Goal: Transaction & Acquisition: Purchase product/service

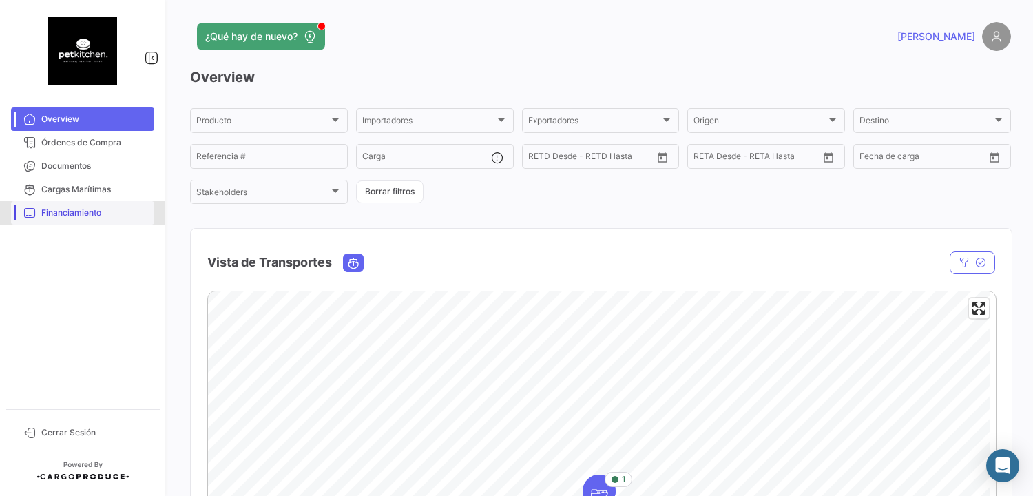
click at [92, 216] on span "Financiamiento" at bounding box center [94, 213] width 107 height 12
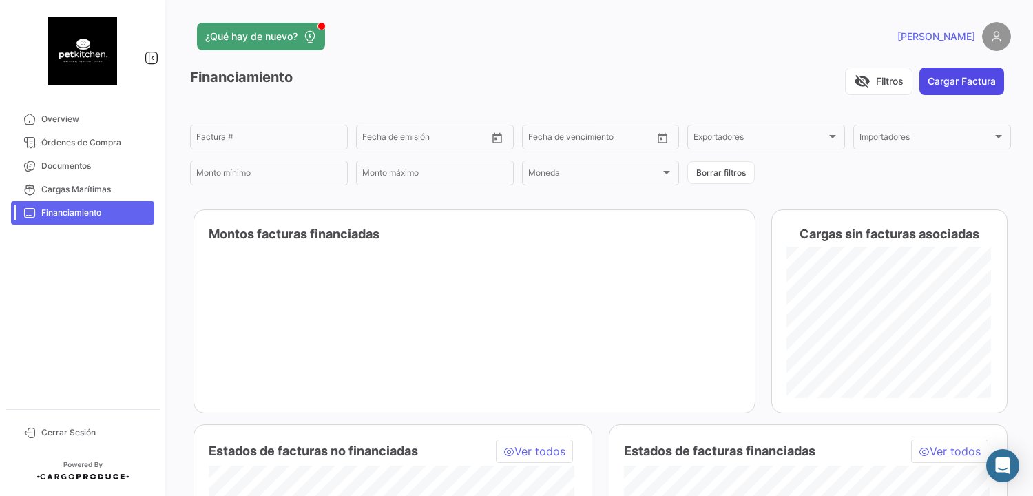
click at [960, 83] on button "Cargar Factura" at bounding box center [962, 82] width 85 height 28
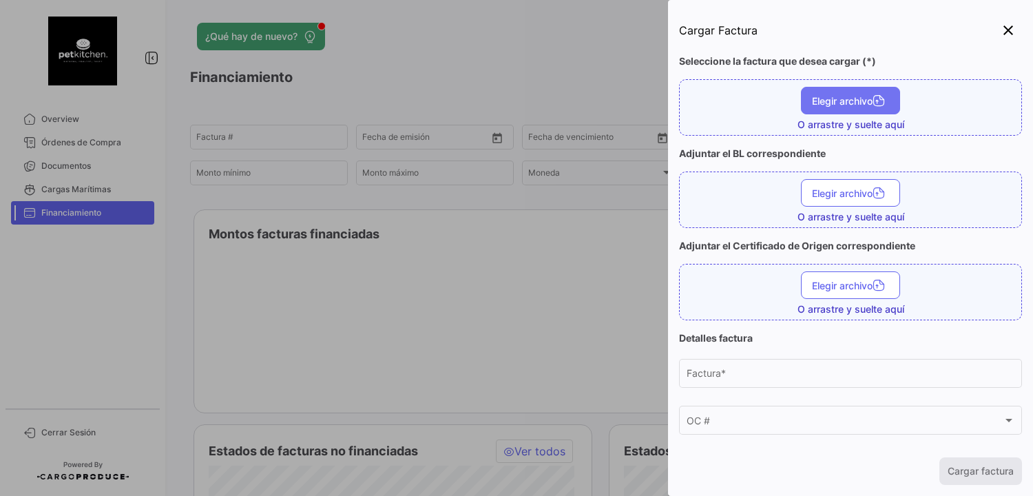
click at [851, 105] on span "Elegir archivo" at bounding box center [850, 101] width 77 height 12
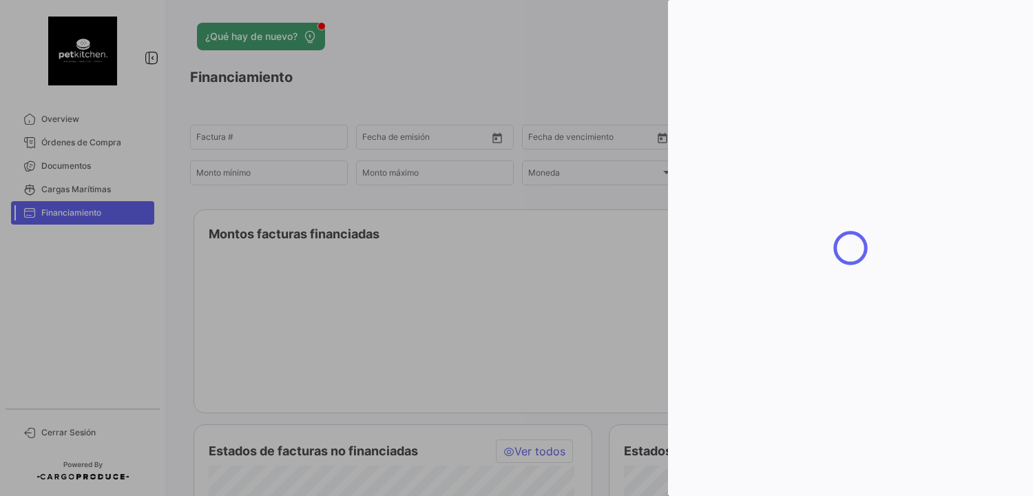
type input "39"
type input "[DATE]"
type input "25855.2"
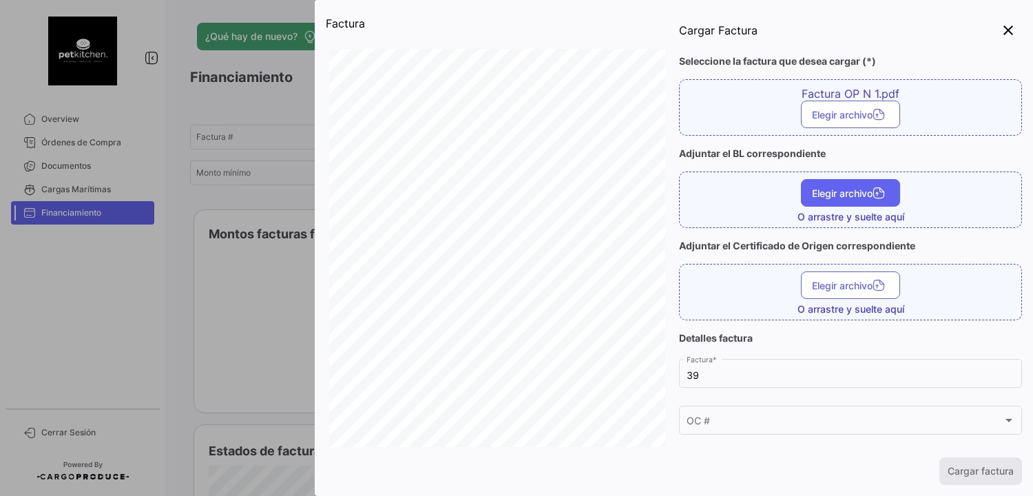
click at [855, 190] on span "Elegir archivo" at bounding box center [850, 193] width 77 height 12
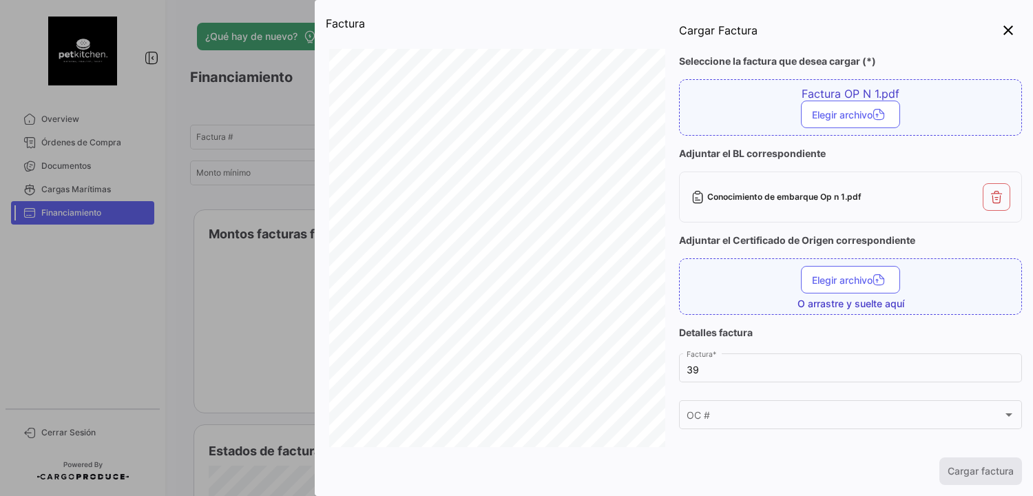
click at [992, 475] on div "Cargar factura" at bounding box center [850, 471] width 343 height 28
click at [966, 469] on div "Cargar factura" at bounding box center [850, 471] width 343 height 28
click at [840, 282] on span "Elegir archivo" at bounding box center [850, 280] width 77 height 12
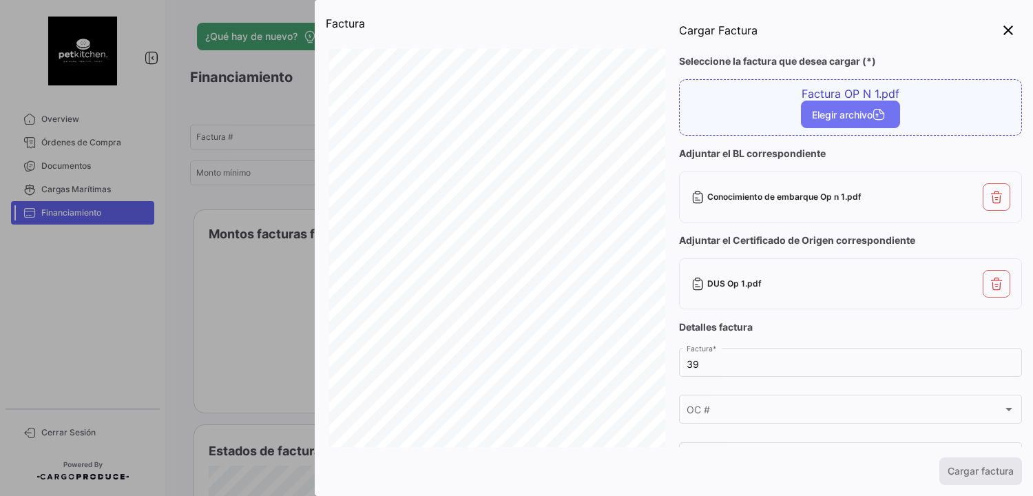
click at [846, 114] on span "Elegir archivo" at bounding box center [850, 115] width 77 height 12
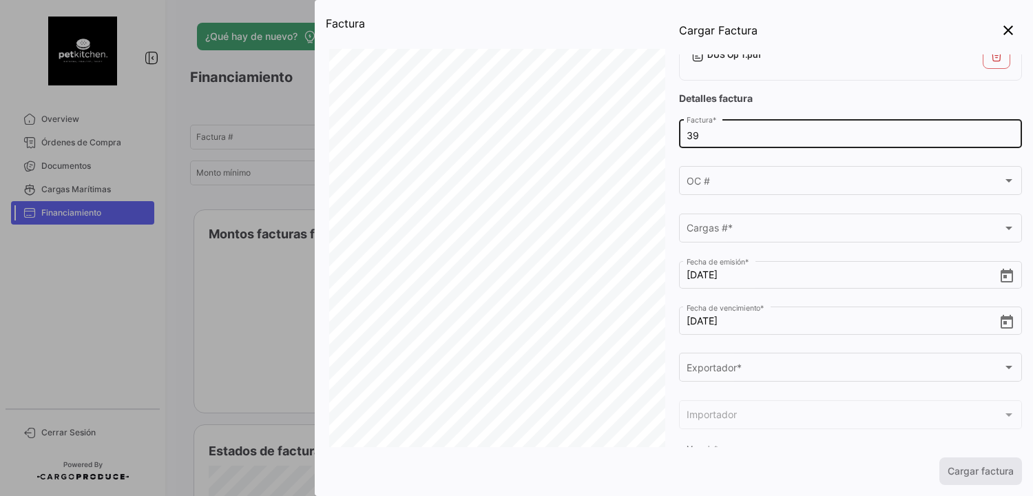
scroll to position [207, 0]
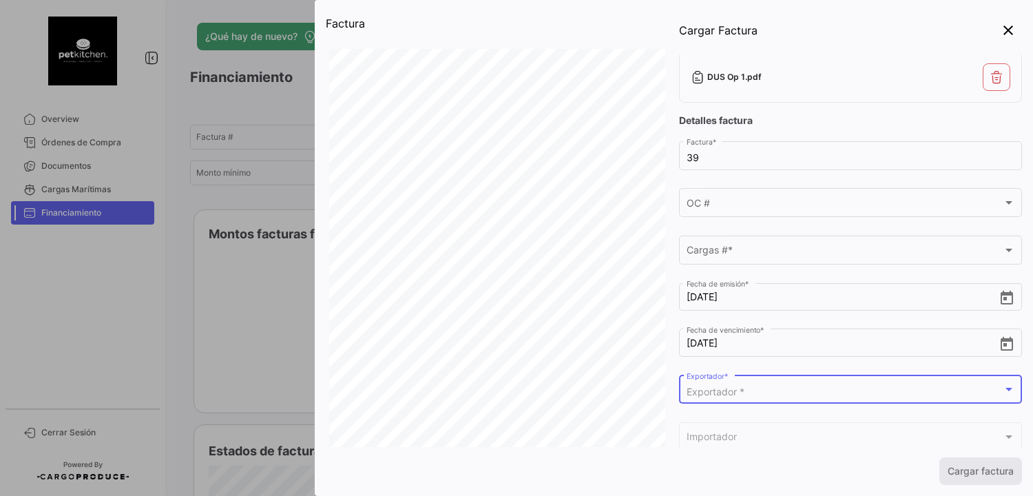
click at [718, 392] on span "Exportador *" at bounding box center [716, 392] width 58 height 12
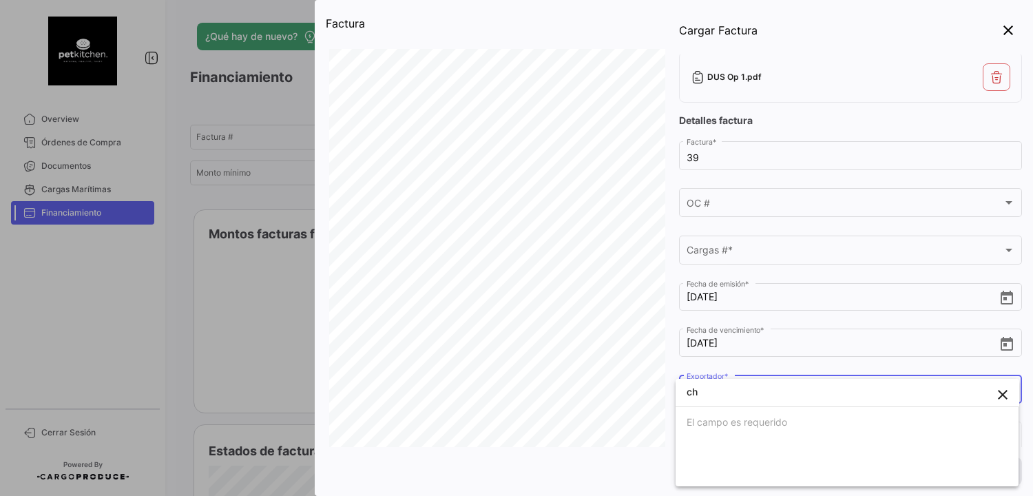
type input "c"
type input "p"
click at [221, 313] on div at bounding box center [516, 248] width 1033 height 496
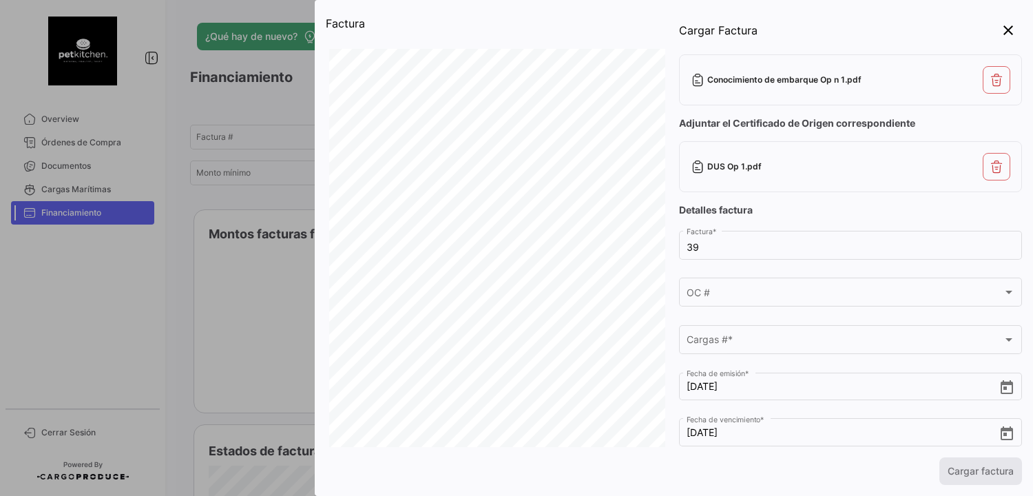
scroll to position [138, 0]
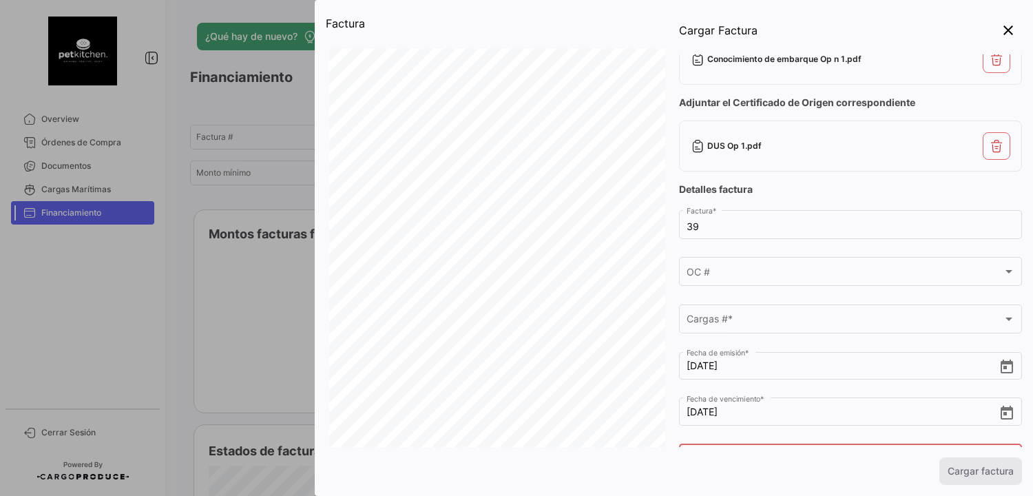
click at [83, 139] on div at bounding box center [516, 248] width 1033 height 496
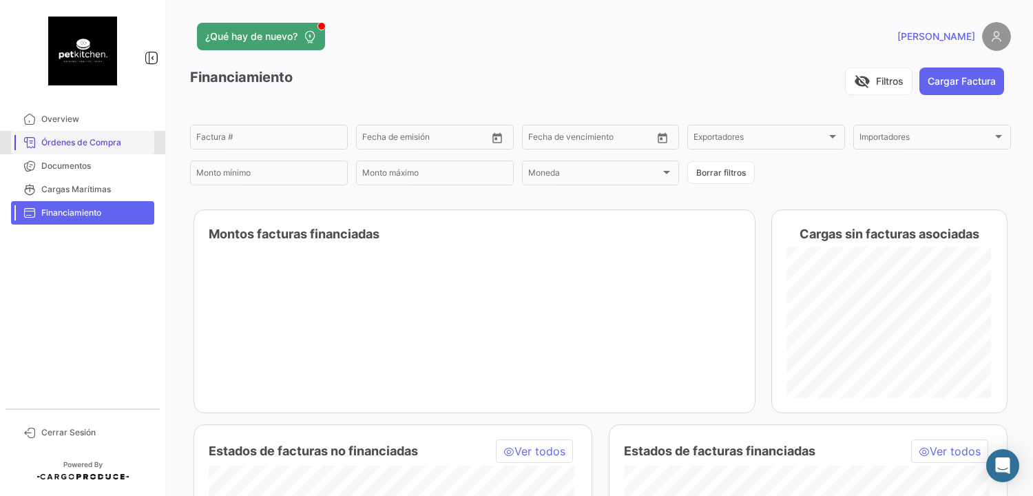
click at [89, 143] on span "Órdenes de Compra" at bounding box center [94, 142] width 107 height 12
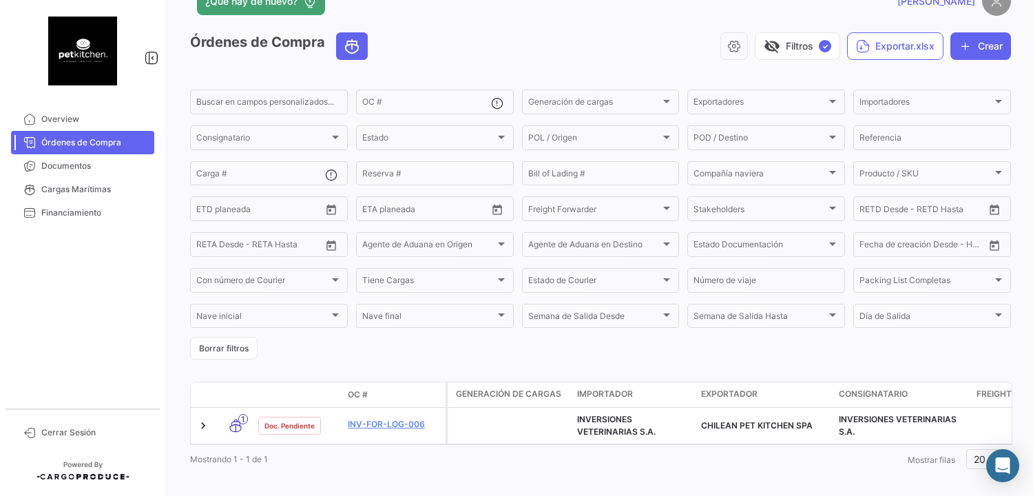
scroll to position [54, 0]
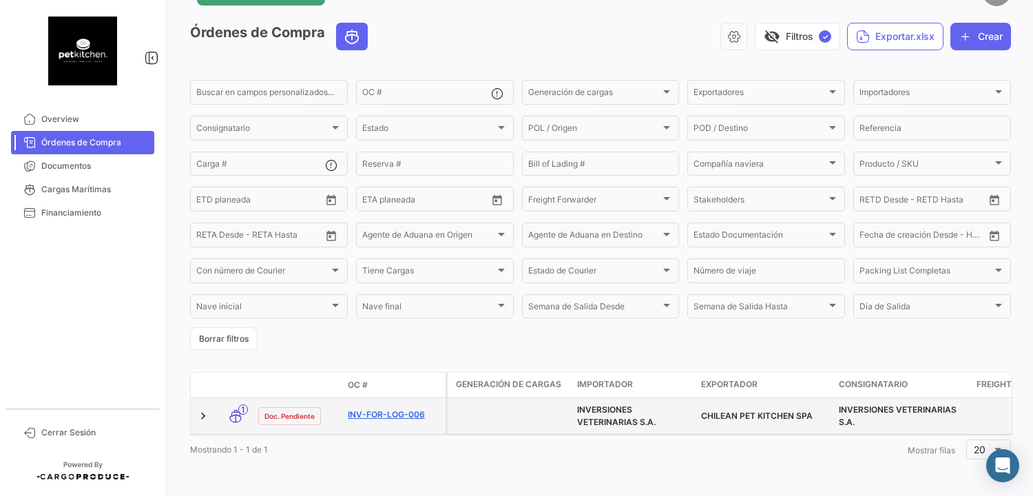
click at [406, 408] on link "INV-FOR-LOG-006" at bounding box center [394, 414] width 92 height 12
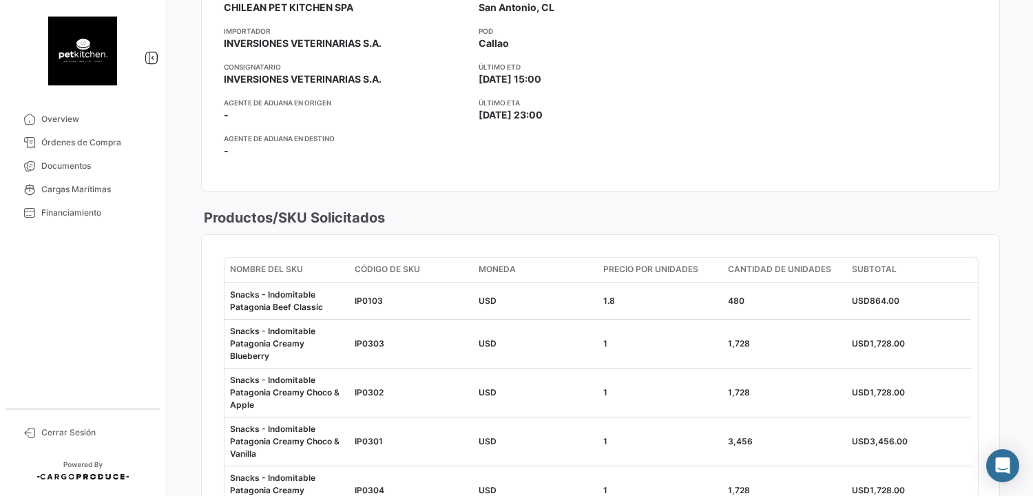
scroll to position [138, 0]
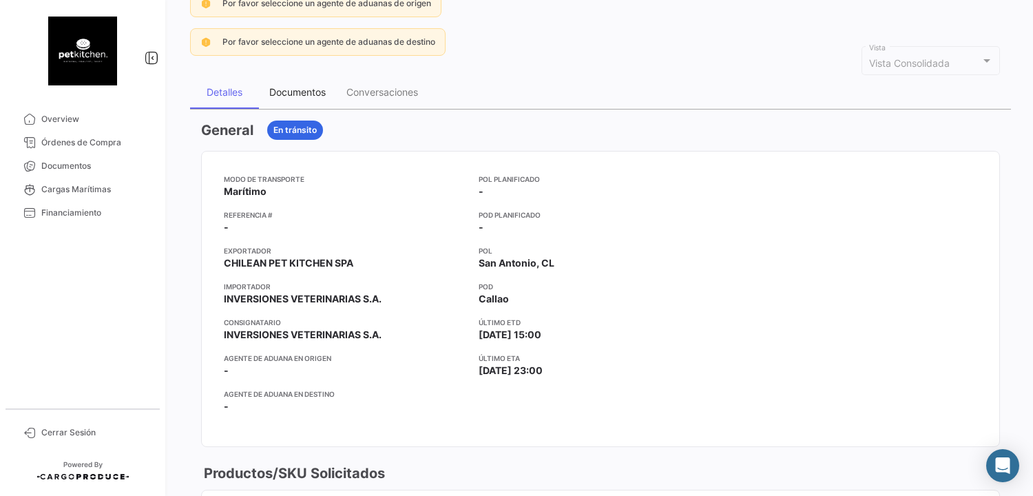
click at [309, 90] on div "Documentos" at bounding box center [297, 92] width 56 height 12
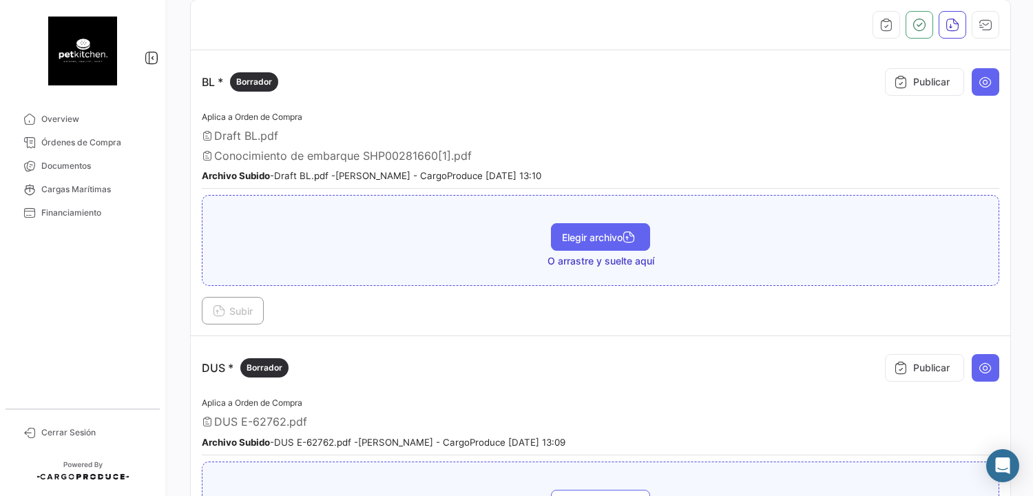
scroll to position [246, 0]
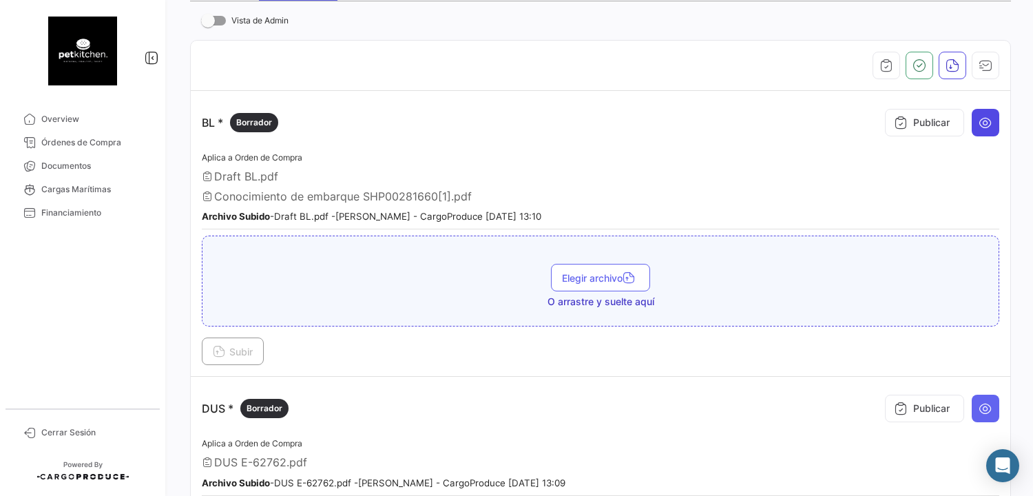
click at [979, 121] on icon at bounding box center [986, 123] width 14 height 14
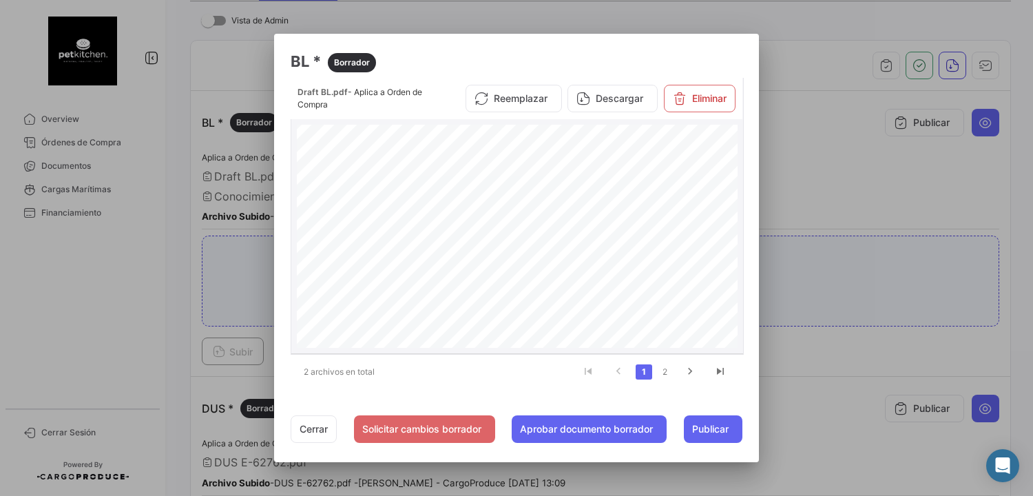
scroll to position [138, 0]
click at [791, 352] on div at bounding box center [516, 248] width 1033 height 496
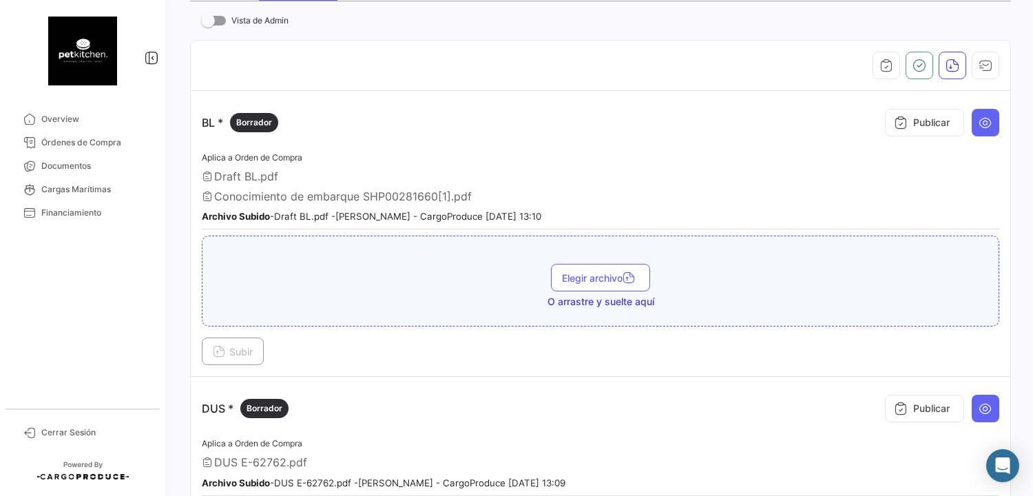
click at [453, 193] on span "Conocimiento de embarque SHP00281660[1].pdf" at bounding box center [343, 196] width 258 height 14
click at [459, 189] on span "Conocimiento de embarque SHP00281660[1].pdf" at bounding box center [343, 196] width 258 height 14
click at [984, 119] on icon at bounding box center [986, 123] width 14 height 14
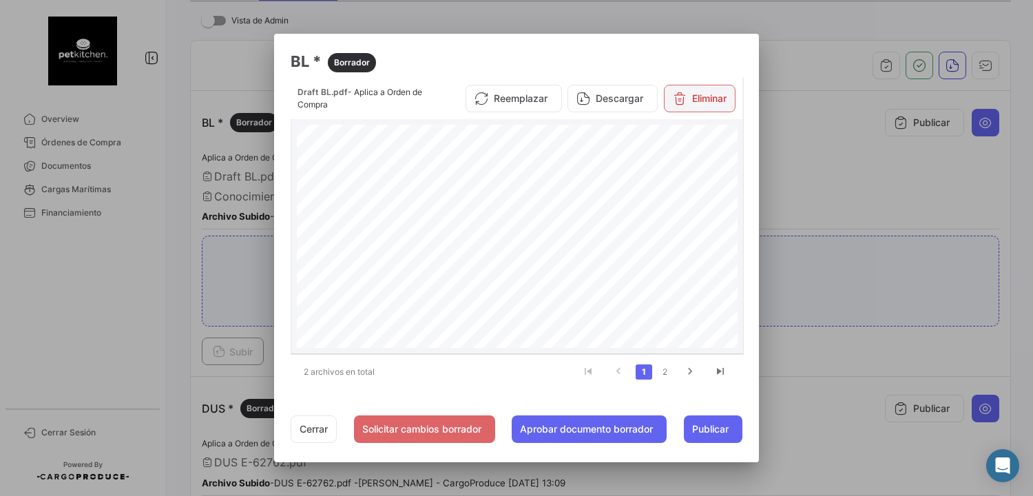
click at [697, 99] on button "Eliminar" at bounding box center [700, 99] width 72 height 28
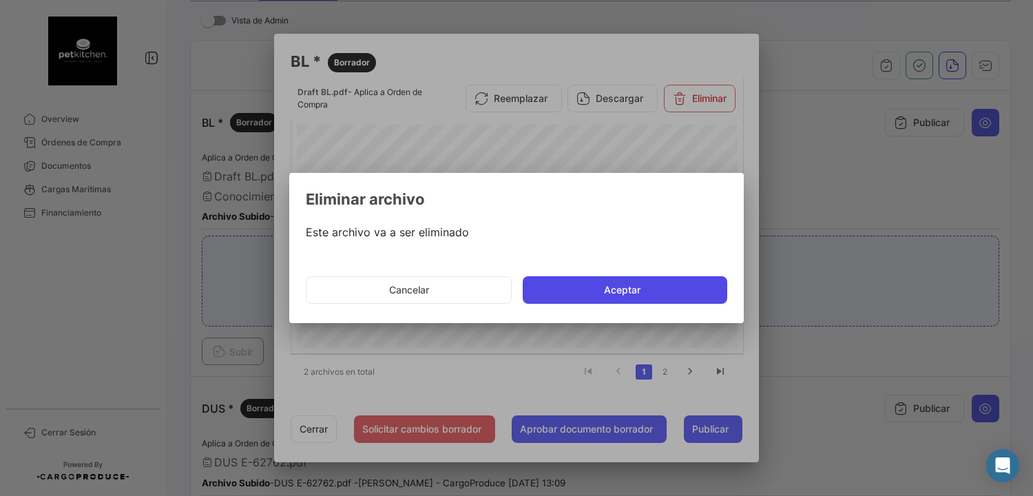
click at [625, 292] on button "Aceptar" at bounding box center [625, 290] width 205 height 28
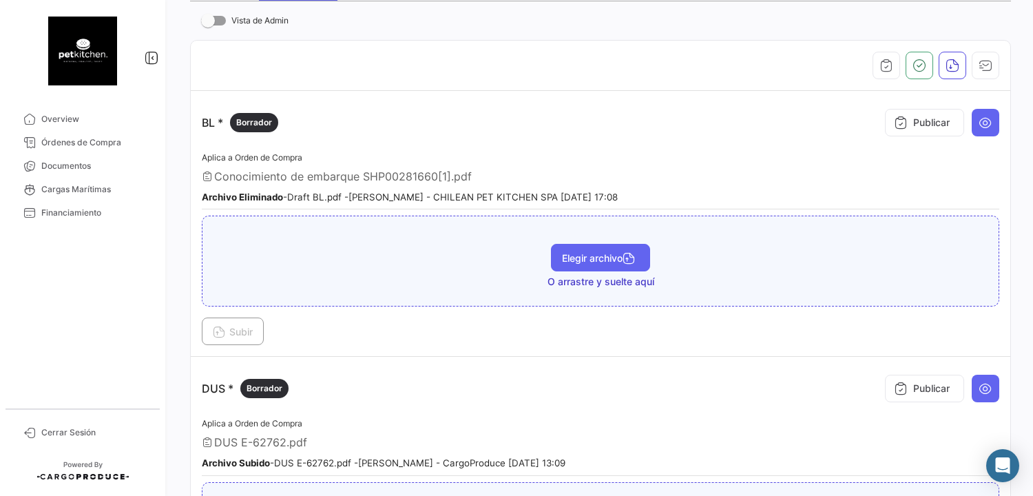
click at [579, 259] on span "Elegir archivo" at bounding box center [600, 258] width 77 height 12
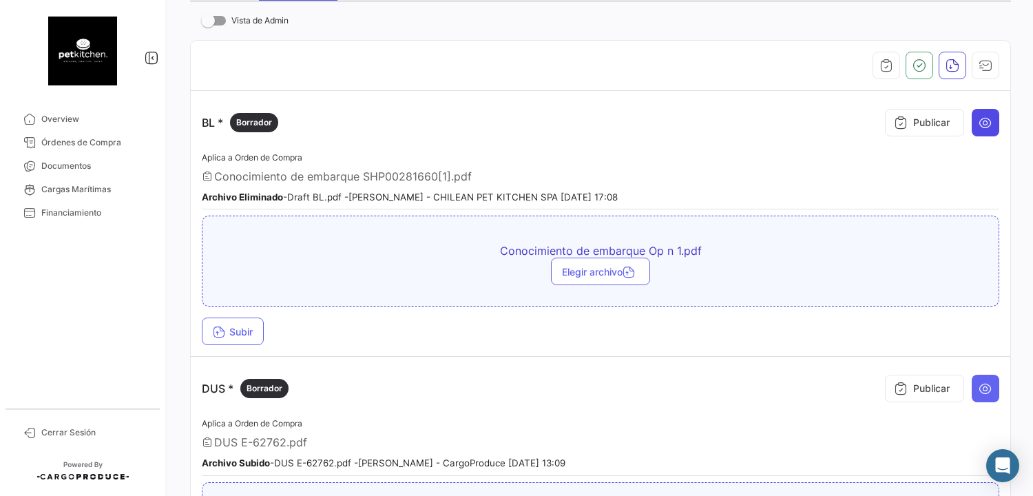
click at [984, 118] on icon at bounding box center [986, 123] width 14 height 14
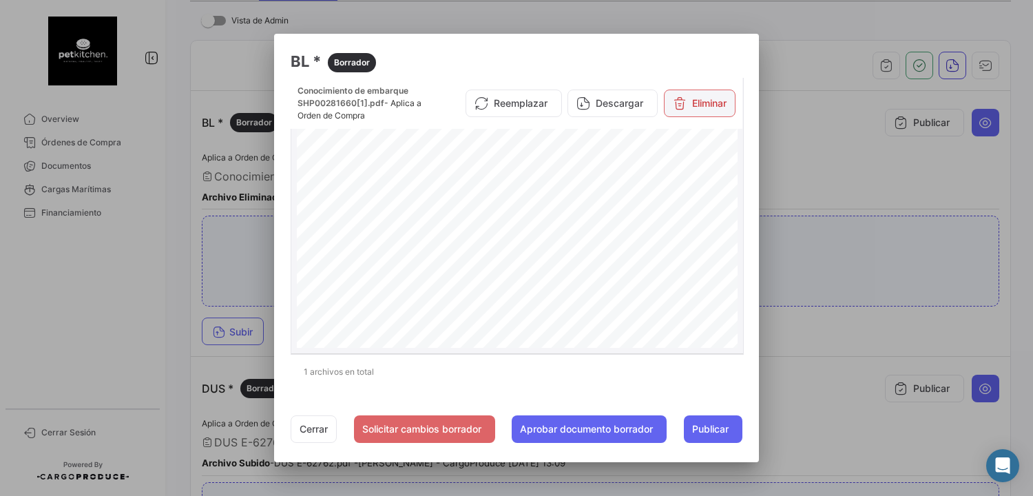
click at [712, 102] on button "Eliminar" at bounding box center [700, 104] width 72 height 28
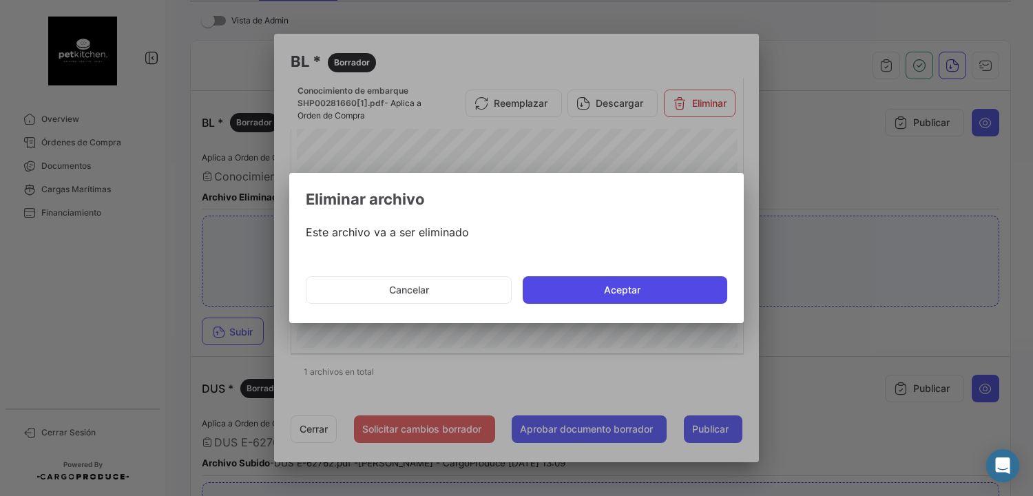
click at [634, 291] on button "Aceptar" at bounding box center [625, 290] width 205 height 28
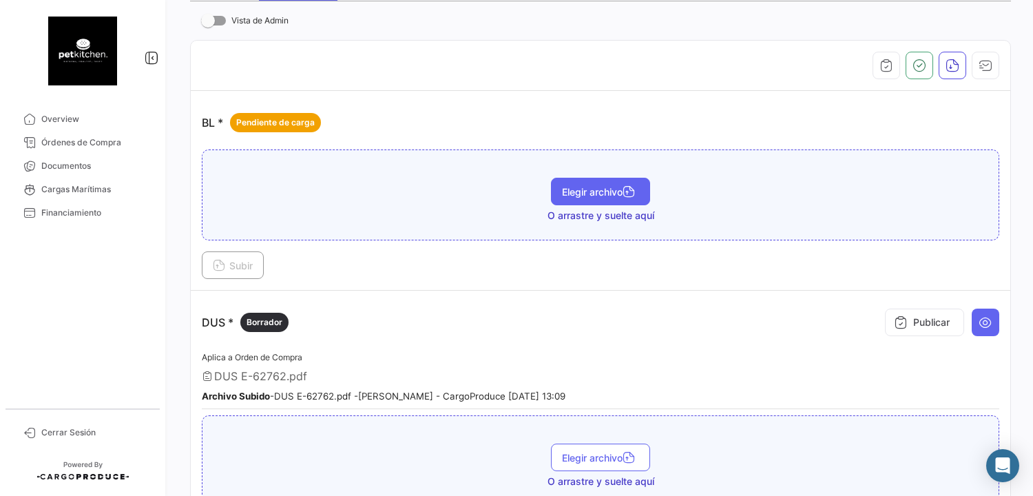
click at [583, 191] on span "Elegir archivo" at bounding box center [600, 192] width 77 height 12
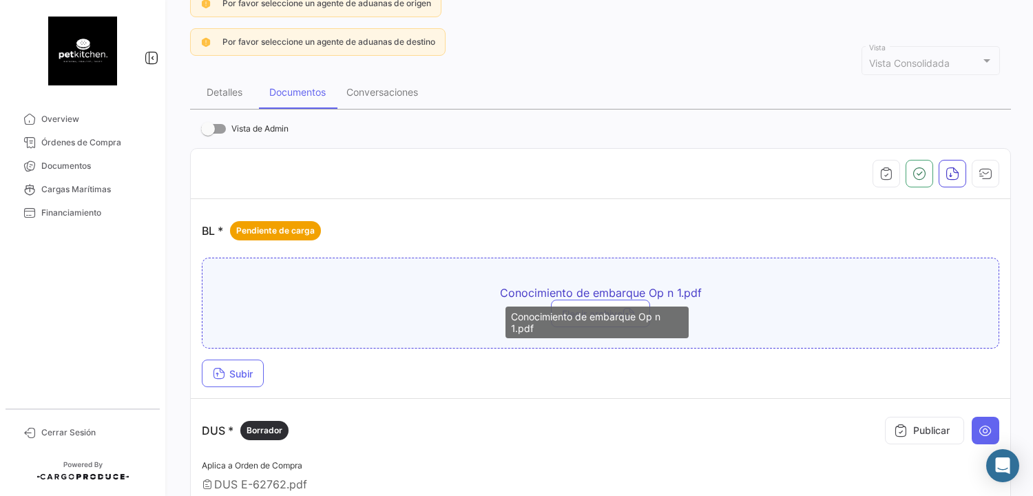
click at [561, 297] on mat-tooltip-component "Conocimiento de embarque Op n 1.pdf" at bounding box center [597, 322] width 203 height 51
click at [614, 302] on mat-tooltip-component "Conocimiento de embarque Op n 1.pdf" at bounding box center [597, 322] width 203 height 51
click at [653, 291] on span "Conocimiento de embarque Op n 1.pdf" at bounding box center [601, 293] width 482 height 14
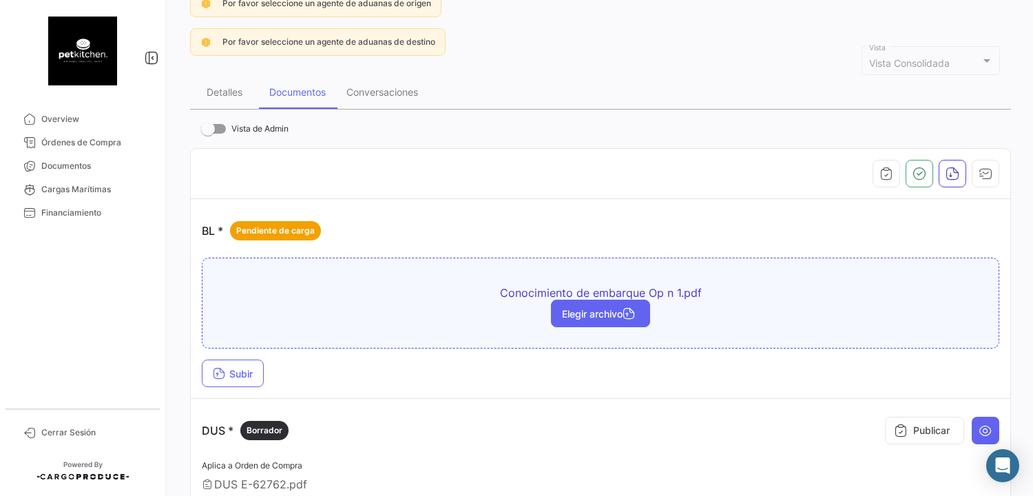
click at [597, 310] on span "Elegir archivo" at bounding box center [600, 314] width 77 height 12
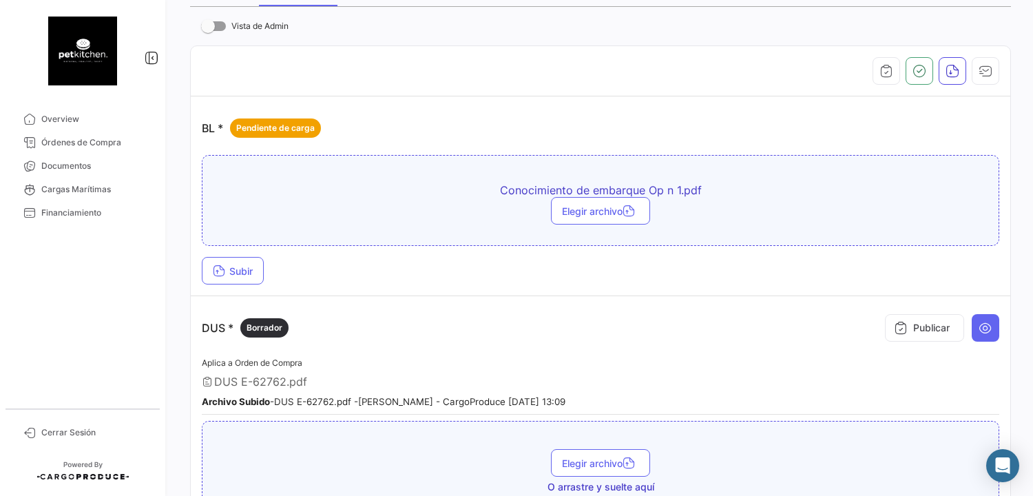
scroll to position [344, 0]
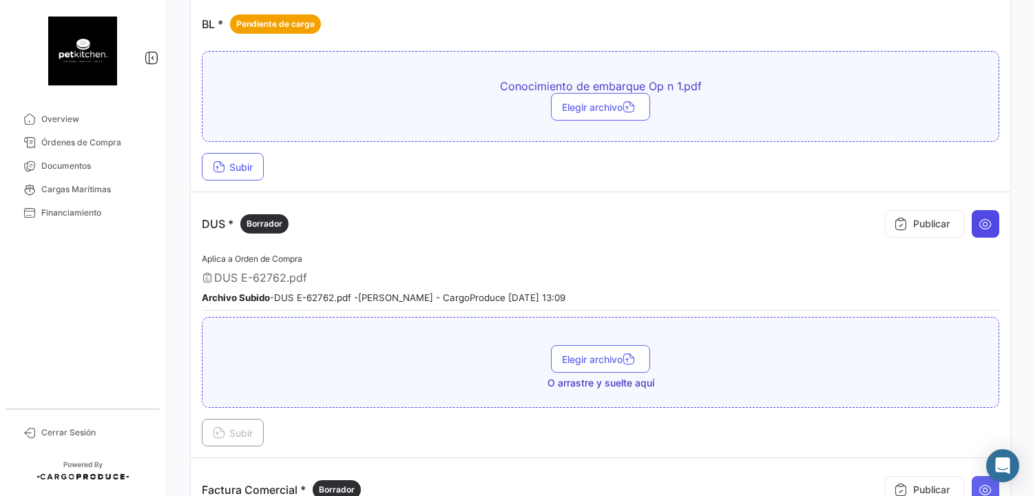
click at [979, 225] on icon at bounding box center [986, 224] width 14 height 14
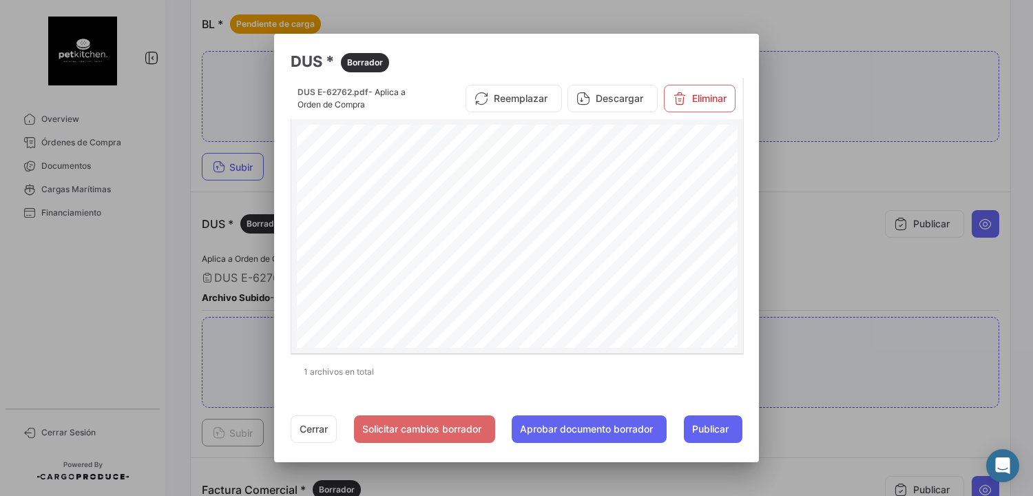
scroll to position [112, 0]
click at [309, 451] on mat-dialog-actions "Cerrar Solicitar cambios borrador Aprobar documento borrador Publicar" at bounding box center [517, 429] width 453 height 47
click at [723, 428] on span "Publicar" at bounding box center [710, 429] width 37 height 14
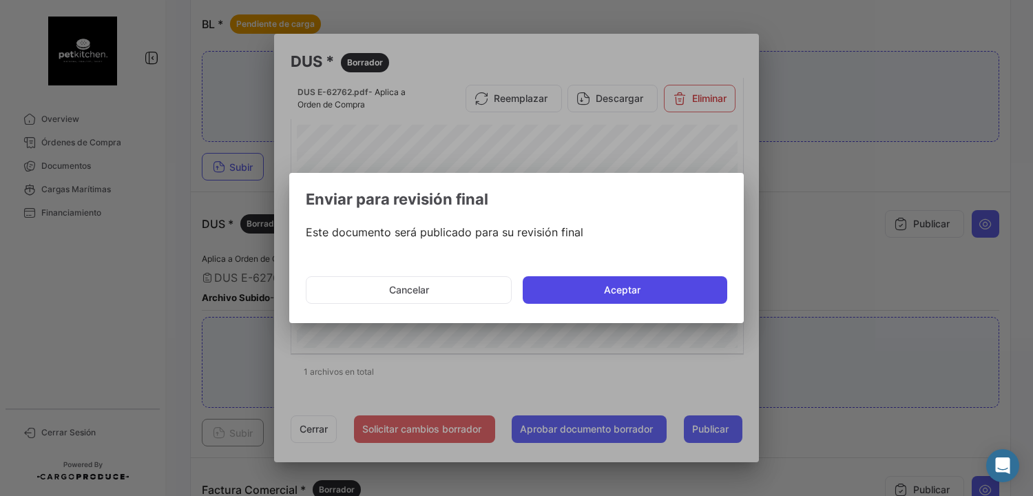
click at [630, 290] on button "Aceptar" at bounding box center [625, 290] width 205 height 28
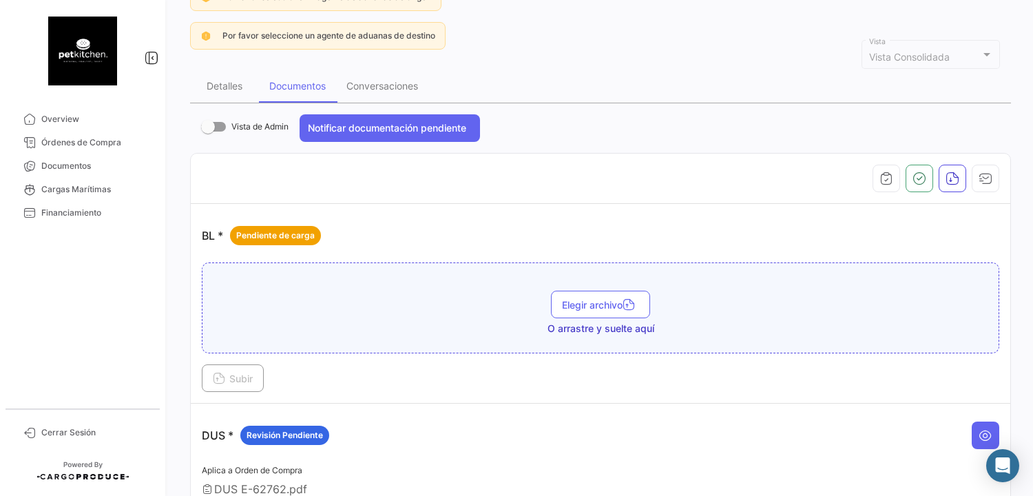
scroll to position [138, 0]
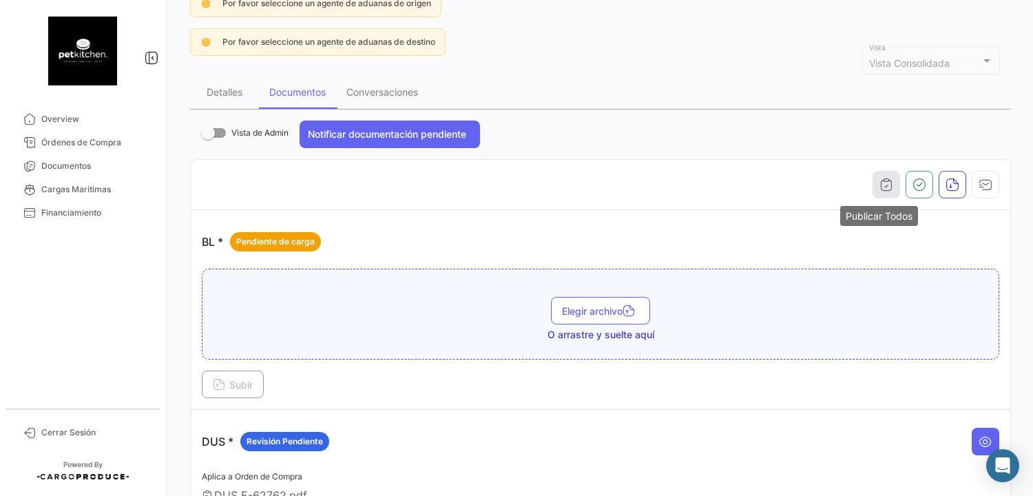
click at [880, 180] on icon "button" at bounding box center [887, 185] width 14 height 14
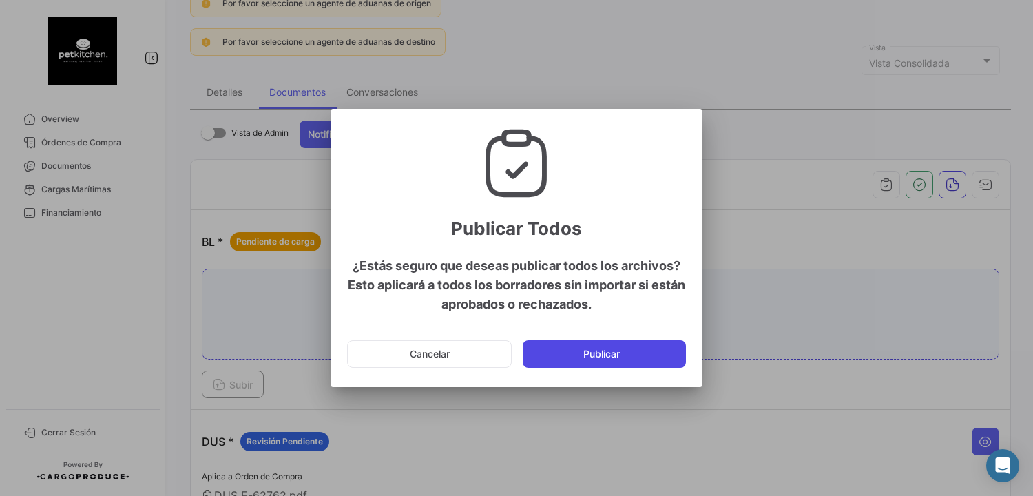
click at [628, 352] on button "Publicar" at bounding box center [604, 354] width 163 height 28
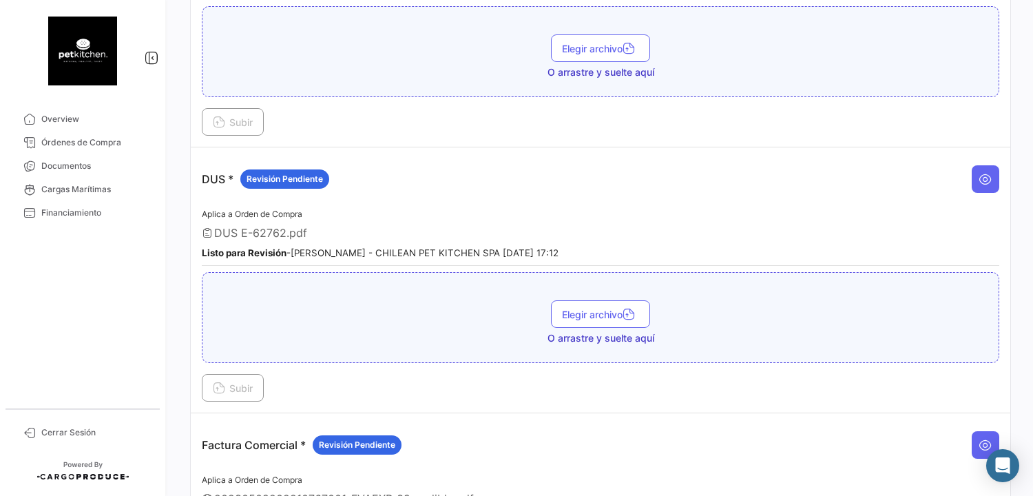
scroll to position [276, 0]
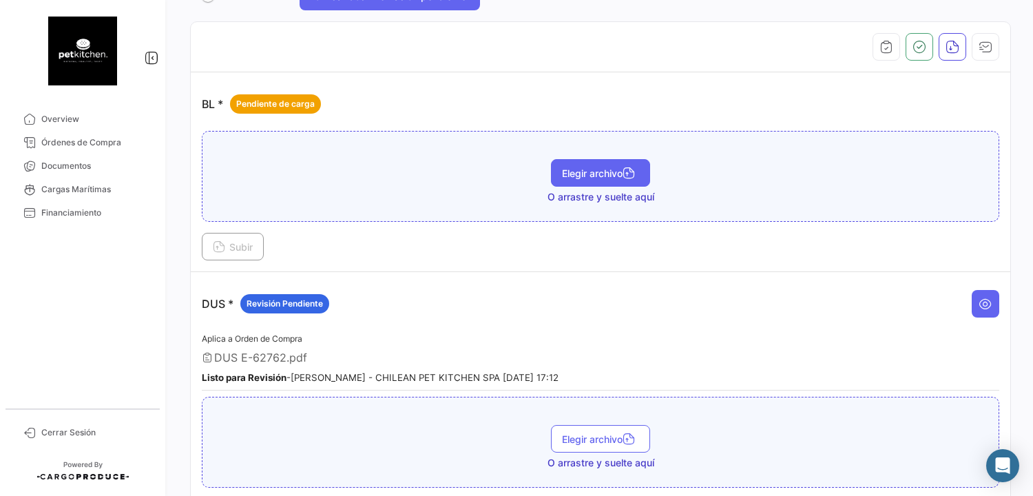
click at [594, 173] on span "Elegir archivo" at bounding box center [600, 173] width 77 height 12
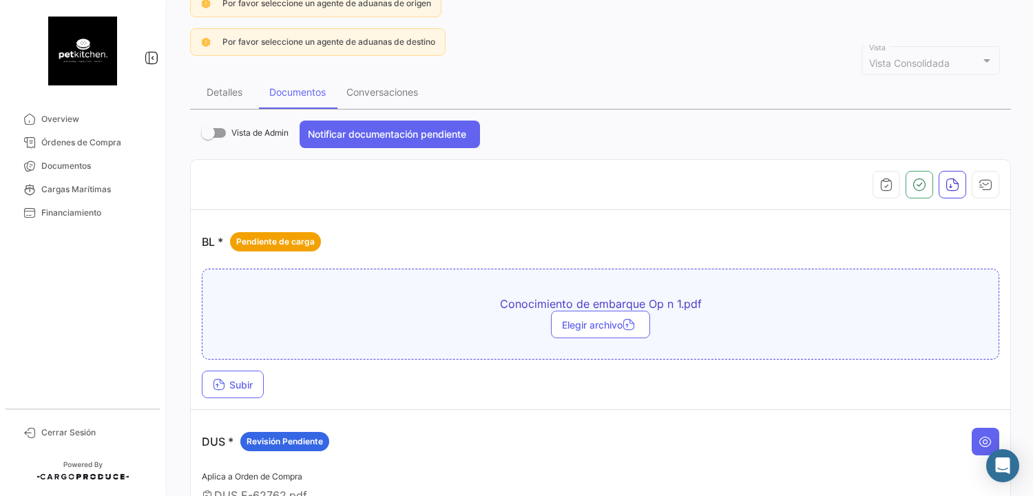
scroll to position [138, 0]
click at [241, 379] on span "Subir" at bounding box center [233, 385] width 40 height 12
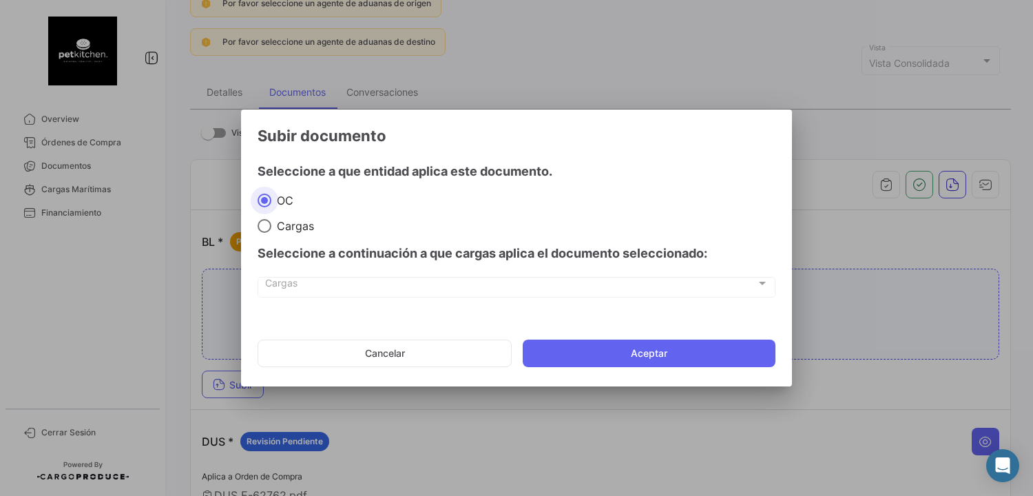
click at [264, 227] on span at bounding box center [265, 226] width 14 height 14
click at [264, 227] on input "Cargas" at bounding box center [265, 226] width 14 height 14
radio input "true"
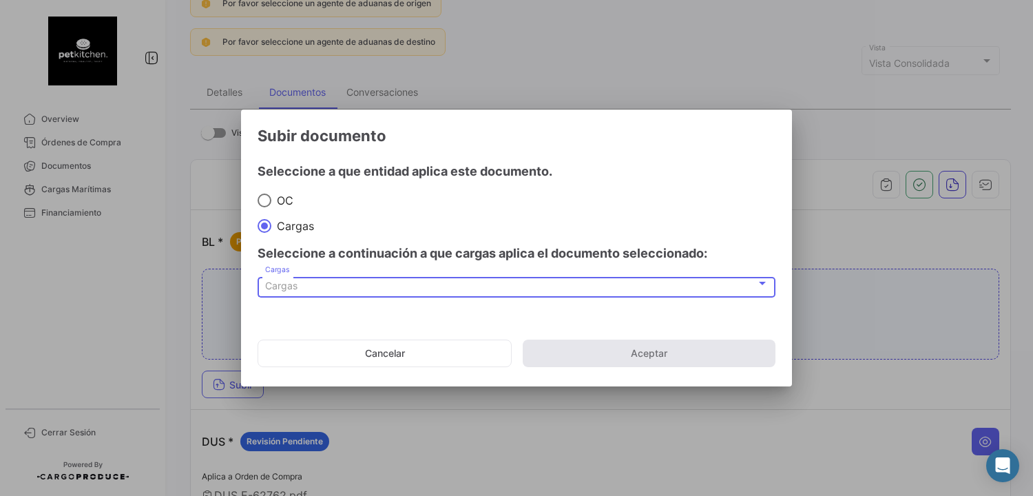
click at [300, 287] on div "Cargas" at bounding box center [510, 286] width 491 height 12
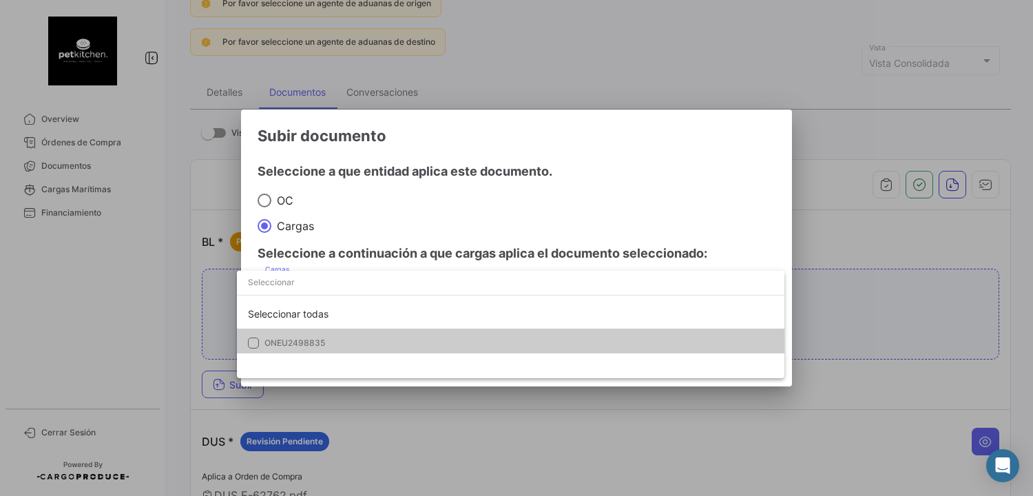
click at [321, 340] on span "ONEU2498835" at bounding box center [294, 343] width 61 height 10
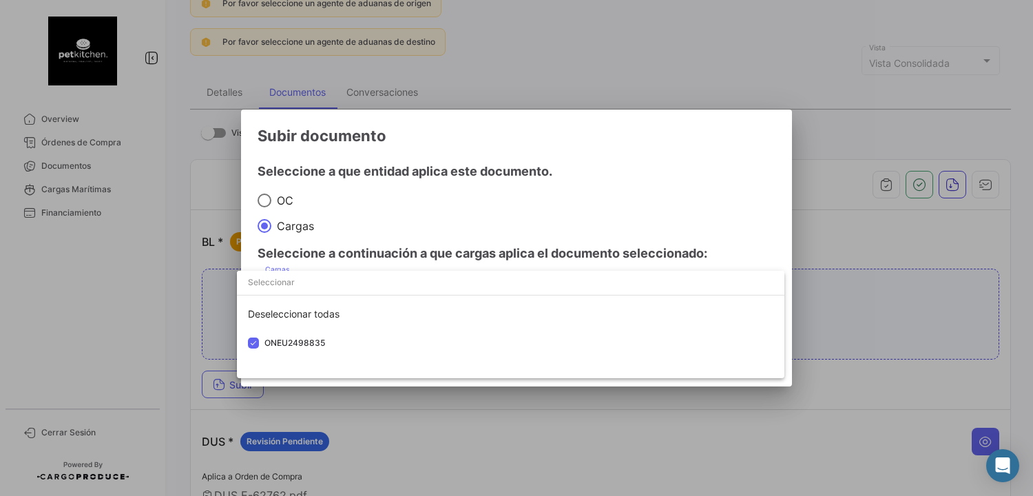
click at [614, 218] on div at bounding box center [516, 248] width 1033 height 496
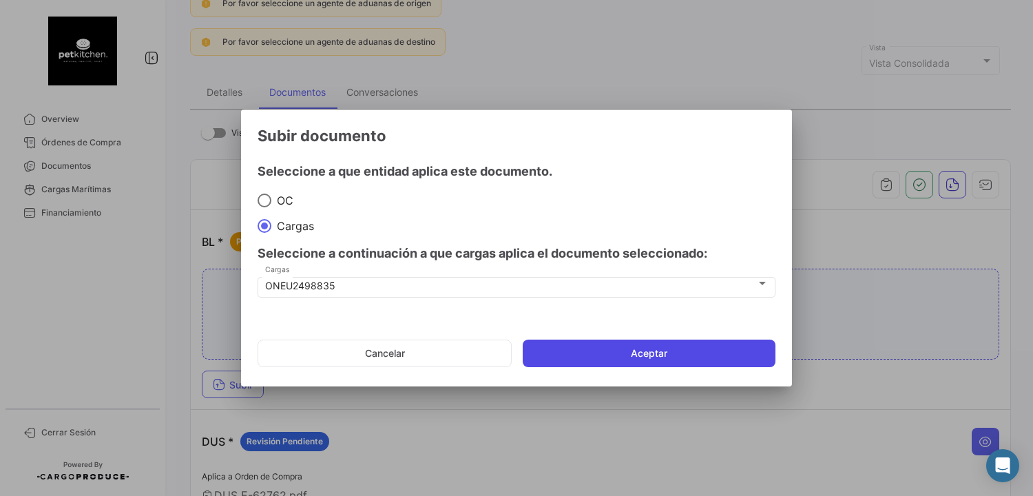
click at [670, 355] on button "Aceptar" at bounding box center [649, 354] width 253 height 28
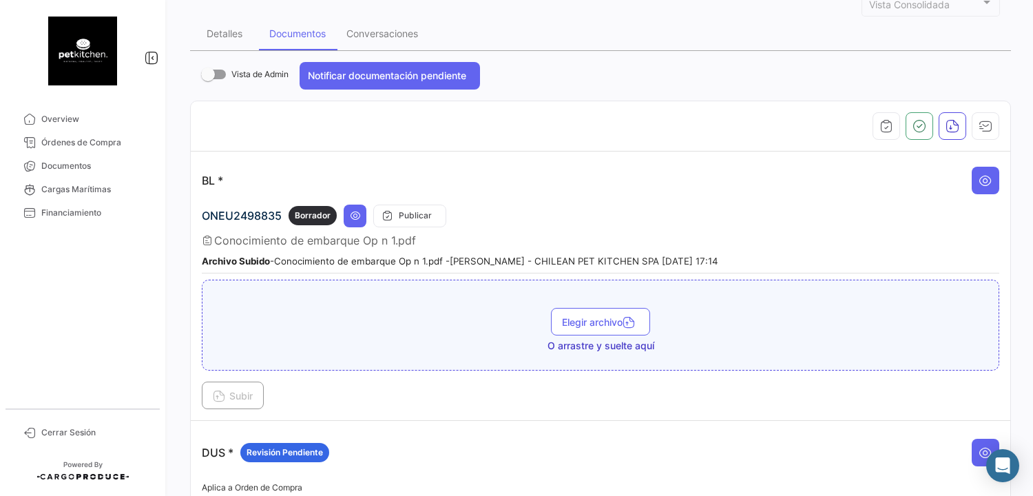
scroll to position [207, 0]
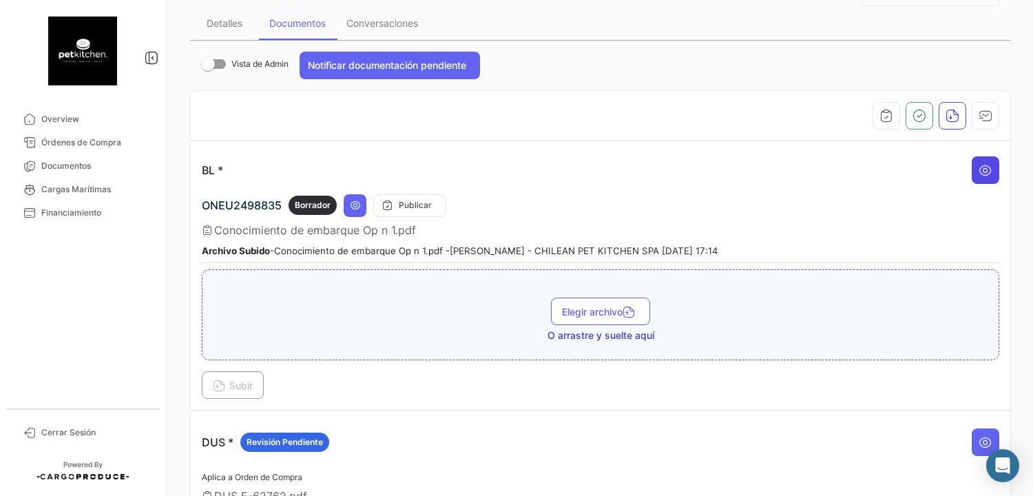
click at [981, 169] on icon at bounding box center [986, 170] width 14 height 14
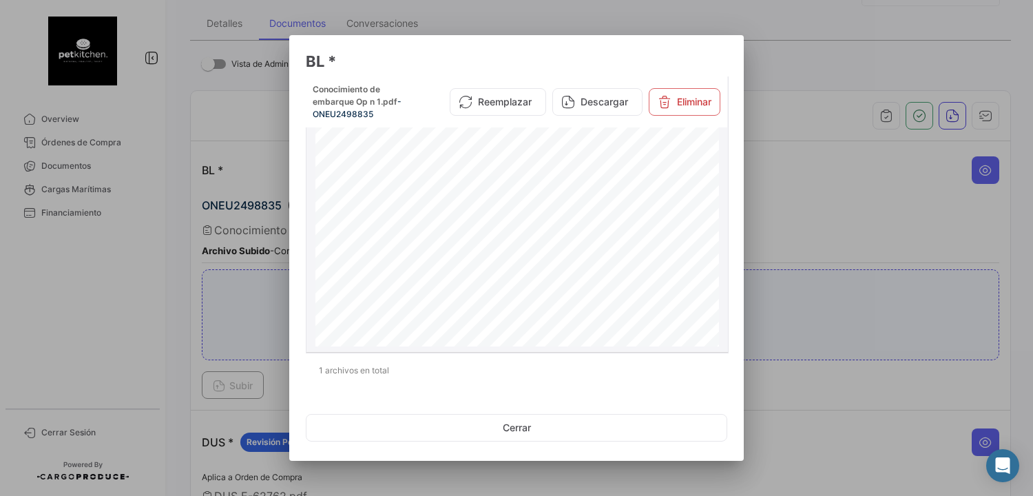
scroll to position [0, 0]
click at [954, 238] on div at bounding box center [516, 248] width 1033 height 496
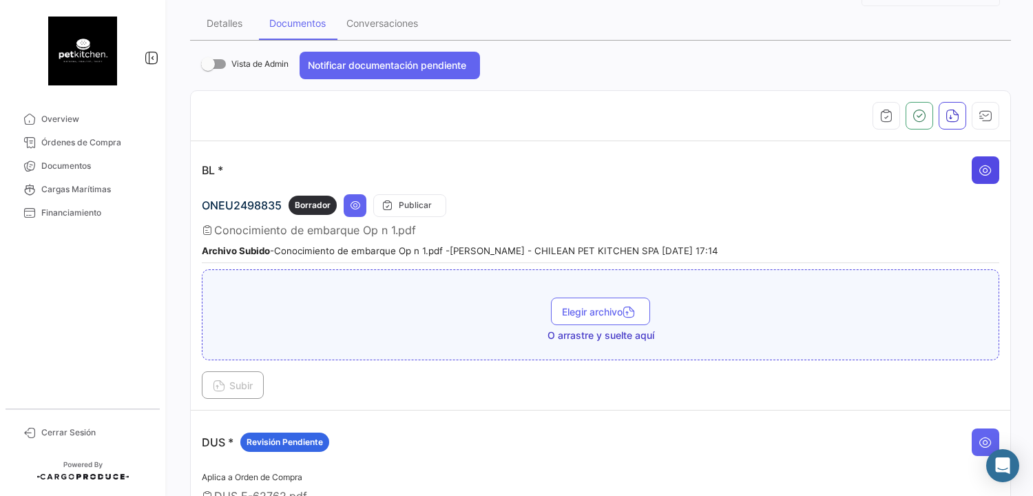
click at [979, 171] on icon at bounding box center [986, 170] width 14 height 14
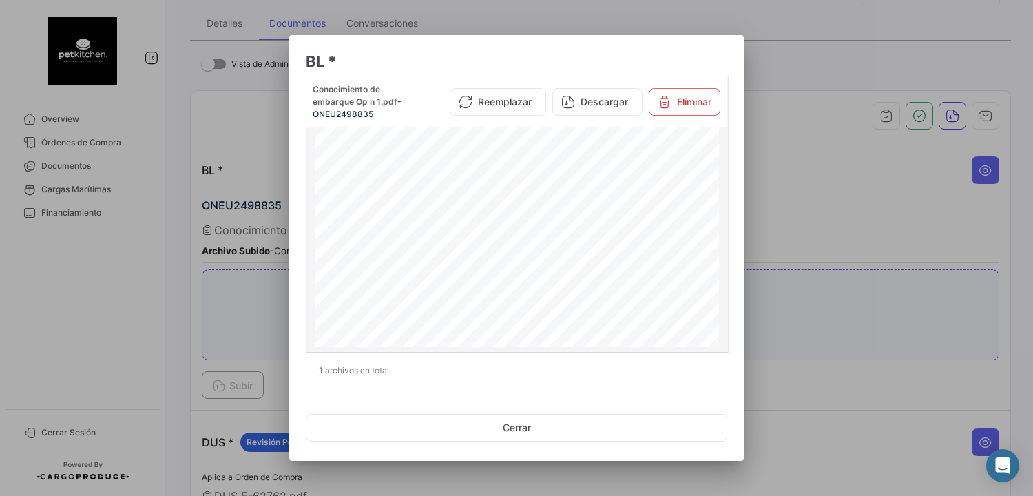
scroll to position [931, 0]
click at [514, 429] on button "Cerrar" at bounding box center [517, 428] width 422 height 28
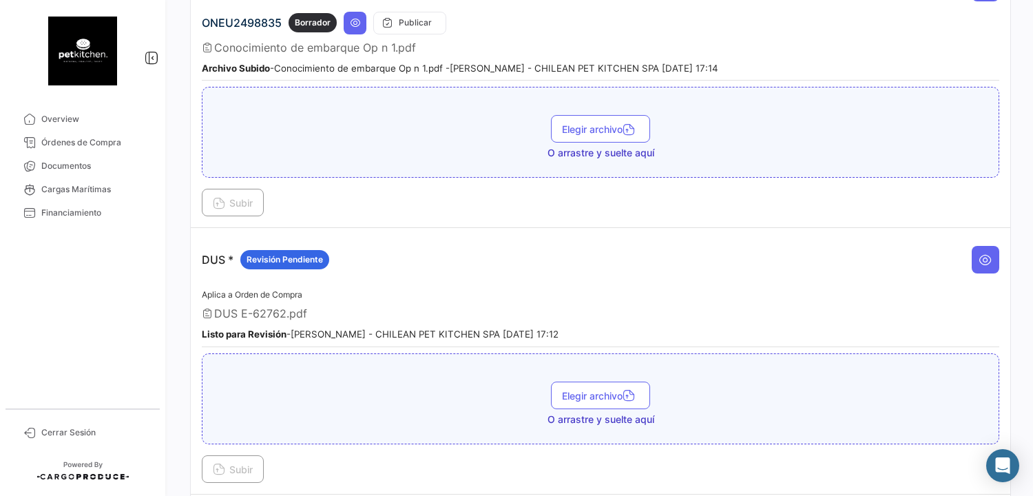
scroll to position [413, 0]
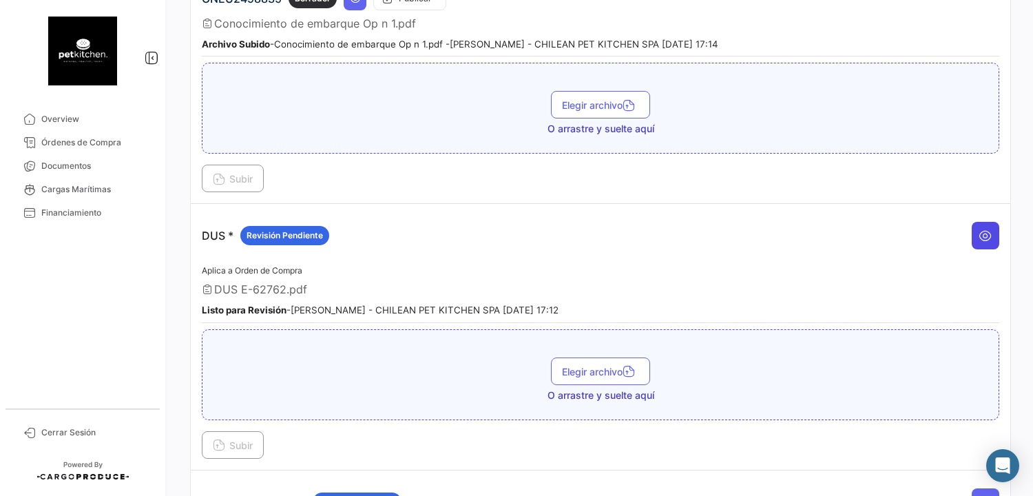
click at [983, 242] on button at bounding box center [986, 236] width 28 height 28
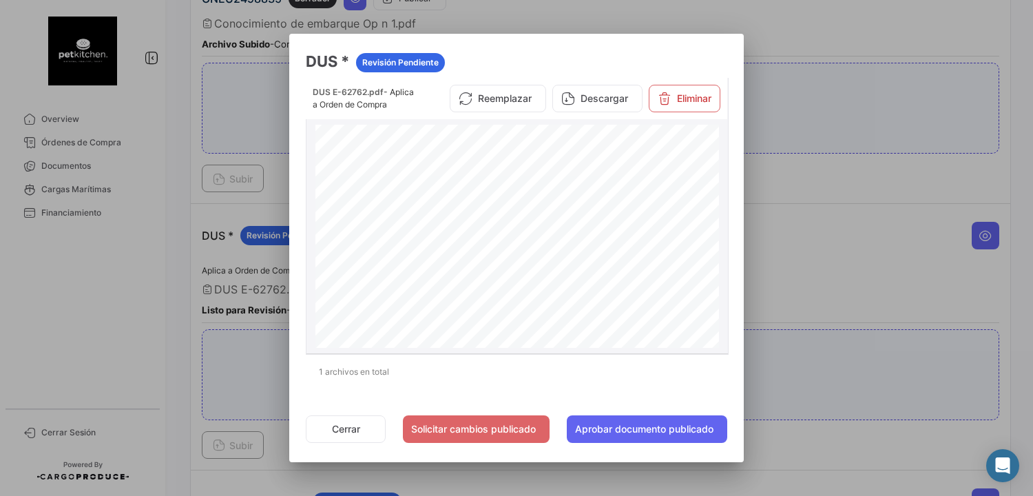
scroll to position [400, 0]
click at [652, 427] on button "Aprobar documento publicado" at bounding box center [647, 429] width 160 height 28
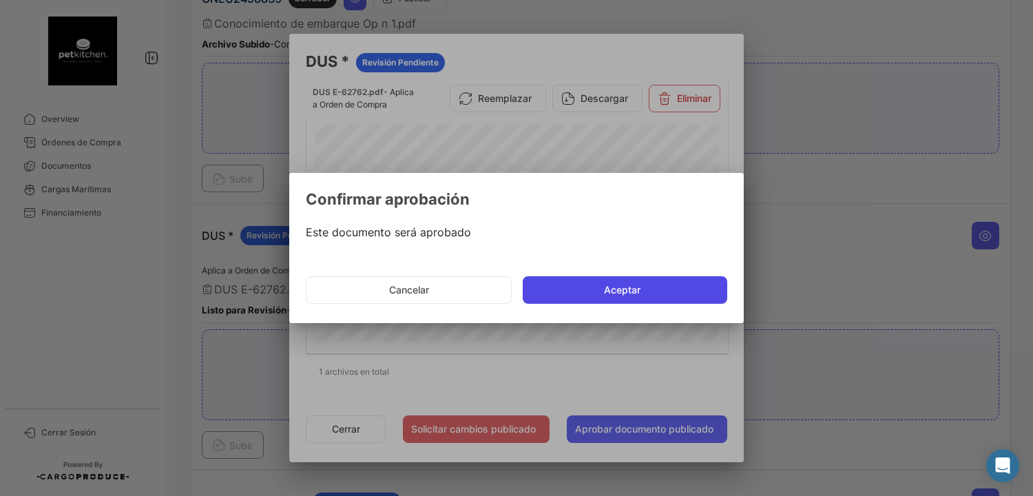
click at [628, 291] on button "Aceptar" at bounding box center [625, 290] width 205 height 28
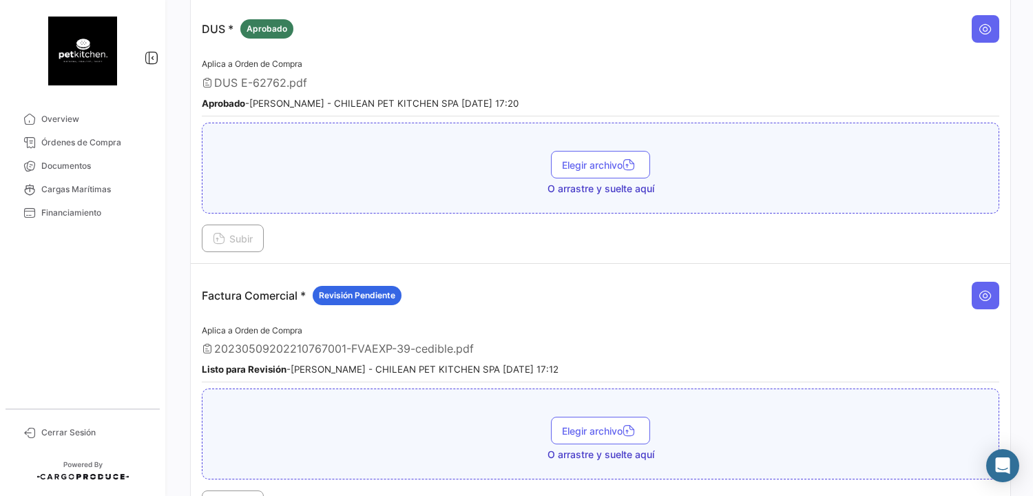
scroll to position [689, 0]
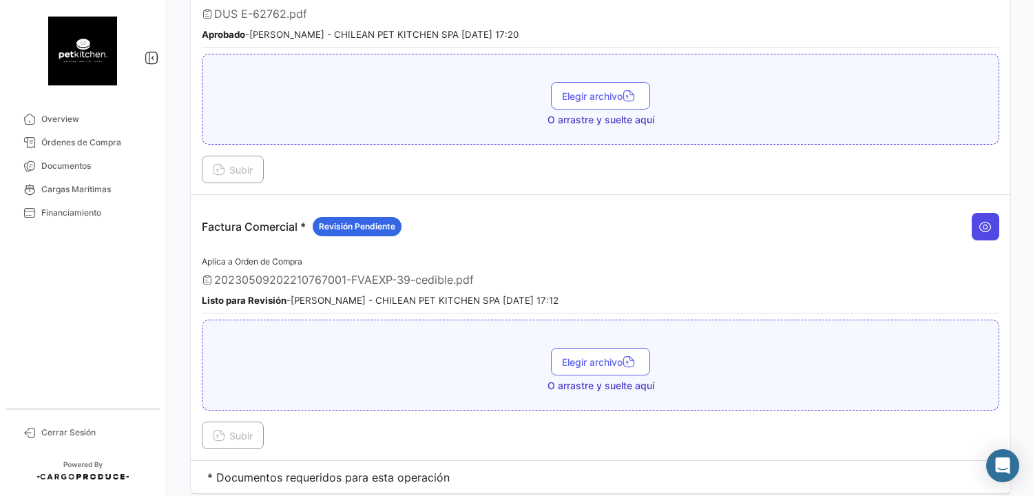
click at [979, 222] on icon at bounding box center [986, 227] width 14 height 14
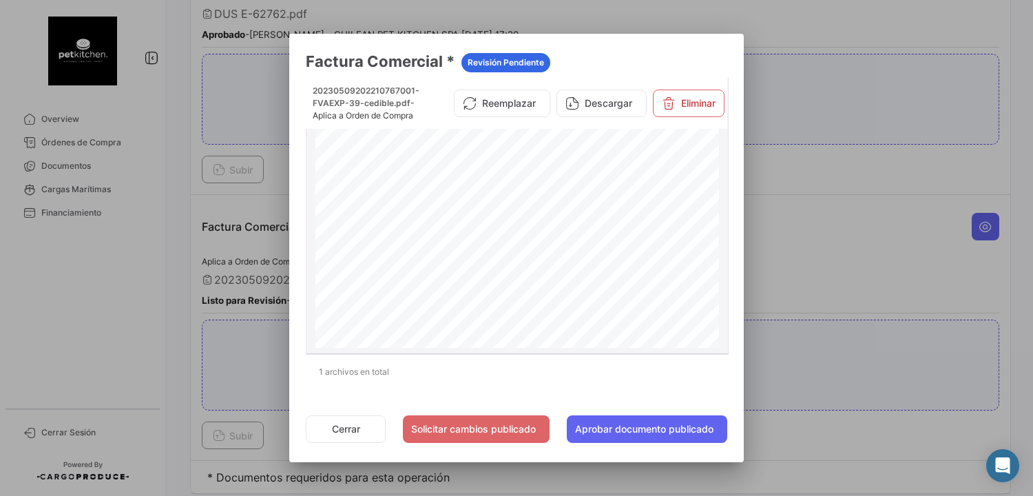
scroll to position [344, 0]
click at [634, 432] on button "Aprobar documento publicado" at bounding box center [647, 429] width 160 height 28
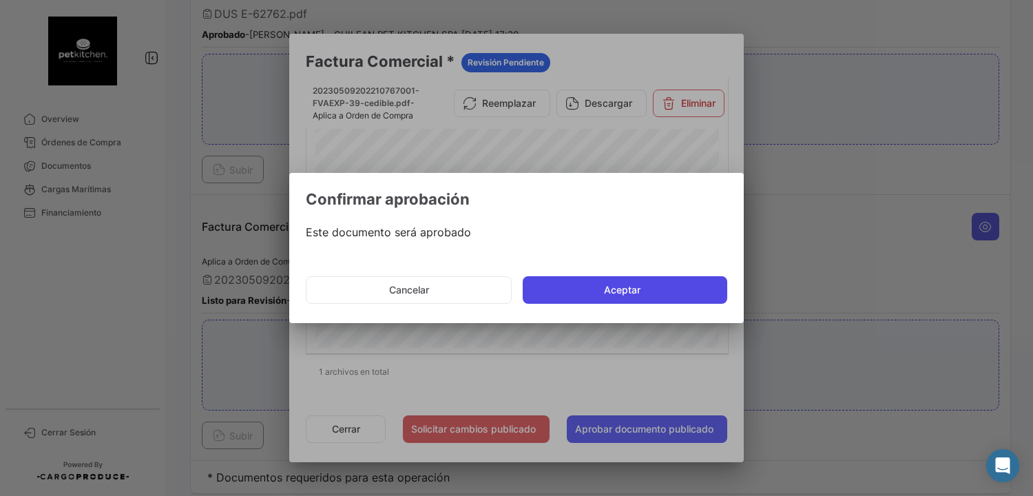
click at [635, 294] on button "Aceptar" at bounding box center [625, 290] width 205 height 28
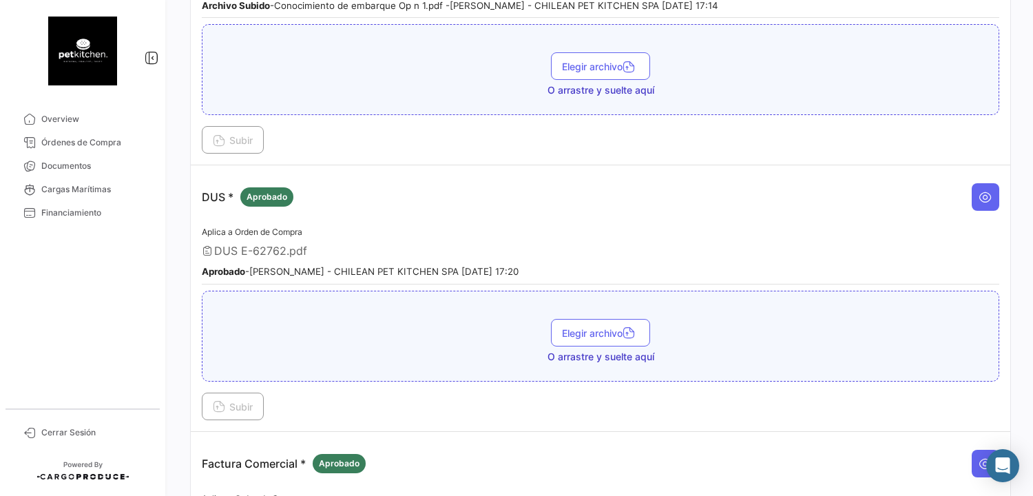
scroll to position [276, 0]
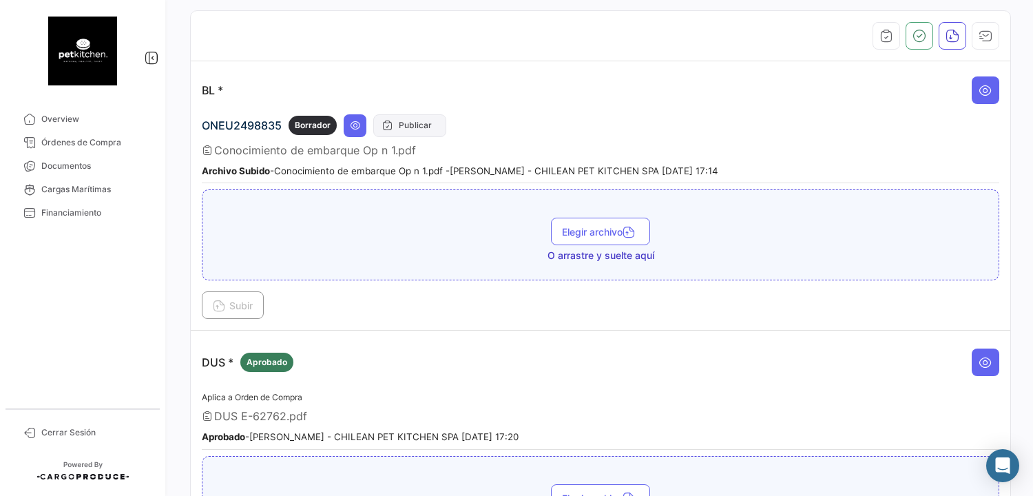
click at [413, 125] on button "Publicar" at bounding box center [409, 125] width 73 height 23
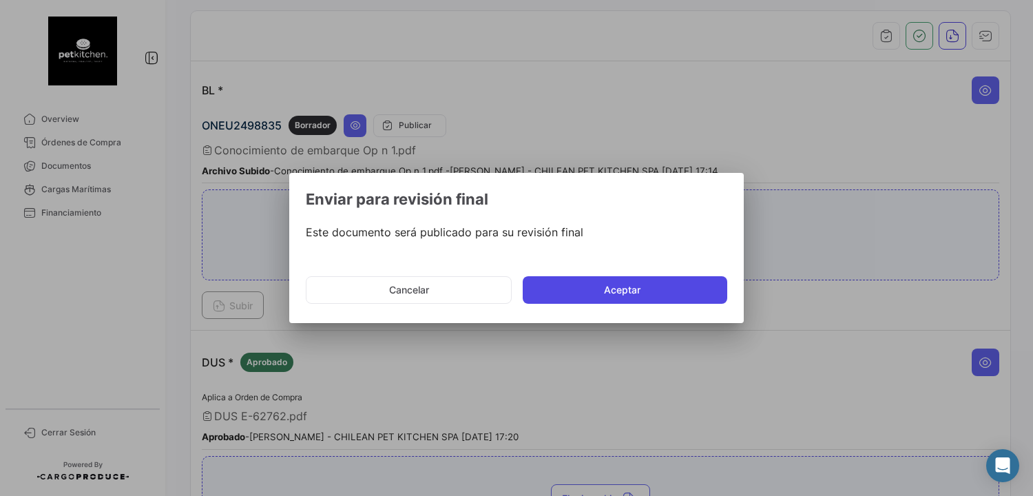
click at [606, 284] on button "Aceptar" at bounding box center [625, 290] width 205 height 28
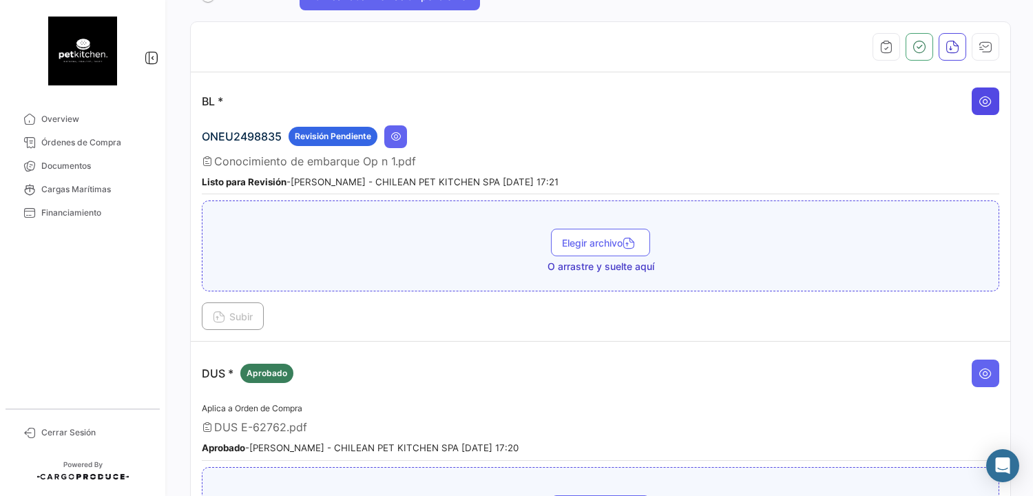
click at [979, 101] on icon at bounding box center [986, 101] width 14 height 14
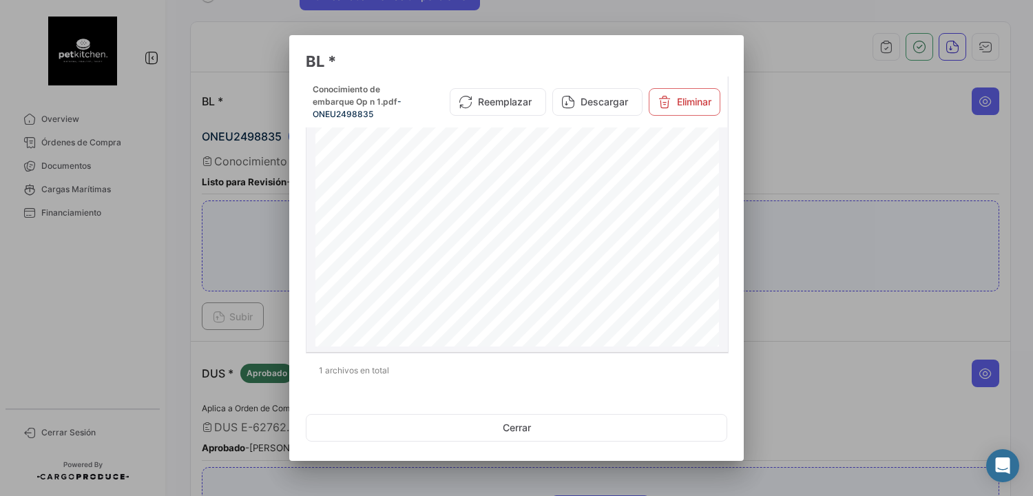
scroll to position [931, 0]
click at [519, 430] on button "Cerrar" at bounding box center [517, 428] width 422 height 28
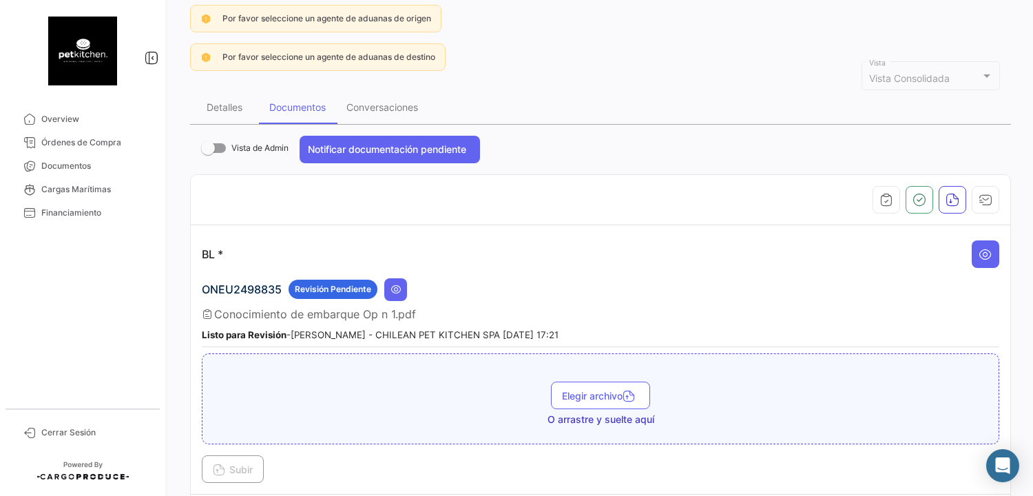
scroll to position [138, 0]
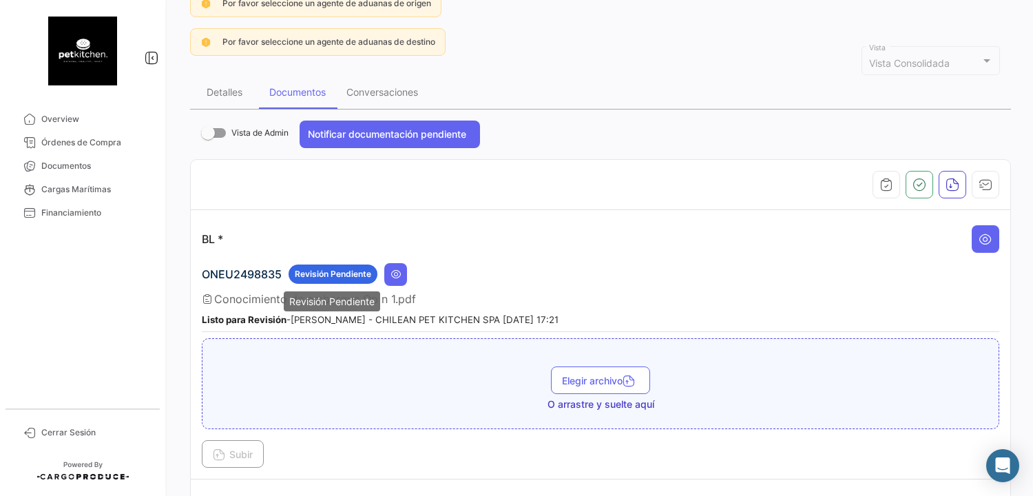
click at [331, 268] on span "Revisión Pendiente" at bounding box center [333, 274] width 76 height 12
click at [979, 235] on icon at bounding box center [986, 239] width 14 height 14
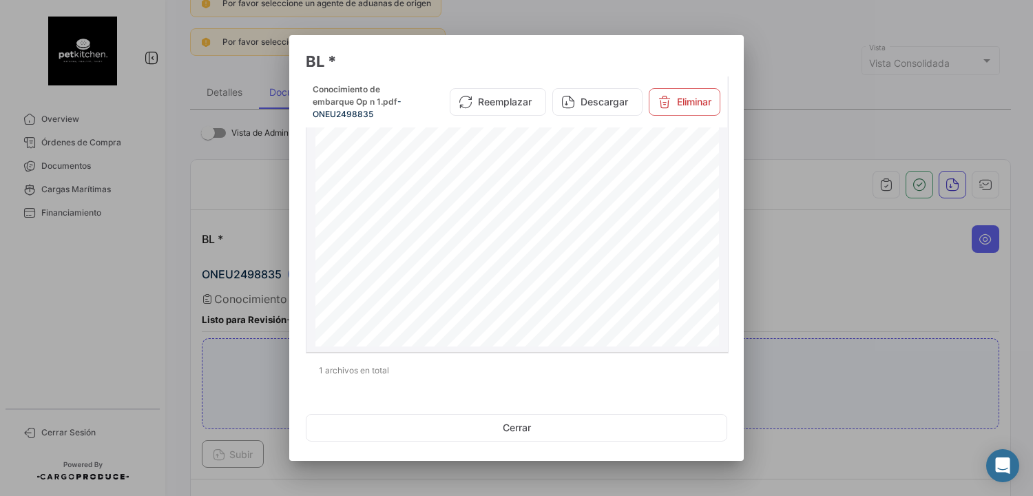
scroll to position [931, 0]
click at [536, 430] on button "Cerrar" at bounding box center [517, 428] width 422 height 28
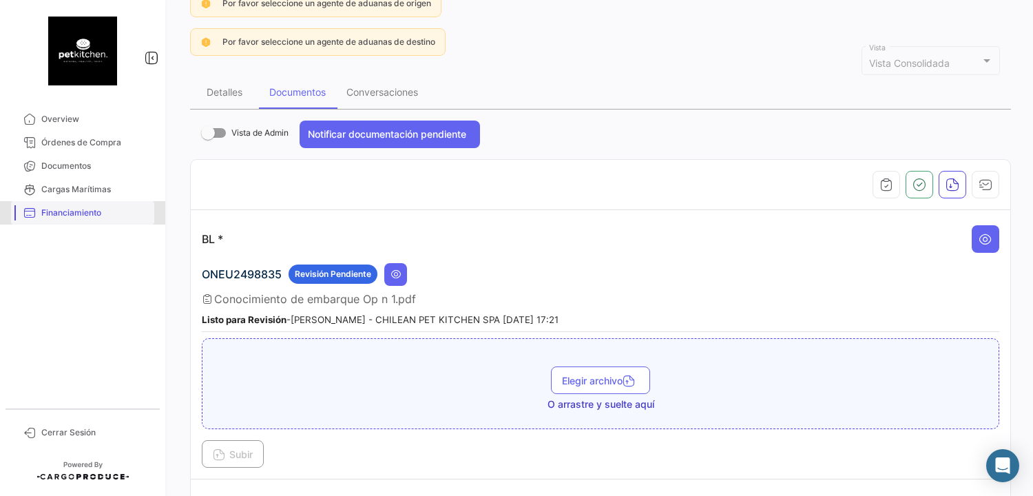
click at [70, 209] on span "Financiamiento" at bounding box center [94, 213] width 107 height 12
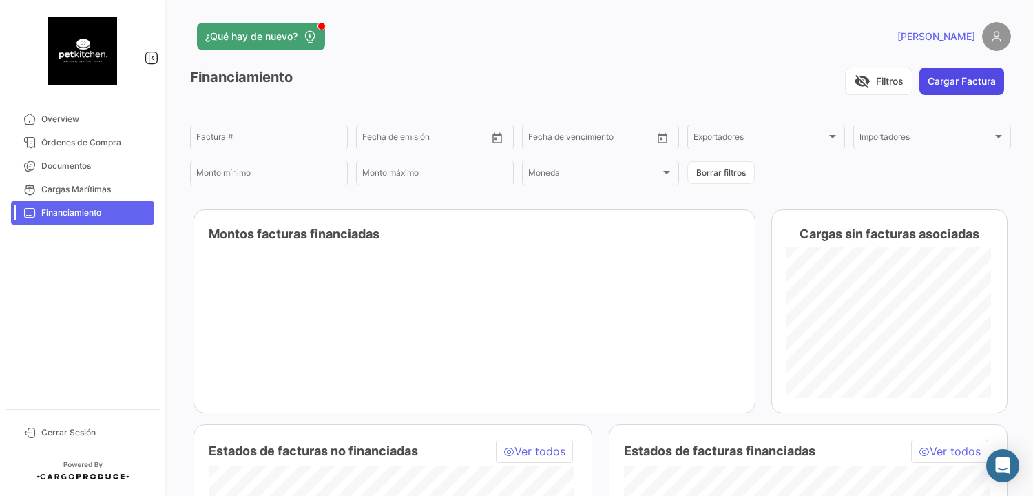
click at [951, 87] on button "Cargar Factura" at bounding box center [962, 82] width 85 height 28
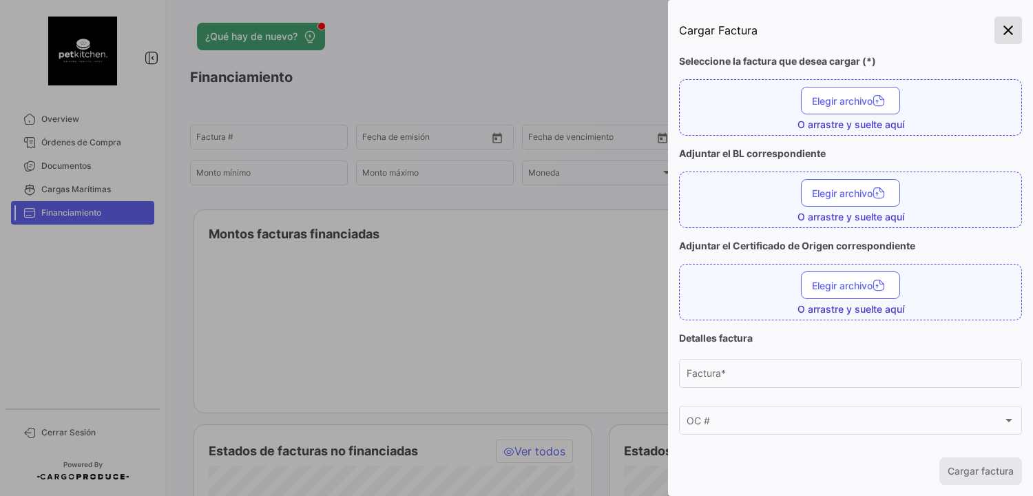
click at [1006, 30] on mat-icon "close" at bounding box center [1008, 30] width 17 height 17
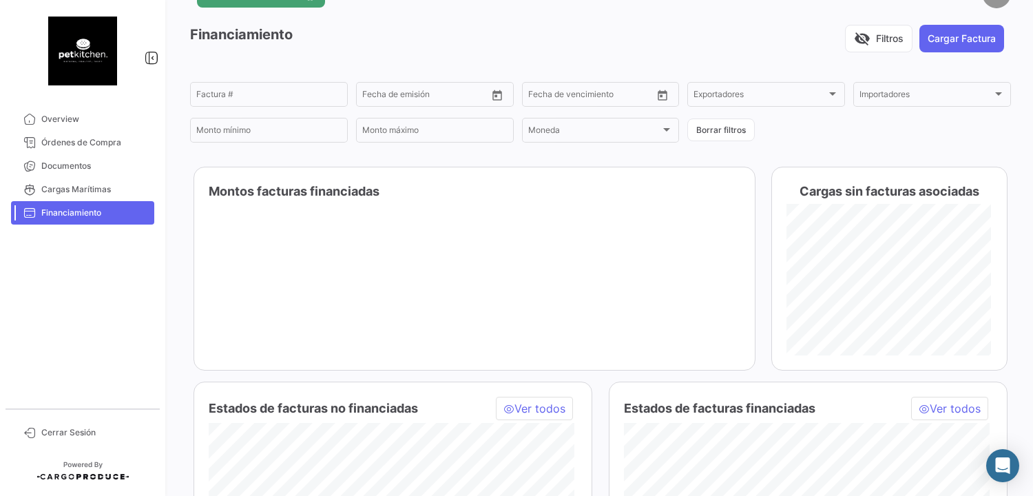
scroll to position [30, 0]
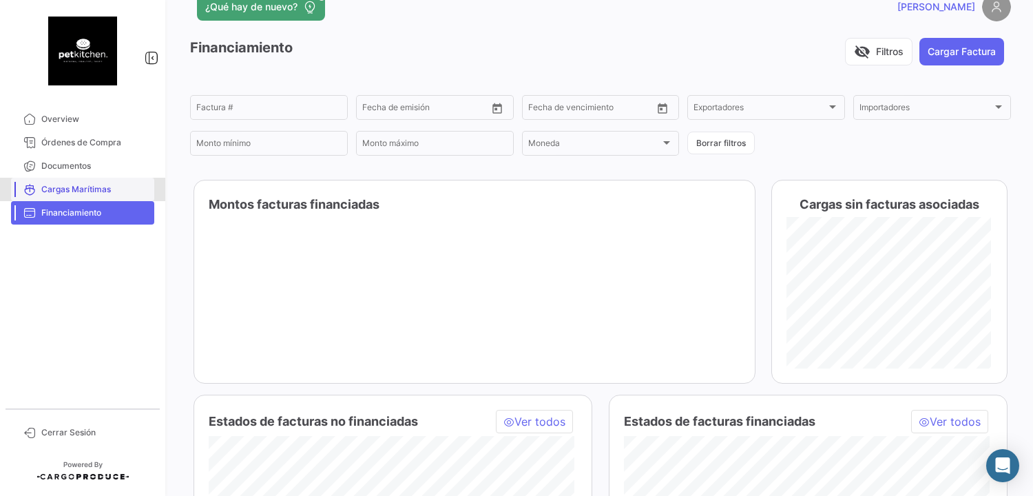
click at [100, 185] on span "Cargas Marítimas" at bounding box center [94, 189] width 107 height 12
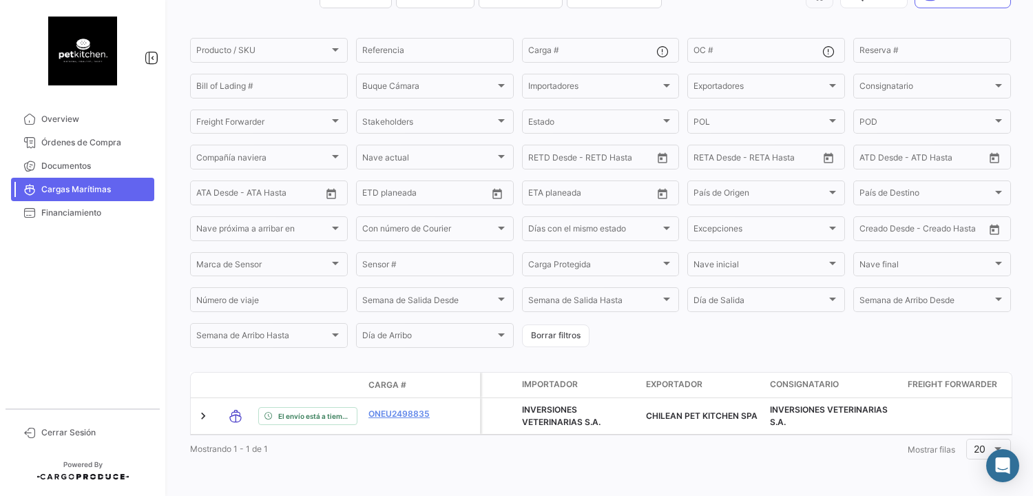
scroll to position [96, 0]
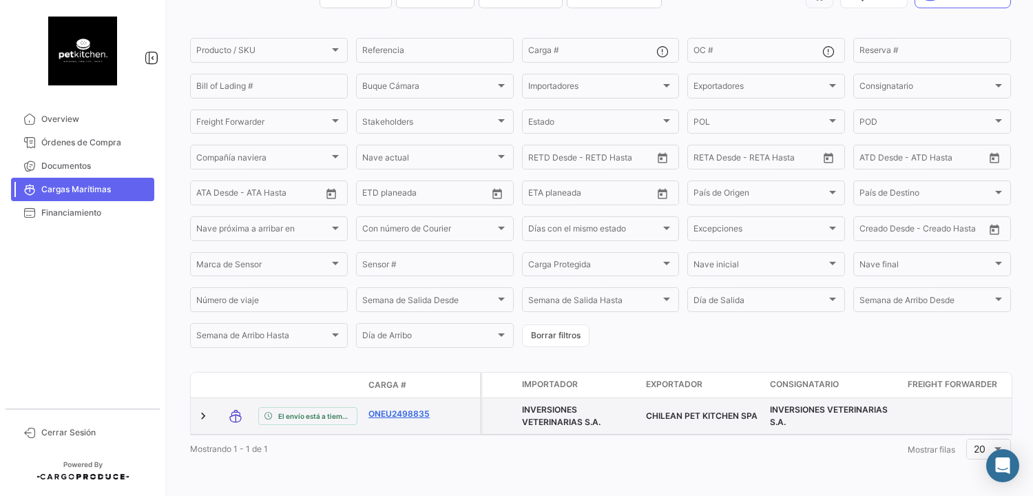
click at [393, 408] on link "ONEU2498835" at bounding box center [405, 414] width 72 height 12
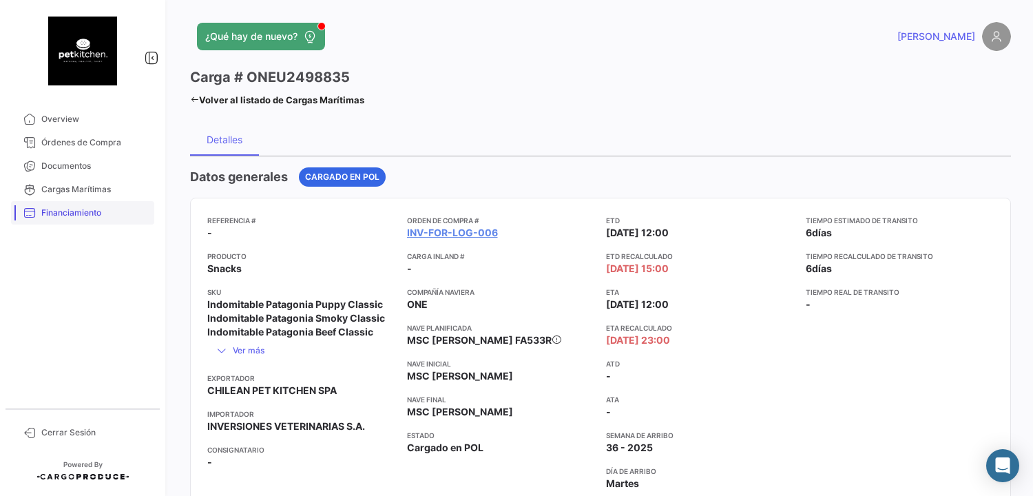
click at [98, 216] on span "Financiamiento" at bounding box center [94, 213] width 107 height 12
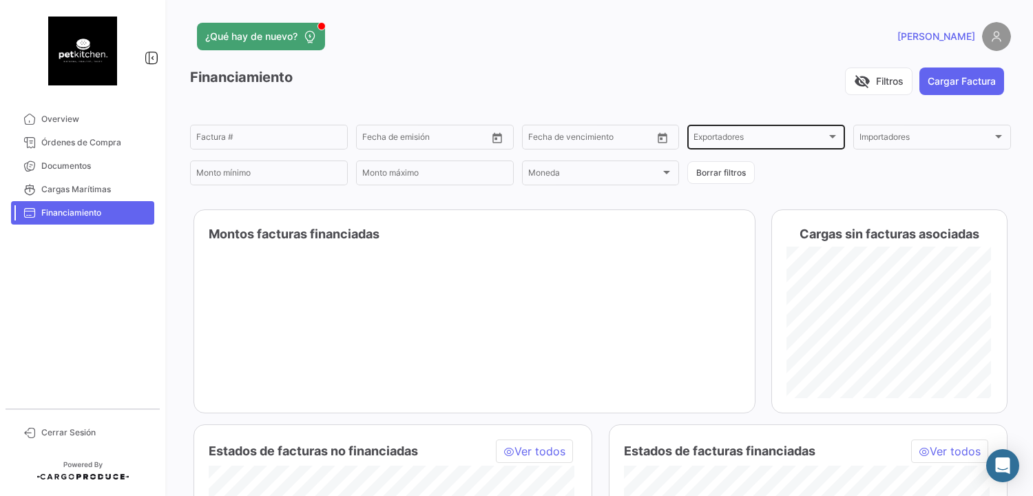
click at [827, 139] on div at bounding box center [833, 136] width 12 height 11
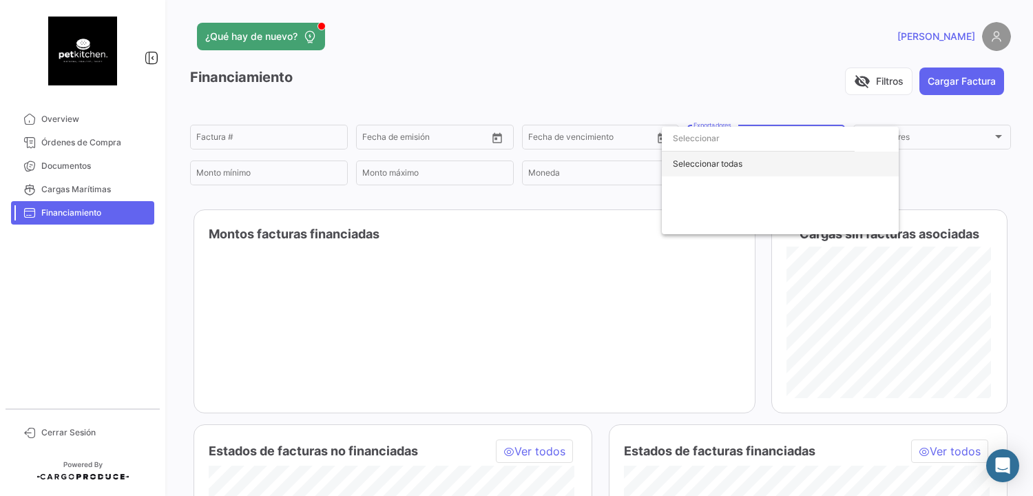
click at [733, 169] on div "Seleccionar todas" at bounding box center [780, 164] width 237 height 25
click at [734, 169] on div "Deseleccionar todas" at bounding box center [780, 164] width 237 height 25
click at [252, 139] on div at bounding box center [516, 248] width 1033 height 496
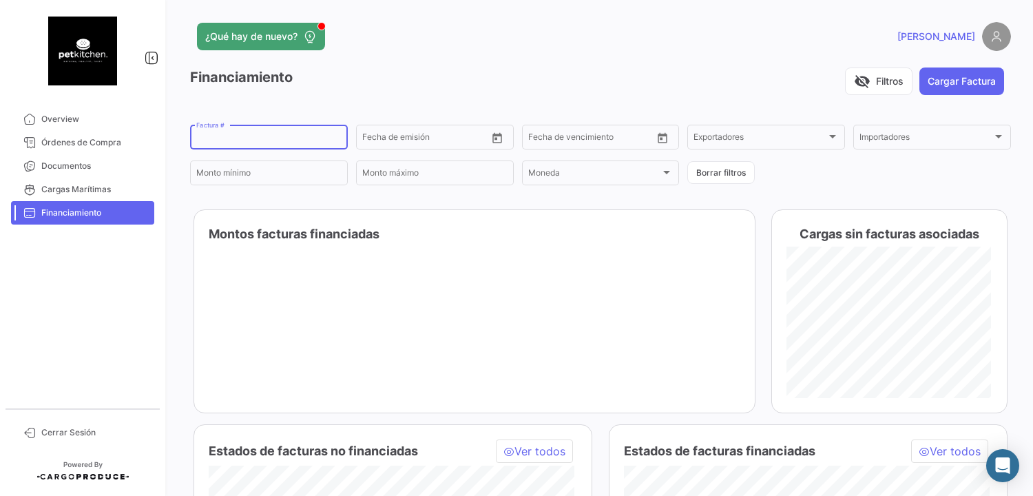
click at [252, 139] on input "Factura #" at bounding box center [268, 139] width 145 height 10
type input "39"
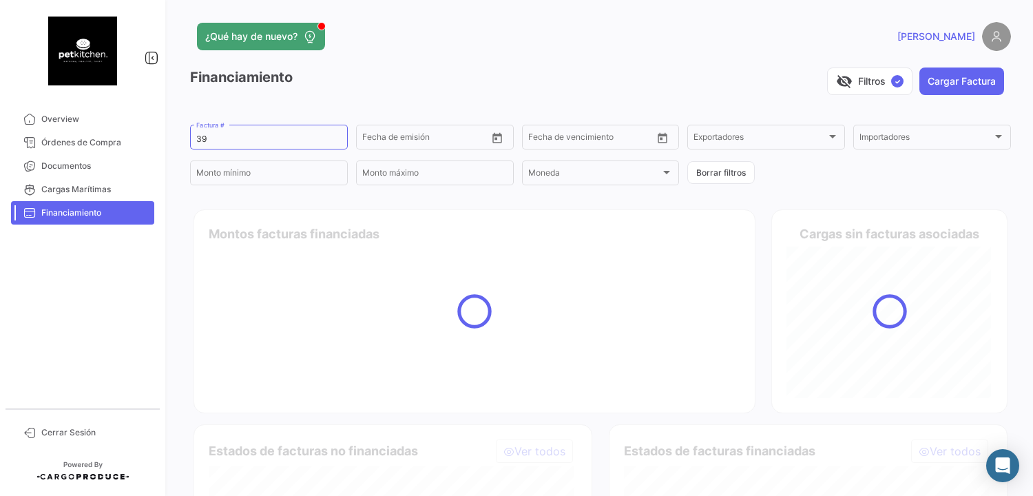
click at [578, 331] on div at bounding box center [475, 311] width 562 height 204
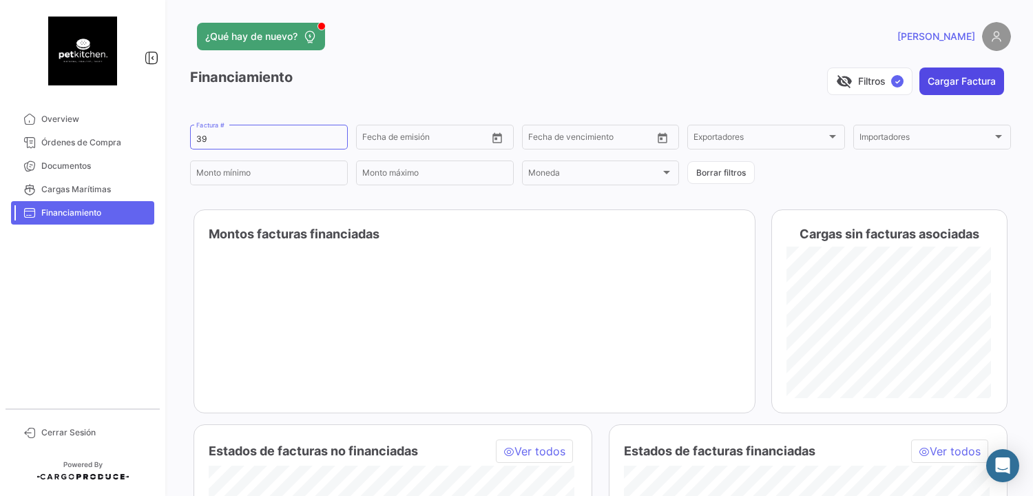
click at [957, 81] on button "Cargar Factura" at bounding box center [962, 82] width 85 height 28
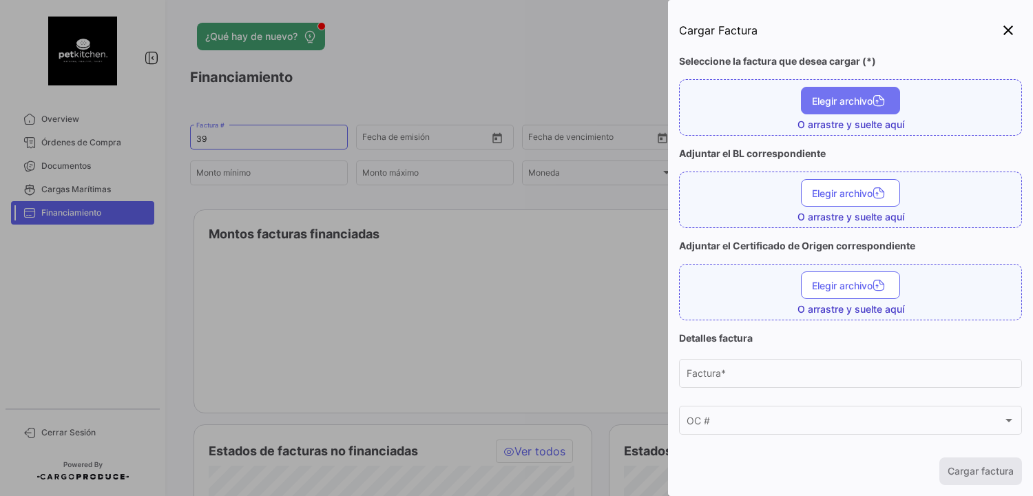
click at [827, 109] on button "Elegir archivo" at bounding box center [850, 101] width 99 height 28
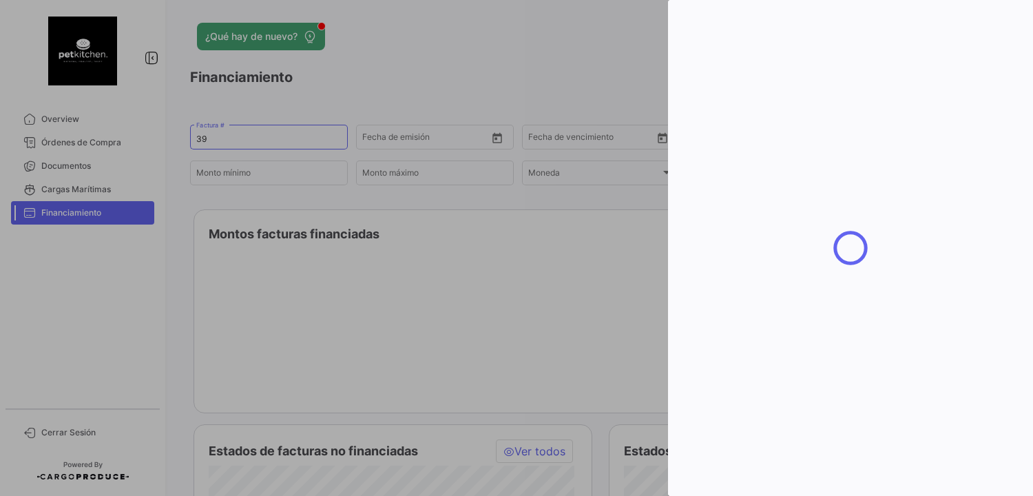
type input "39"
type input "[DATE]"
type input "25855.2"
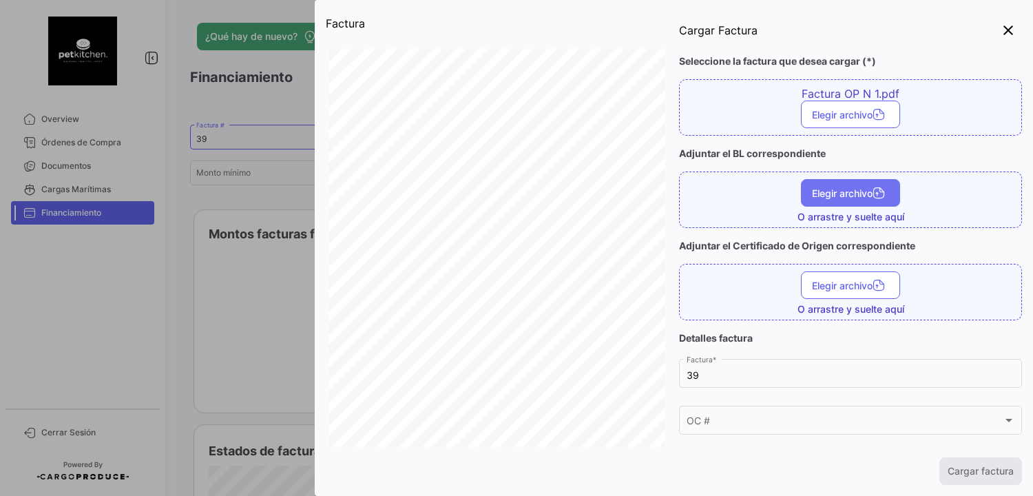
click at [829, 197] on span "Elegir archivo" at bounding box center [850, 193] width 77 height 12
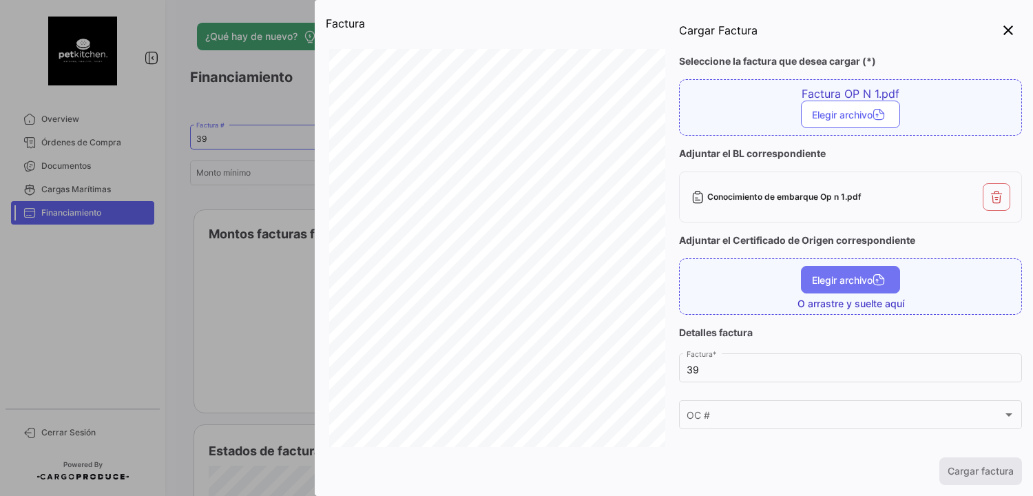
click at [834, 281] on span "Elegir archivo" at bounding box center [850, 280] width 77 height 12
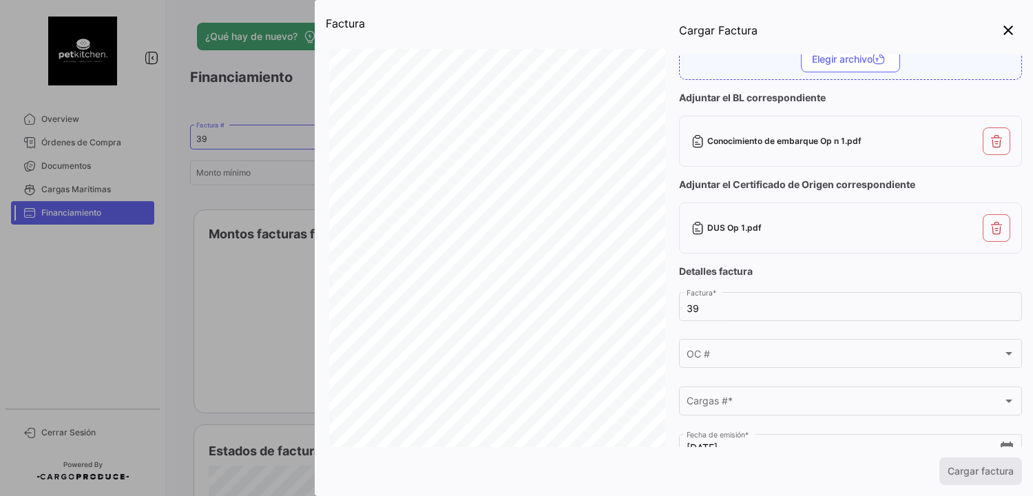
scroll to position [138, 0]
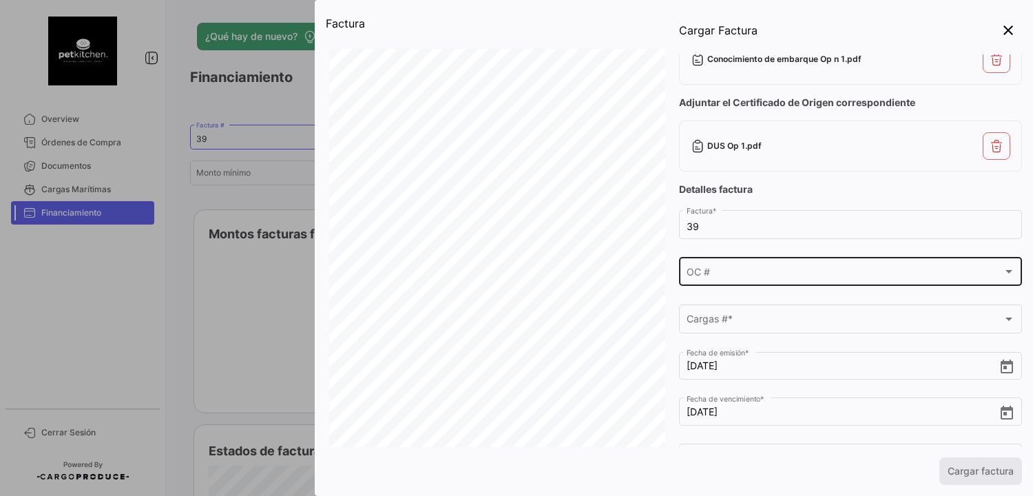
click at [720, 271] on div "OC #" at bounding box center [845, 275] width 316 height 12
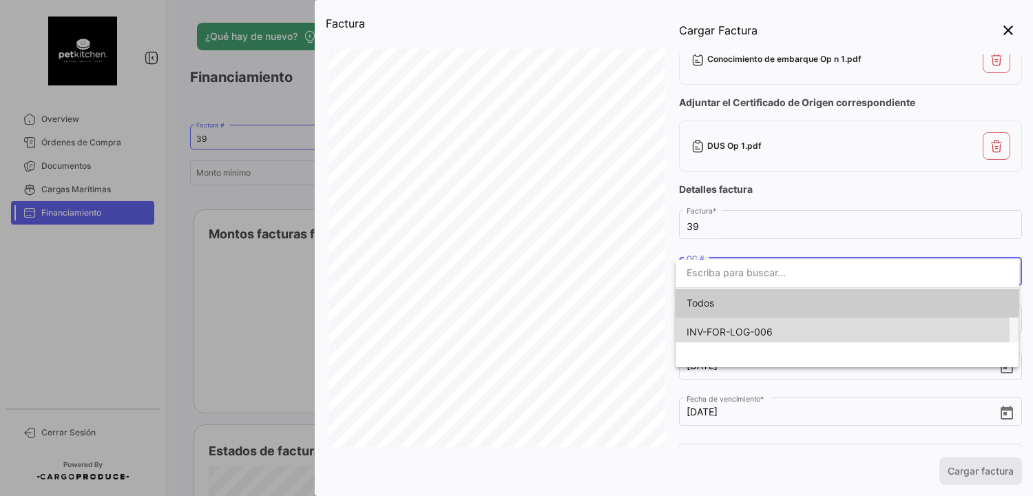
click at [738, 333] on span "INV-FOR-LOG-006" at bounding box center [730, 332] width 86 height 12
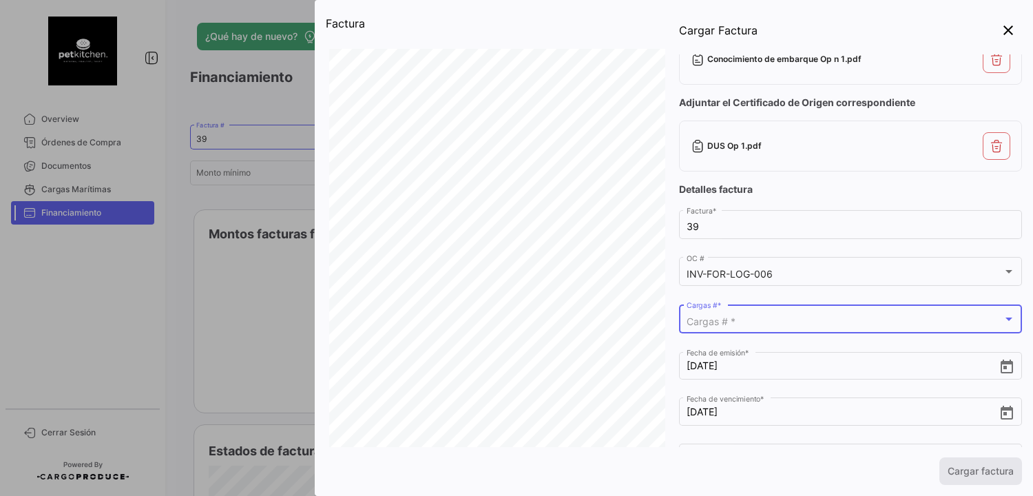
click at [738, 316] on div "Cargas # *" at bounding box center [845, 322] width 316 height 12
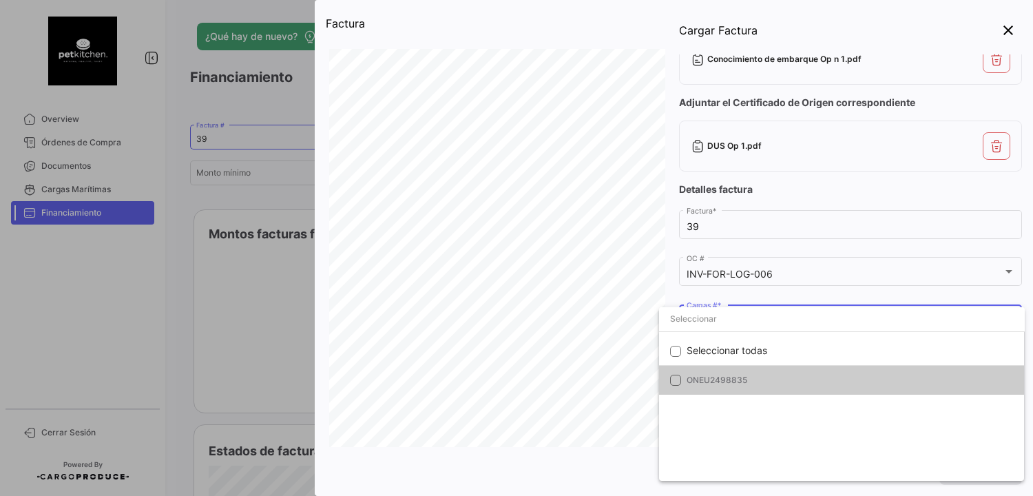
click at [673, 377] on mat-pseudo-checkbox at bounding box center [675, 380] width 11 height 11
checkbox input "true"
click at [887, 298] on div at bounding box center [516, 248] width 1033 height 496
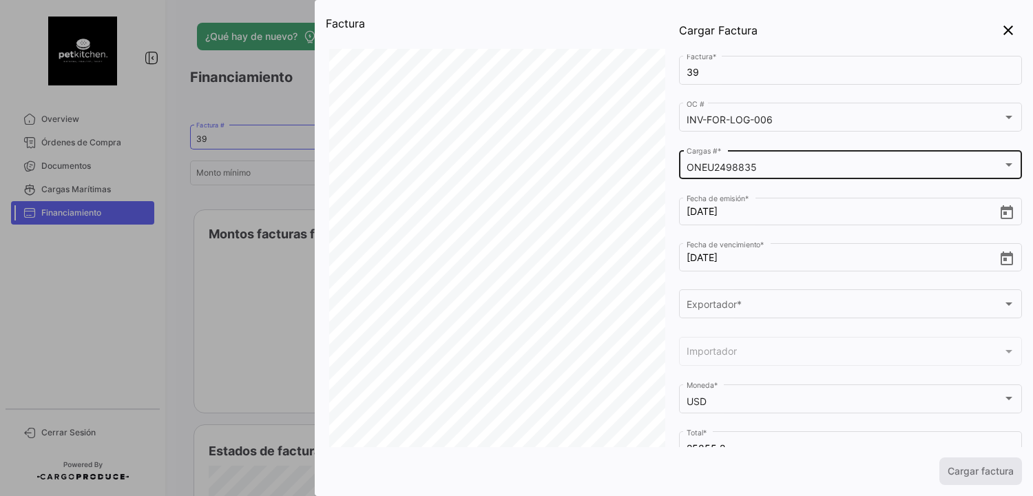
scroll to position [323, 0]
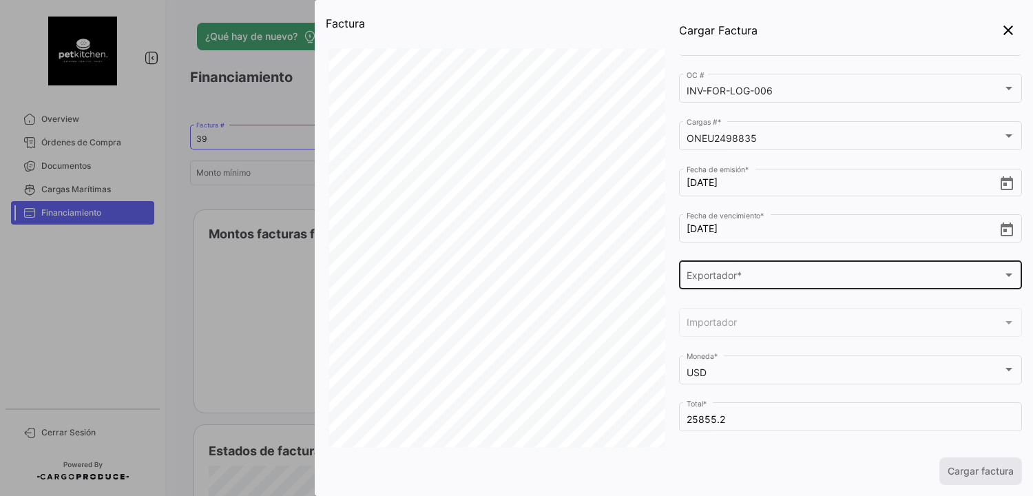
click at [747, 277] on div "Exportador *" at bounding box center [845, 278] width 316 height 12
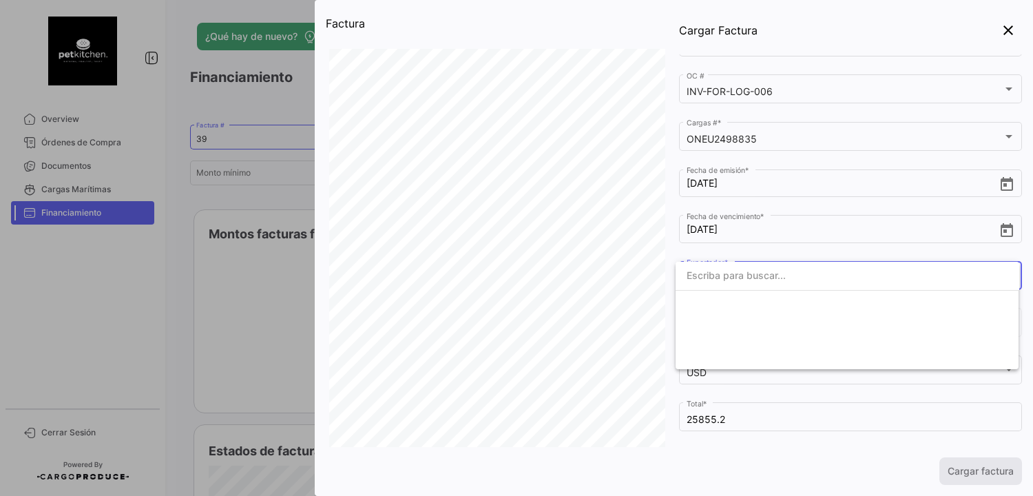
scroll to position [322, 0]
type input "CHILEAN PET KITCHEN SPA"
click at [672, 313] on div at bounding box center [516, 248] width 1033 height 496
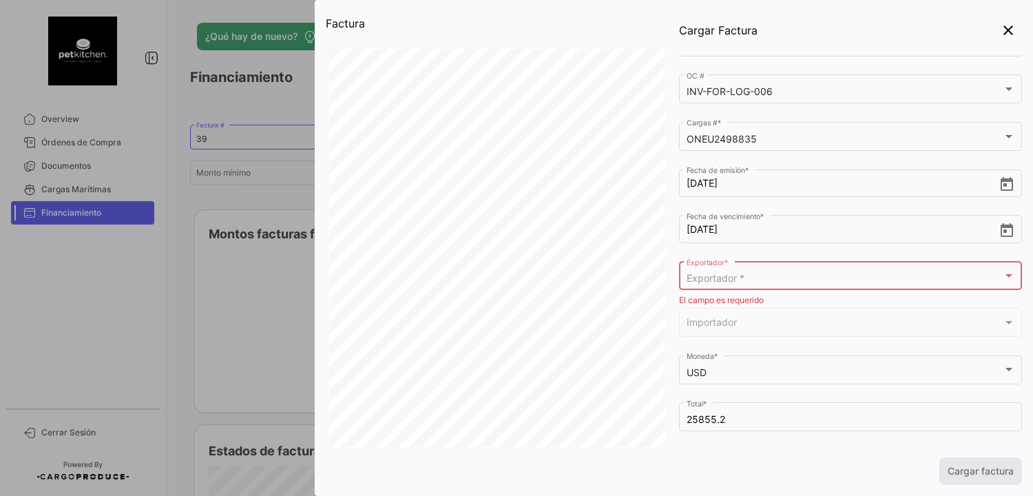
click at [1003, 272] on div at bounding box center [1009, 276] width 12 height 11
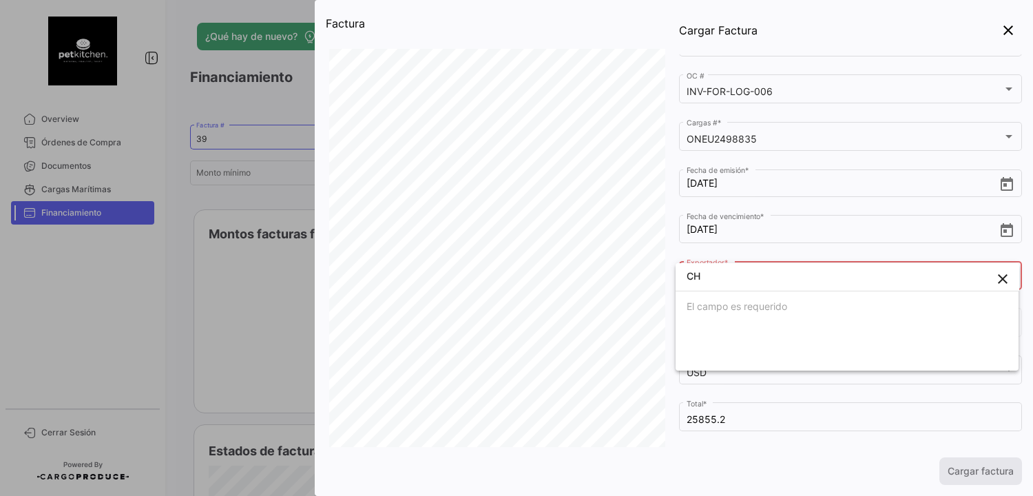
type input "C"
type input "P"
type input "K"
type input "P"
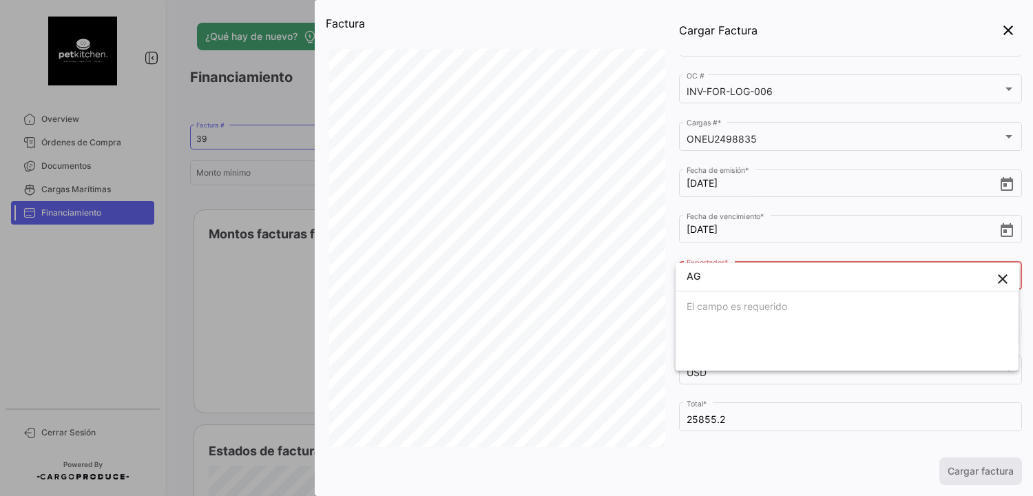
type input "A"
click at [670, 294] on div at bounding box center [516, 248] width 1033 height 496
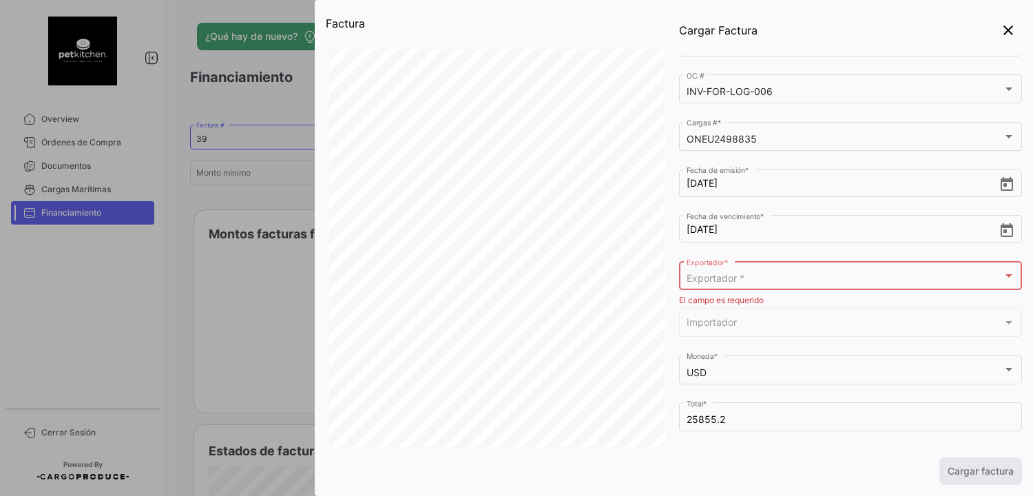
click at [703, 277] on span "Exportador *" at bounding box center [716, 278] width 58 height 12
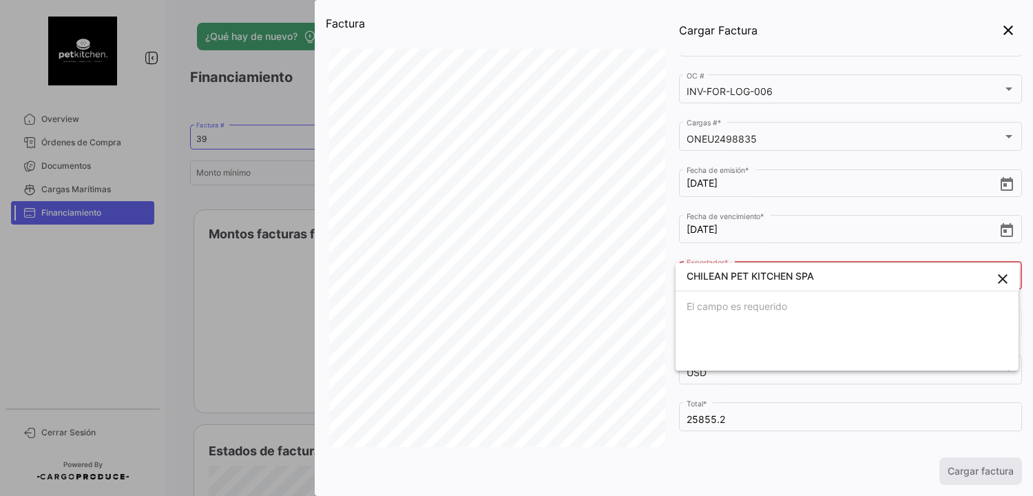
type input "CHILEAN PET KITCHEN SPA"
click at [828, 402] on div at bounding box center [516, 248] width 1033 height 496
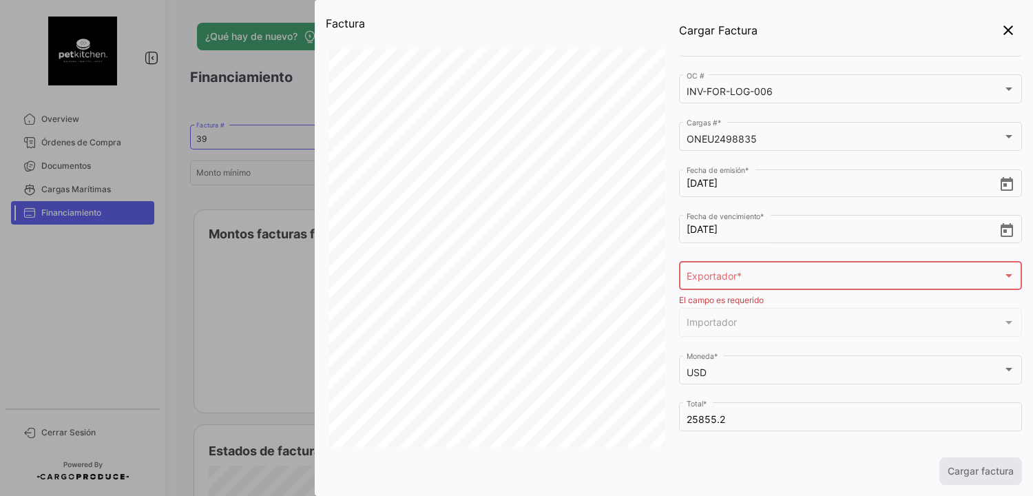
click at [770, 328] on span "Importador" at bounding box center [845, 326] width 316 height 12
click at [1006, 321] on div at bounding box center [1009, 322] width 7 height 3
click at [1006, 322] on div at bounding box center [1009, 322] width 7 height 3
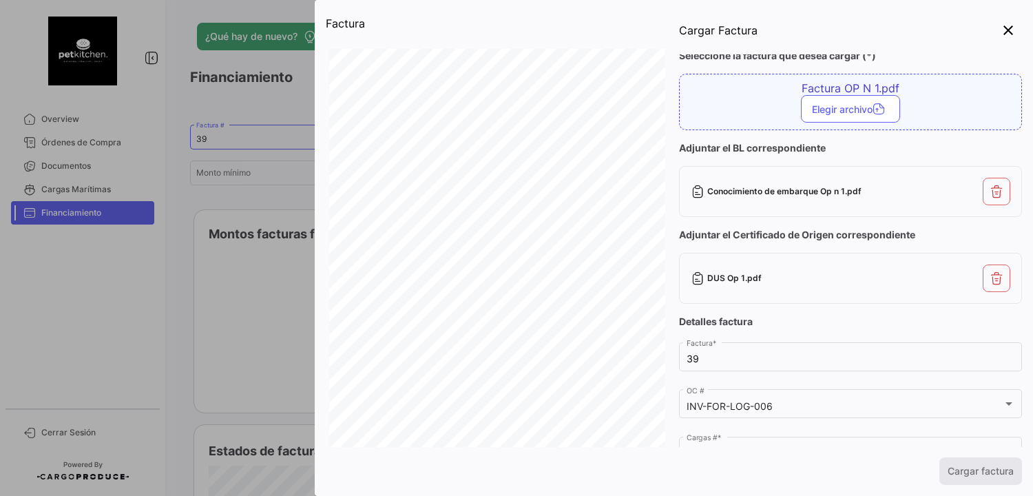
scroll to position [0, 0]
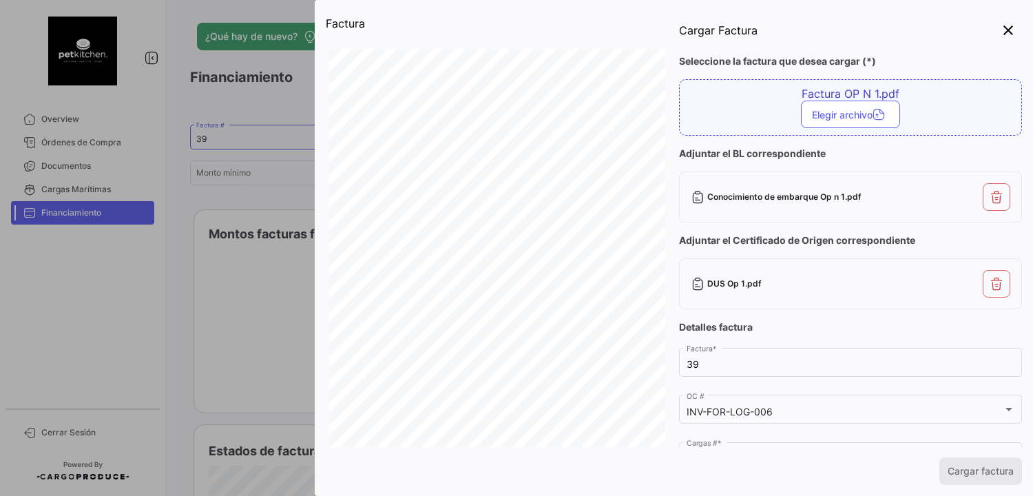
click at [490, 146] on div "R.U.T: 77.074.368-0 Factura de exportación electrónica Folio N° 39 S.I.I. - [PE…" at bounding box center [497, 286] width 336 height 475
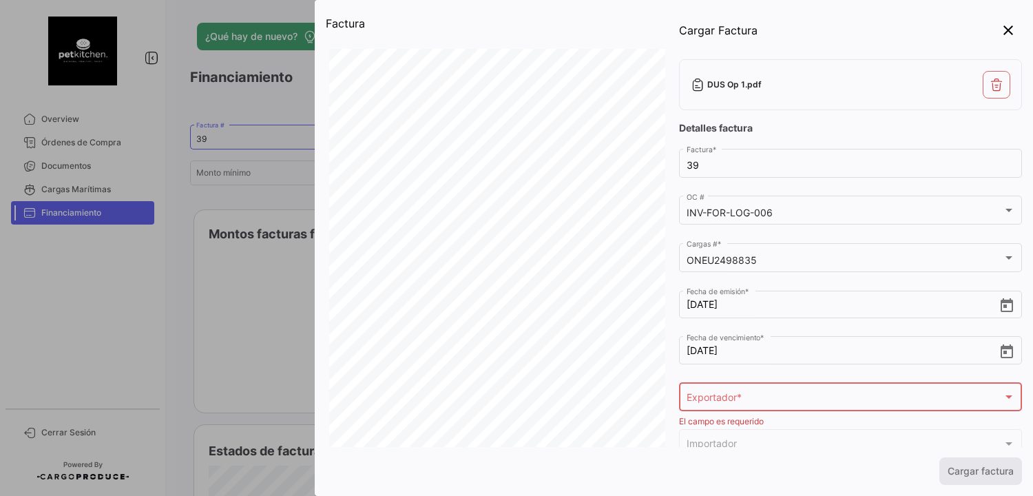
scroll to position [276, 0]
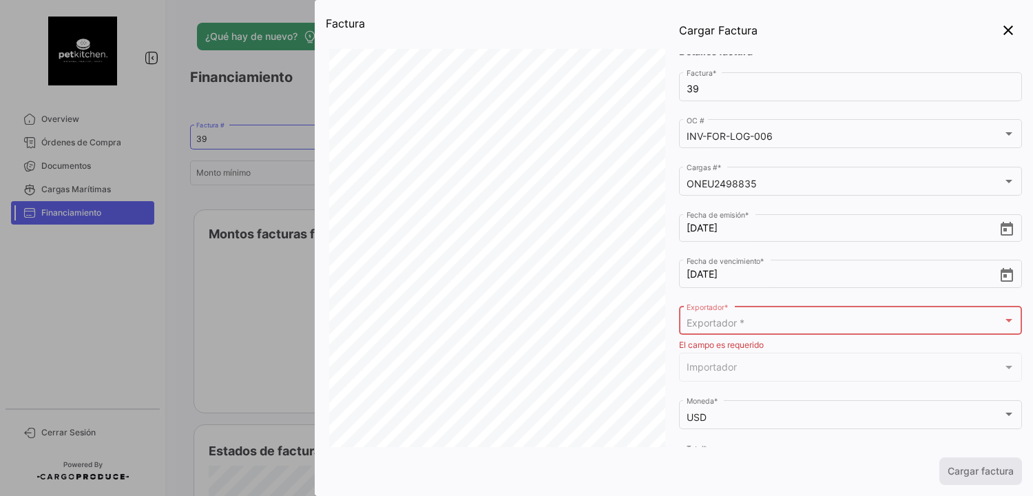
click at [1006, 320] on div at bounding box center [1009, 320] width 7 height 3
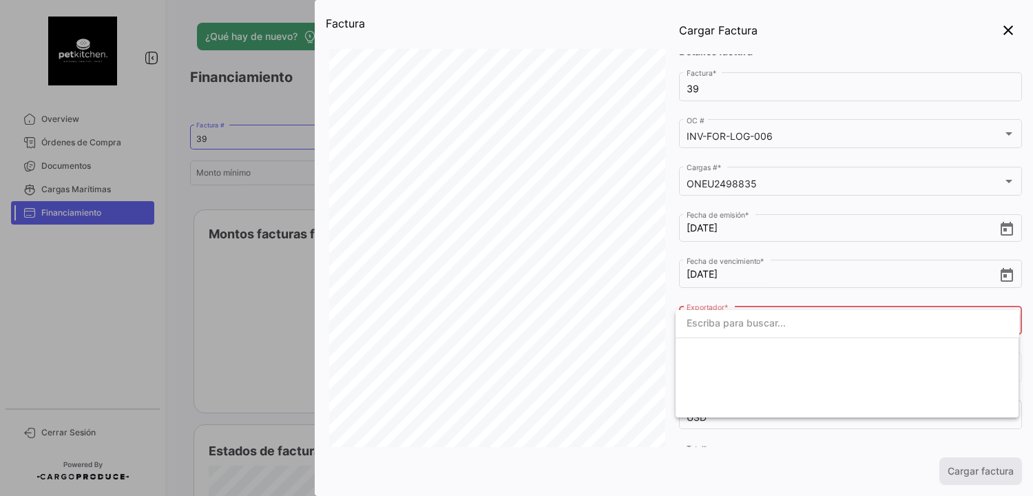
click at [716, 362] on cdk-virtual-scroll-viewport at bounding box center [848, 352] width 344 height 27
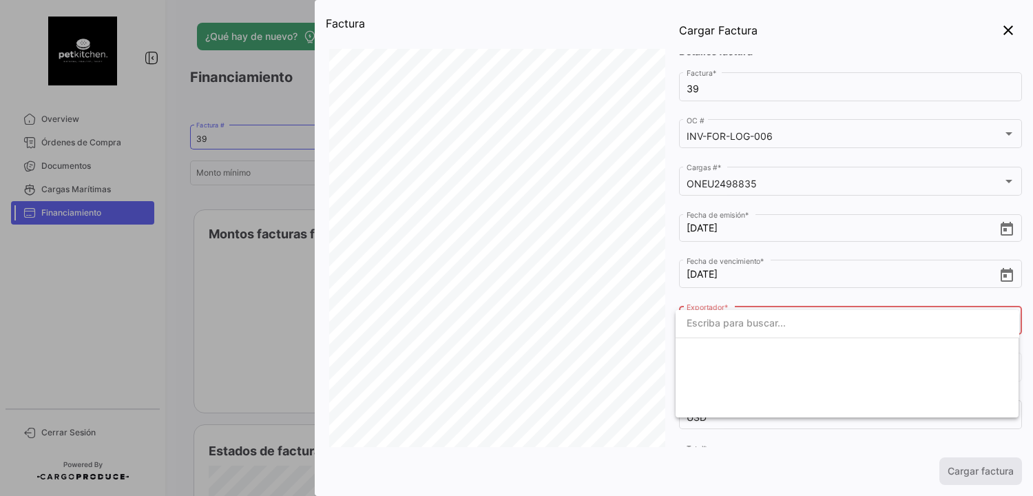
click at [716, 362] on cdk-virtual-scroll-viewport at bounding box center [848, 352] width 344 height 27
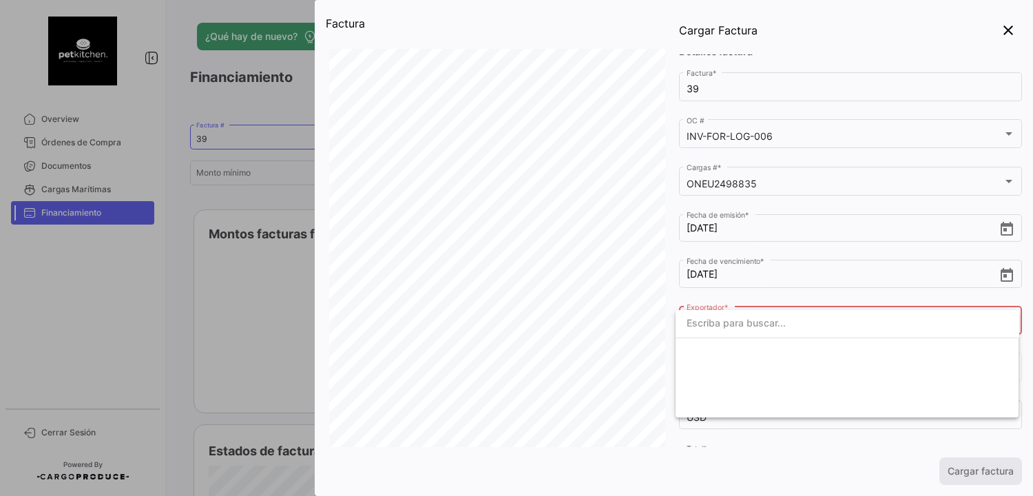
click at [716, 362] on cdk-virtual-scroll-viewport at bounding box center [848, 352] width 344 height 27
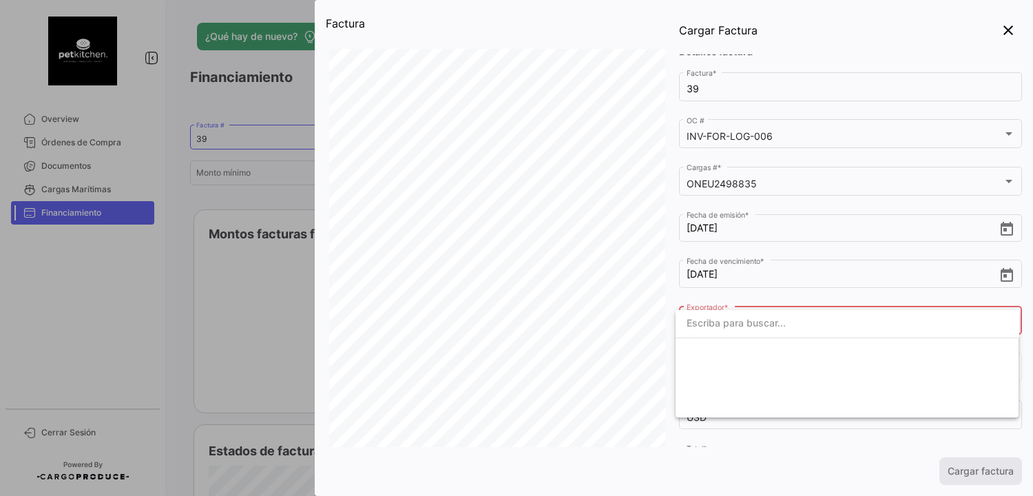
click at [716, 362] on cdk-virtual-scroll-viewport at bounding box center [848, 352] width 344 height 27
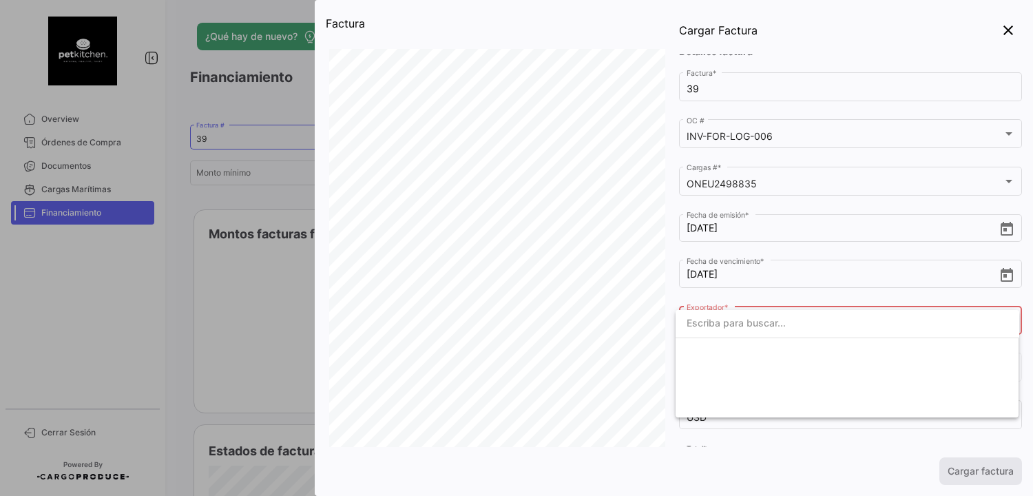
click at [699, 322] on input "dropdown search" at bounding box center [848, 323] width 344 height 29
type input "PET KITCHEN"
click at [814, 397] on div "PET KITCHEN close El campo es requerido" at bounding box center [848, 363] width 344 height 107
click at [793, 439] on div at bounding box center [516, 248] width 1033 height 496
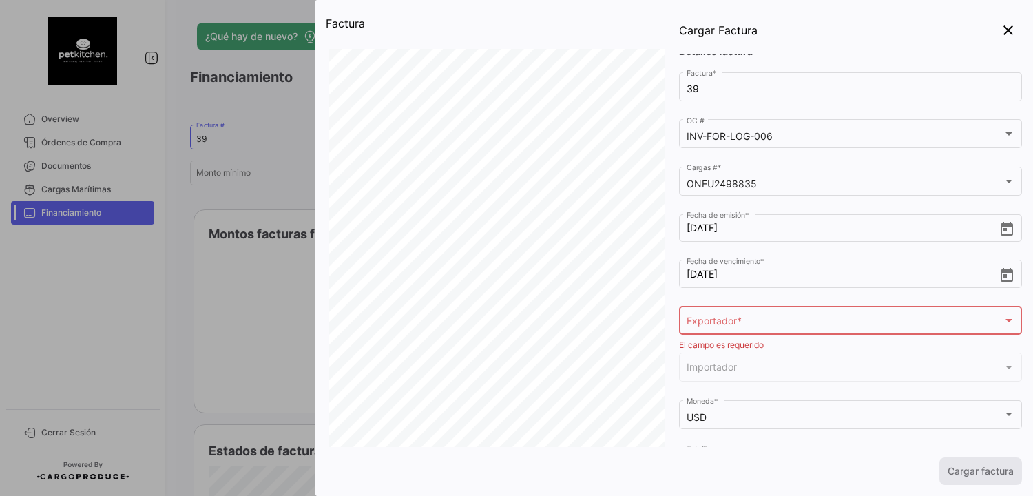
click at [793, 439] on div "USD Moneda *" at bounding box center [850, 421] width 343 height 43
click at [1002, 28] on mat-icon "close" at bounding box center [1008, 30] width 17 height 17
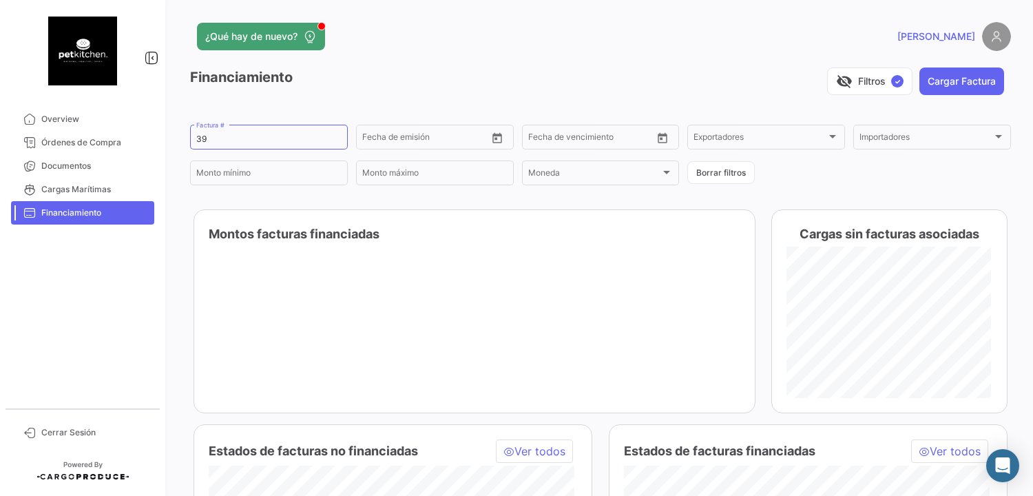
click at [129, 216] on span "Financiamiento" at bounding box center [94, 213] width 107 height 12
click at [829, 135] on div at bounding box center [832, 136] width 7 height 3
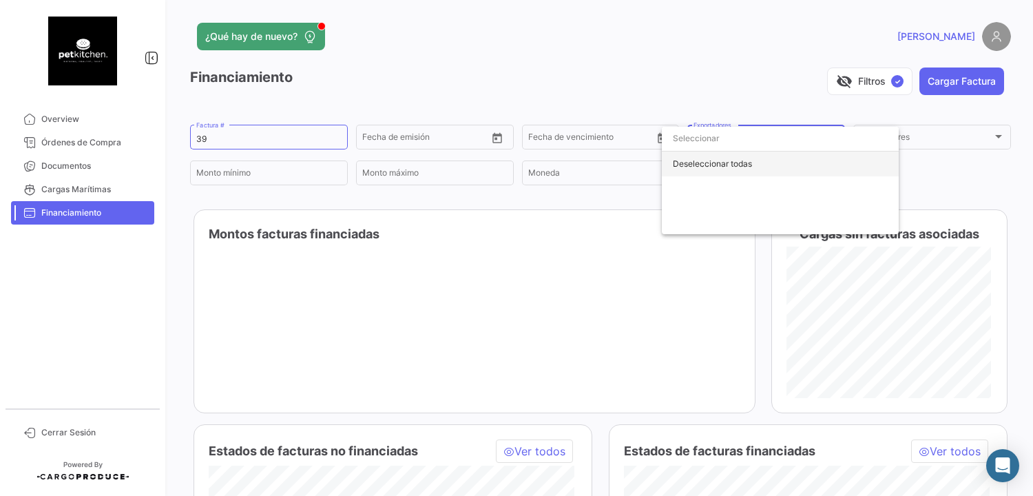
click at [722, 164] on div "Deseleccionar todas" at bounding box center [780, 164] width 237 height 25
click at [710, 141] on input "dropdown search" at bounding box center [780, 138] width 237 height 25
type input "CHILEAN PET KITCHEN SPA"
click at [703, 290] on div at bounding box center [516, 248] width 1033 height 496
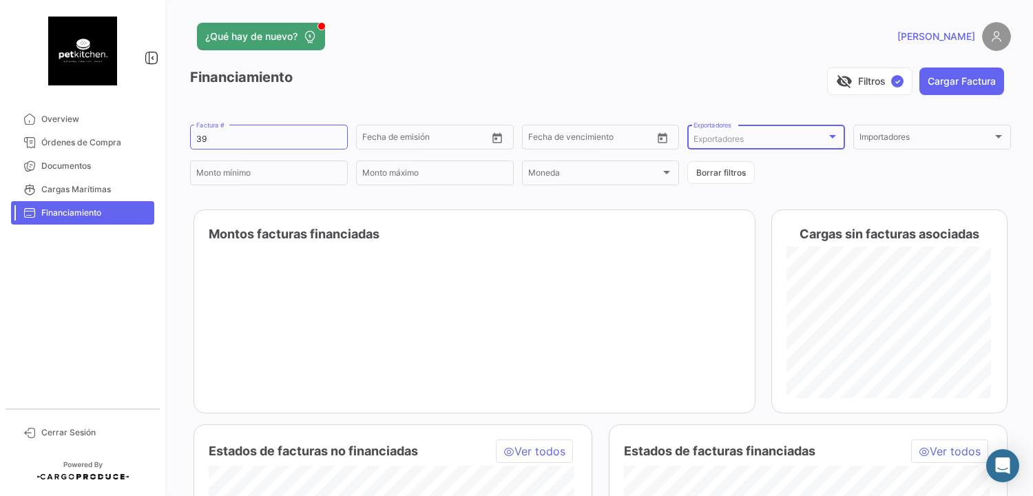
click at [831, 132] on div at bounding box center [833, 136] width 12 height 11
click at [81, 169] on div at bounding box center [516, 248] width 1033 height 496
click at [81, 169] on span "Documentos" at bounding box center [94, 166] width 107 height 12
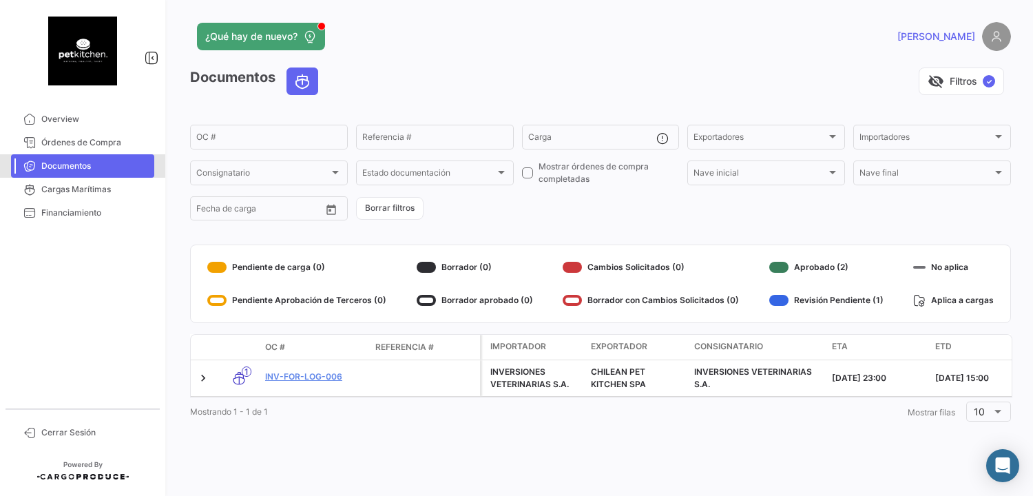
click at [81, 169] on span "Documentos" at bounding box center [94, 166] width 107 height 12
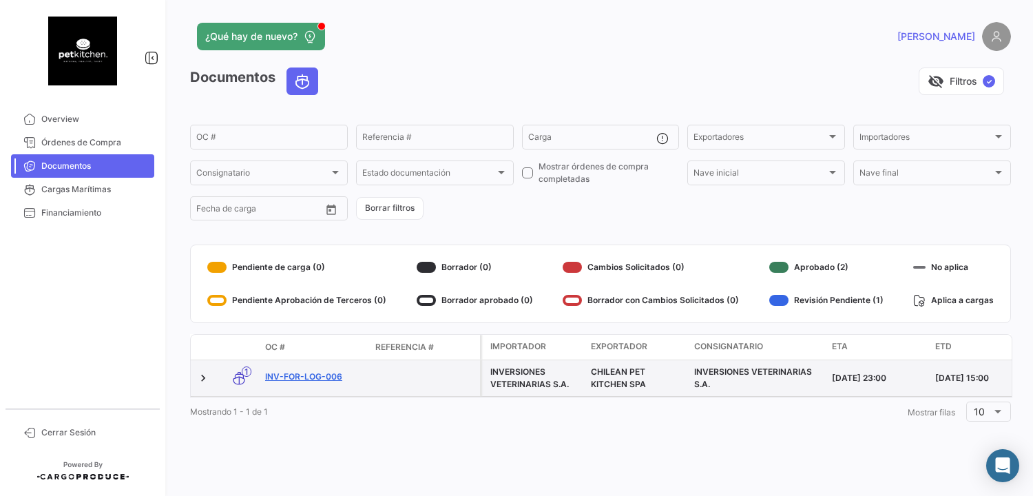
click at [329, 375] on link "INV-FOR-LOG-006" at bounding box center [314, 377] width 99 height 12
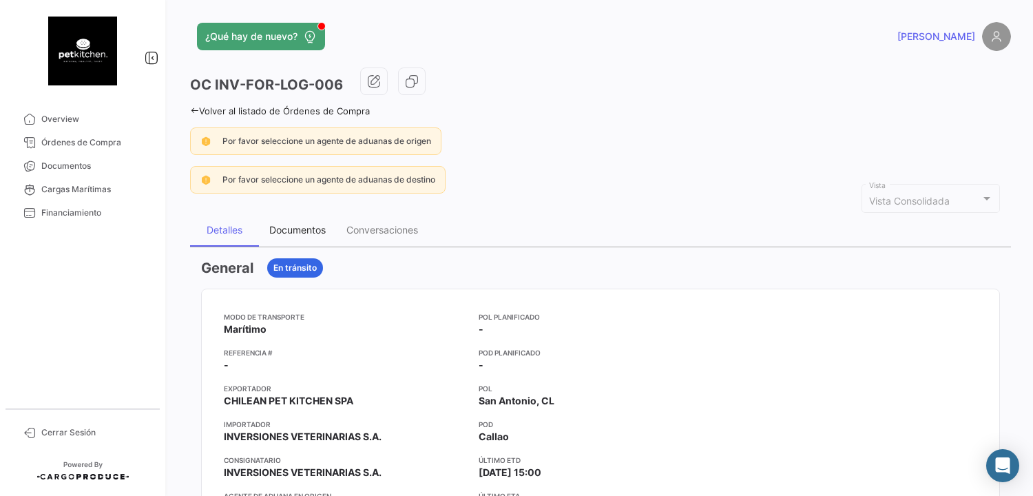
click at [324, 230] on div "Documentos" at bounding box center [297, 230] width 56 height 12
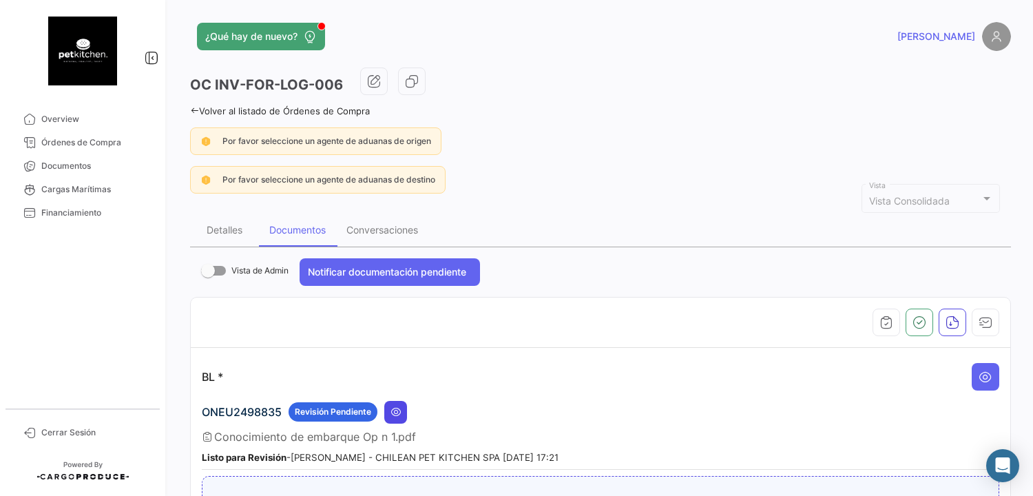
click at [400, 407] on icon at bounding box center [396, 411] width 11 height 11
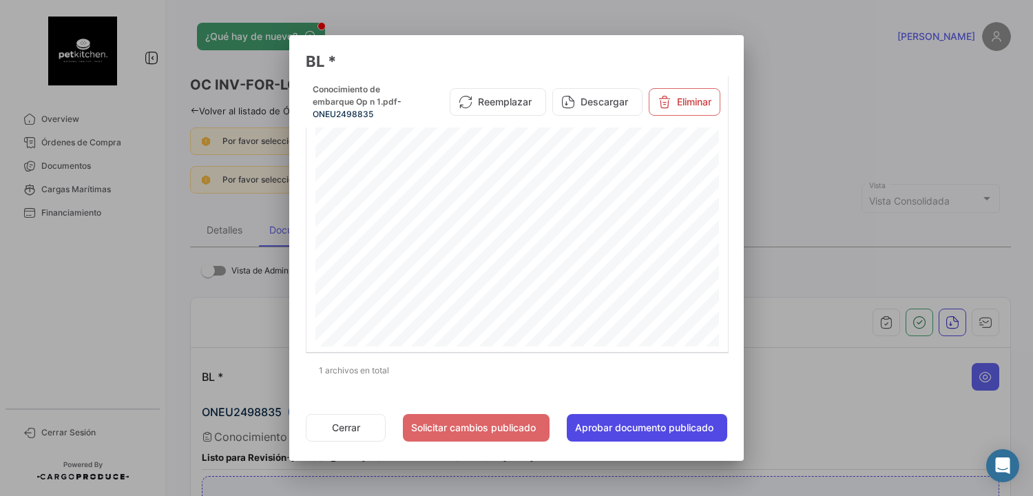
click at [627, 428] on button "Aprobar documento publicado" at bounding box center [647, 428] width 160 height 28
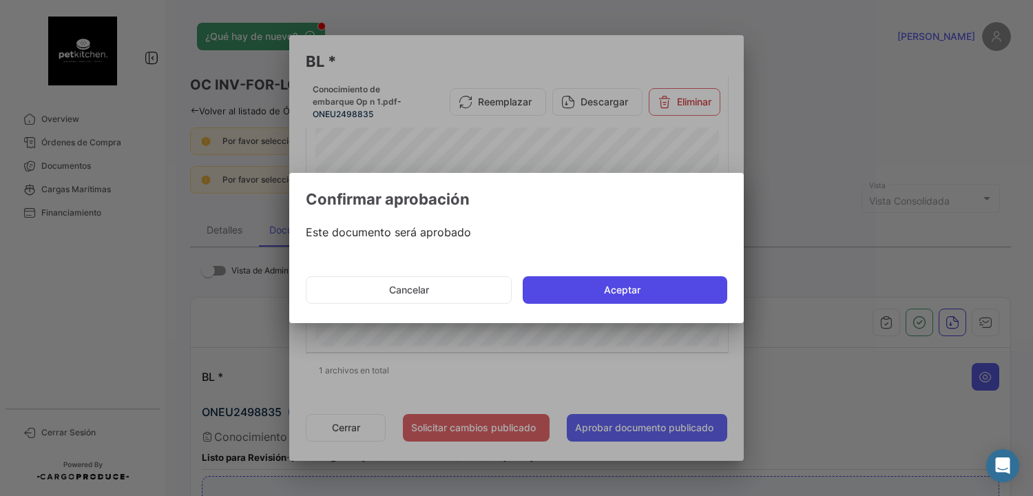
click at [630, 284] on button "Aceptar" at bounding box center [625, 290] width 205 height 28
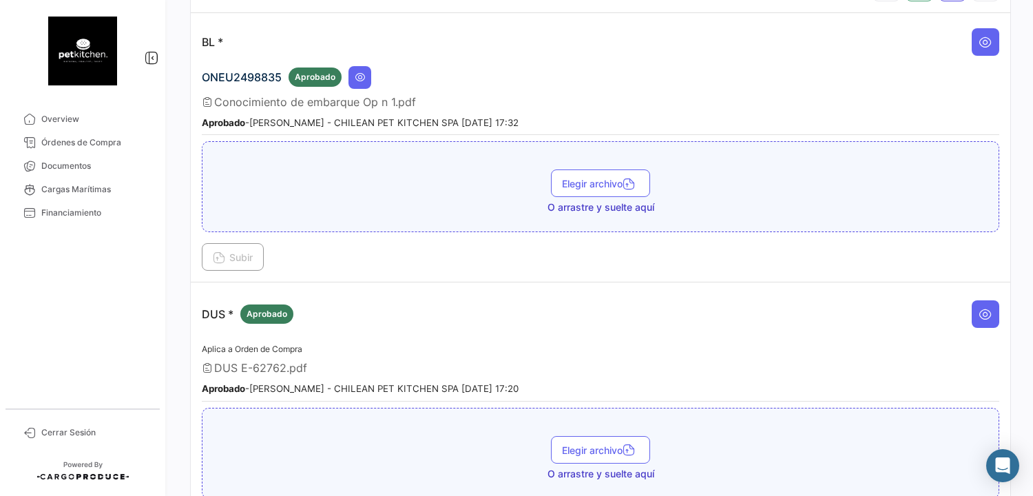
scroll to position [300, 0]
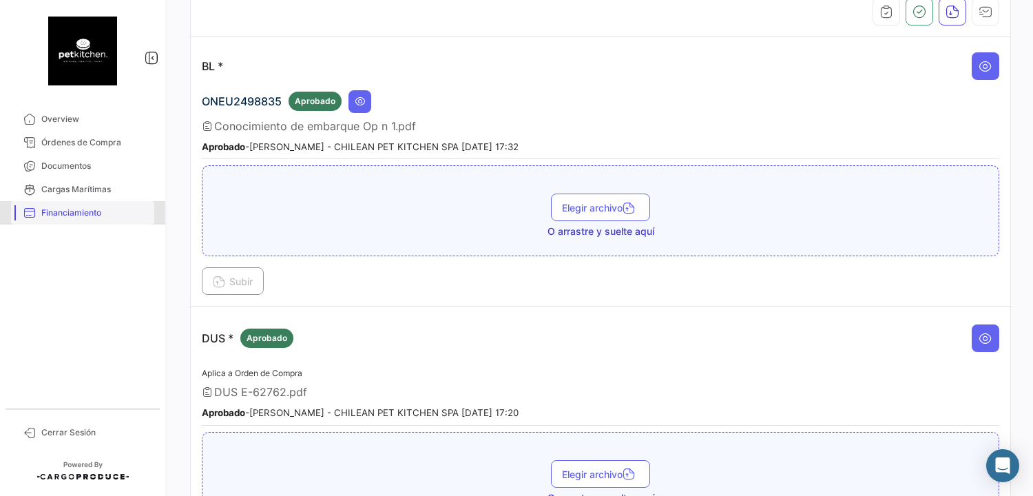
click at [69, 212] on span "Financiamiento" at bounding box center [94, 213] width 107 height 12
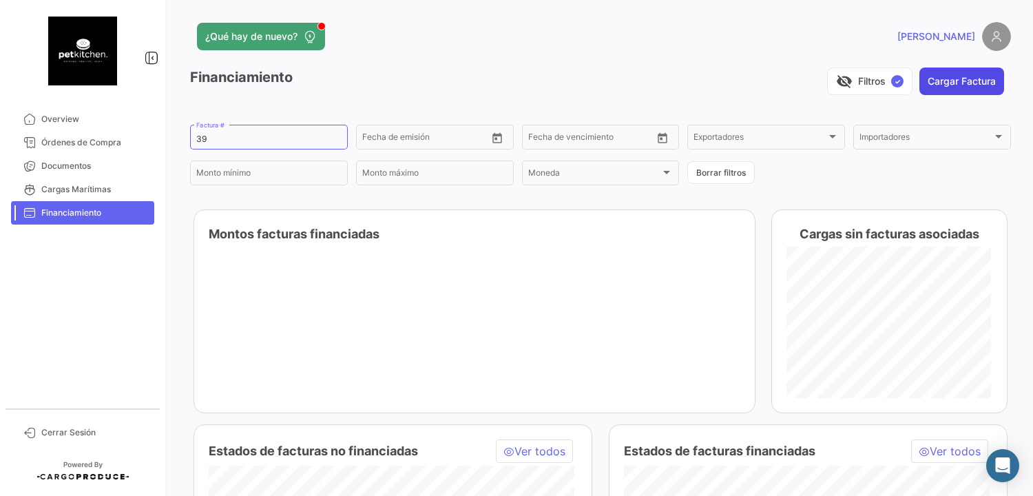
click at [949, 78] on button "Cargar Factura" at bounding box center [962, 82] width 85 height 28
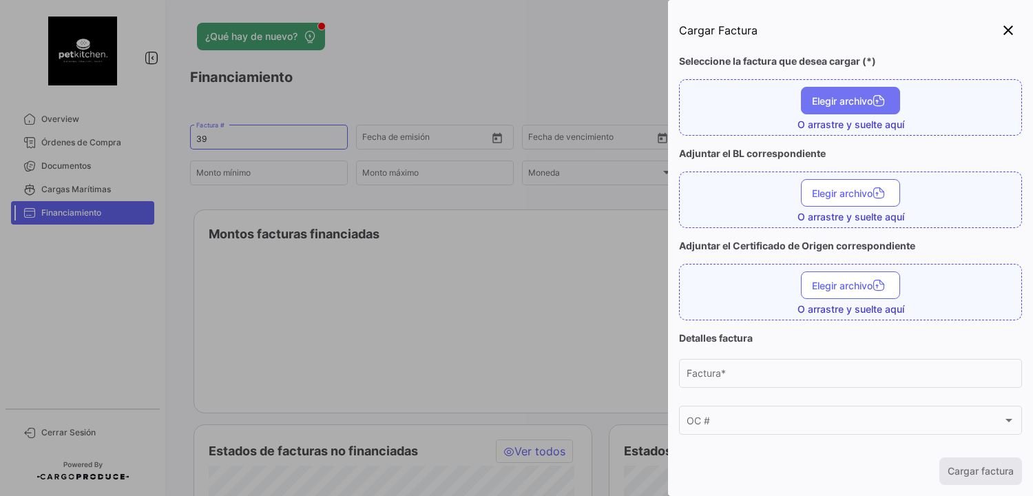
click at [831, 105] on span "Elegir archivo" at bounding box center [850, 101] width 77 height 12
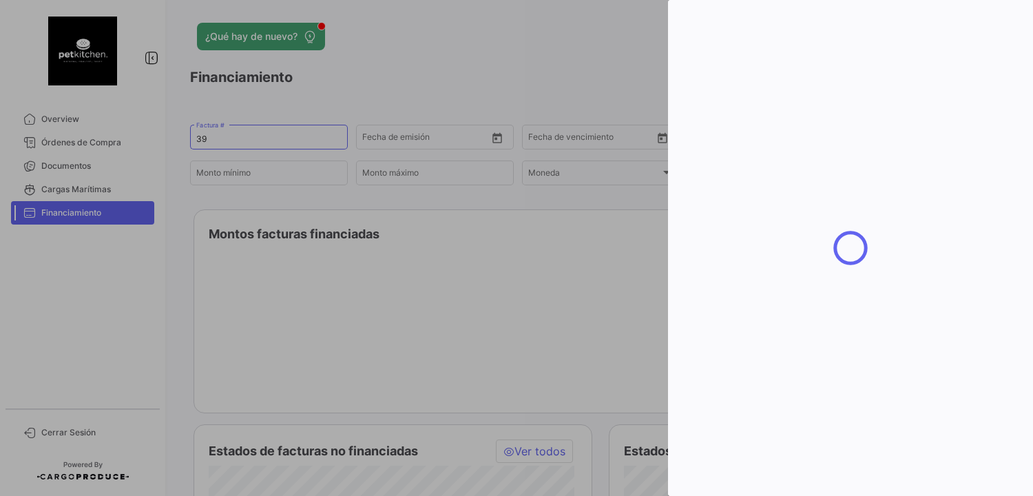
type input "39"
type input "[DATE]"
type input "25855.2"
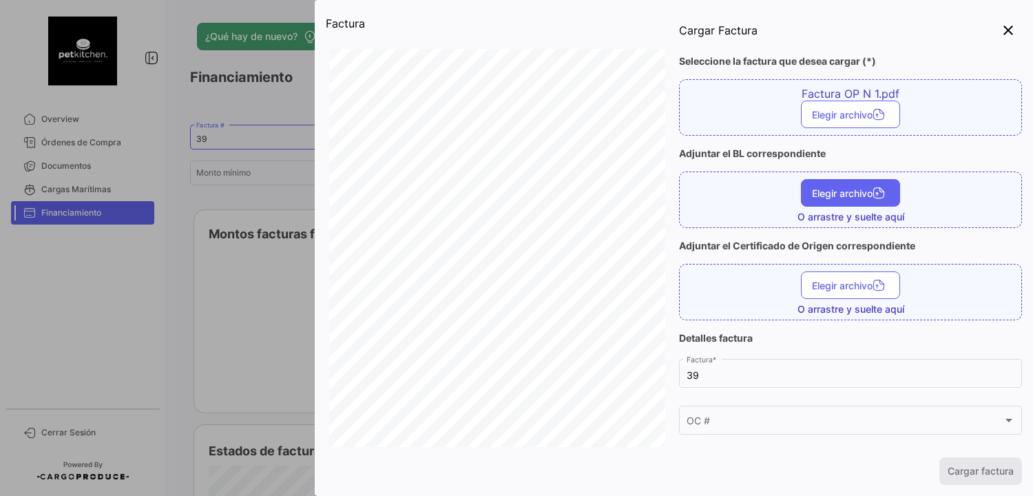
click at [841, 193] on span "Elegir archivo" at bounding box center [850, 193] width 77 height 12
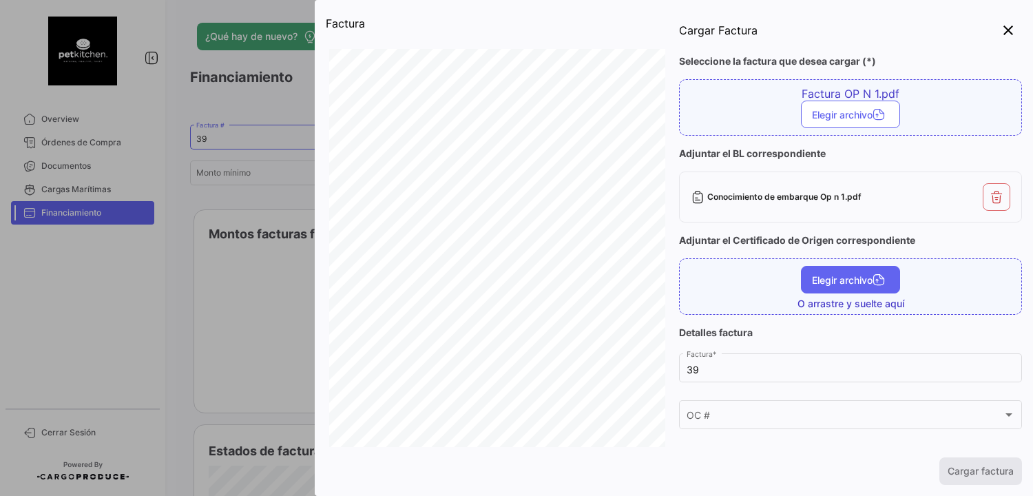
click at [840, 279] on span "Elegir archivo" at bounding box center [850, 280] width 77 height 12
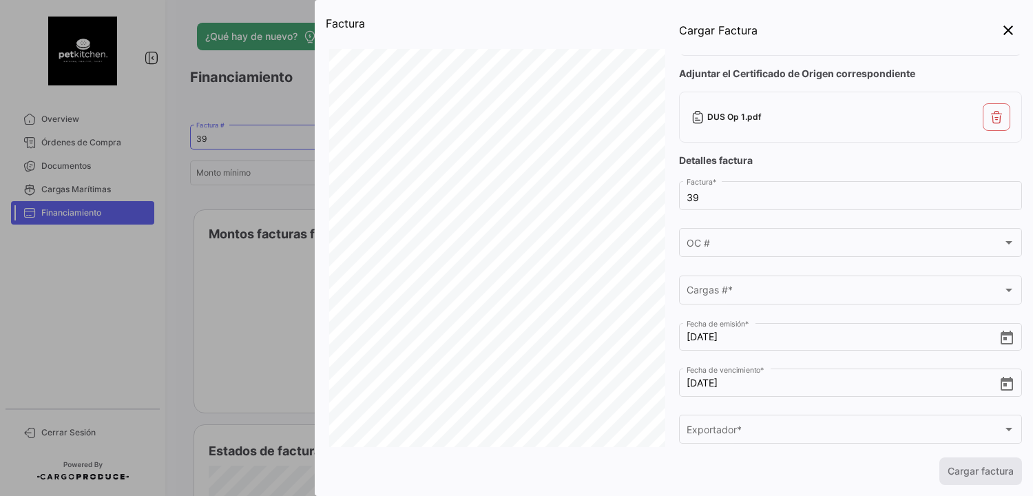
scroll to position [207, 0]
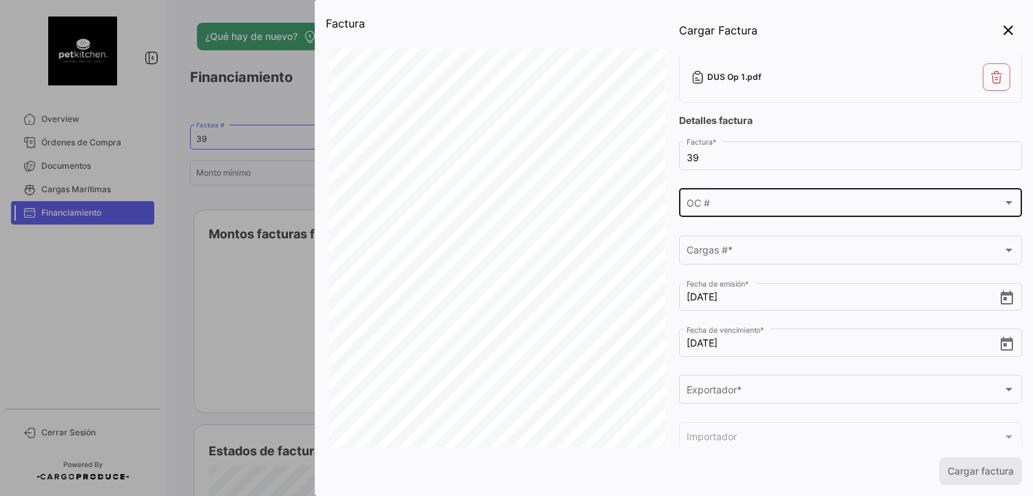
click at [687, 197] on div "OC # OC #" at bounding box center [851, 202] width 329 height 32
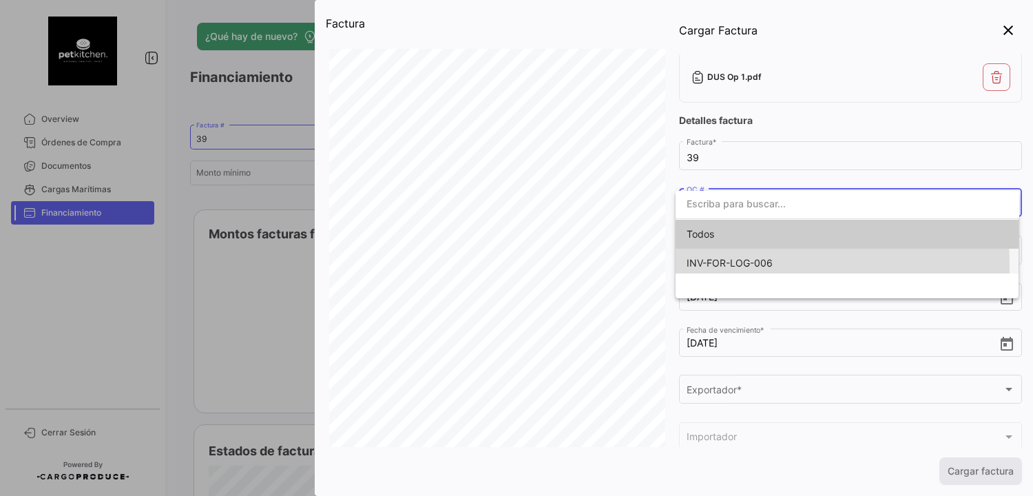
click at [711, 265] on span "INV-FOR-LOG-006" at bounding box center [730, 263] width 86 height 12
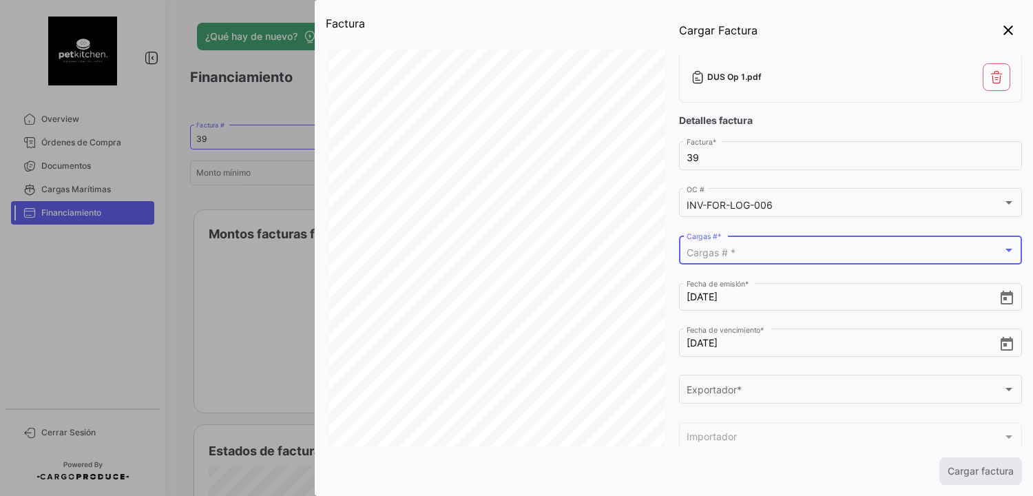
click at [709, 249] on span "Cargas # *" at bounding box center [711, 253] width 49 height 12
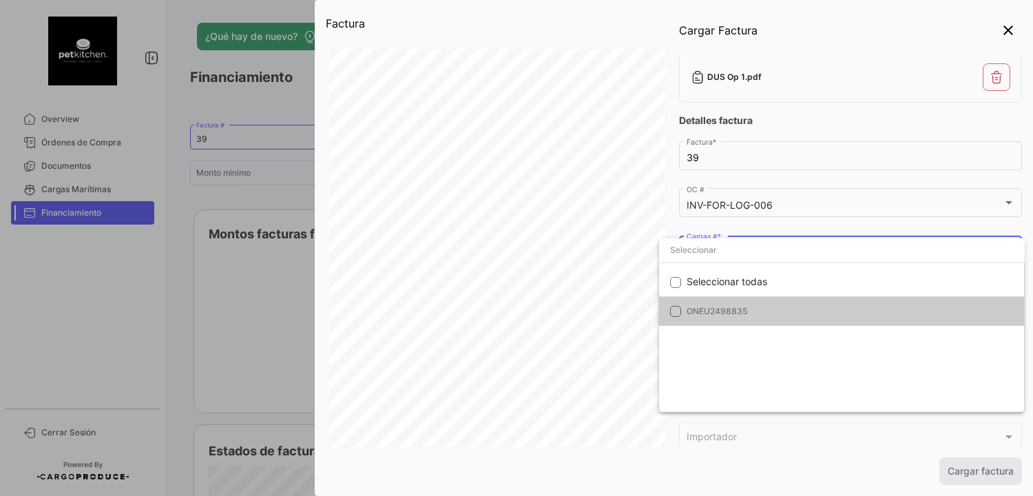
click at [676, 311] on mat-pseudo-checkbox at bounding box center [675, 311] width 11 height 11
checkbox input "true"
click at [818, 439] on div at bounding box center [516, 248] width 1033 height 496
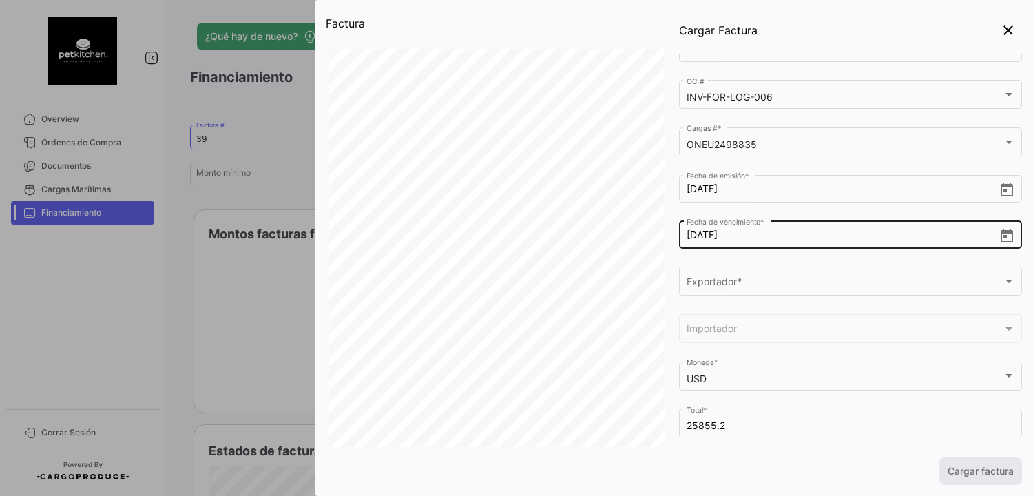
scroll to position [323, 0]
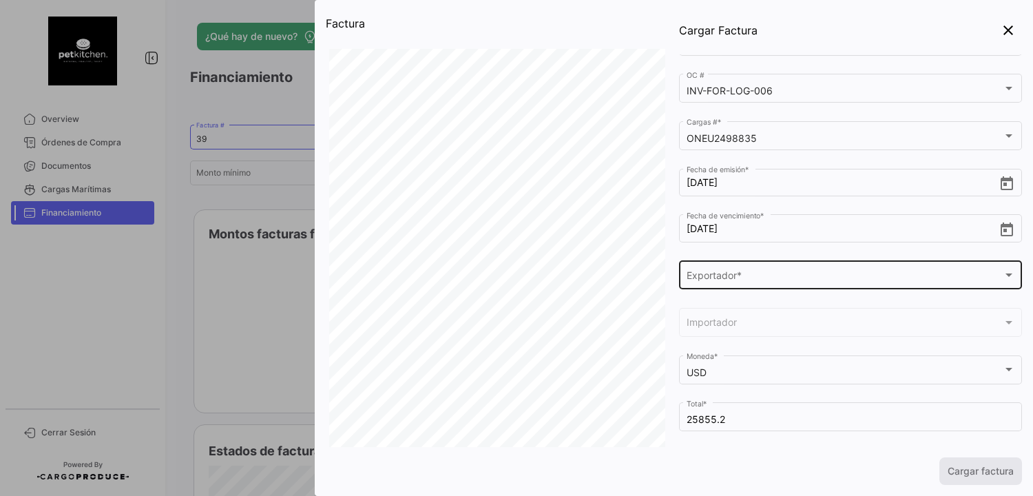
click at [768, 284] on div "Exportador * Exportador *" at bounding box center [851, 274] width 329 height 32
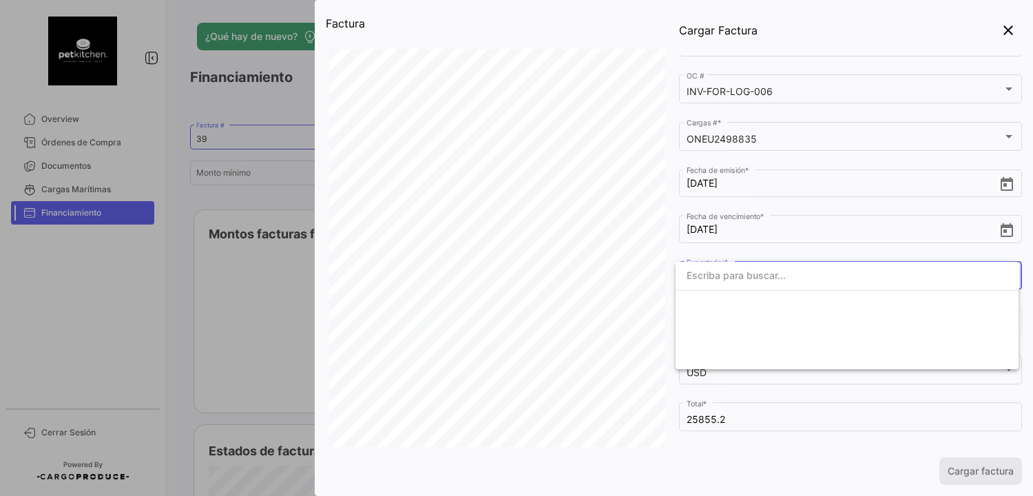
scroll to position [322, 0]
type input "C"
type input "P"
click at [853, 430] on div at bounding box center [516, 248] width 1033 height 496
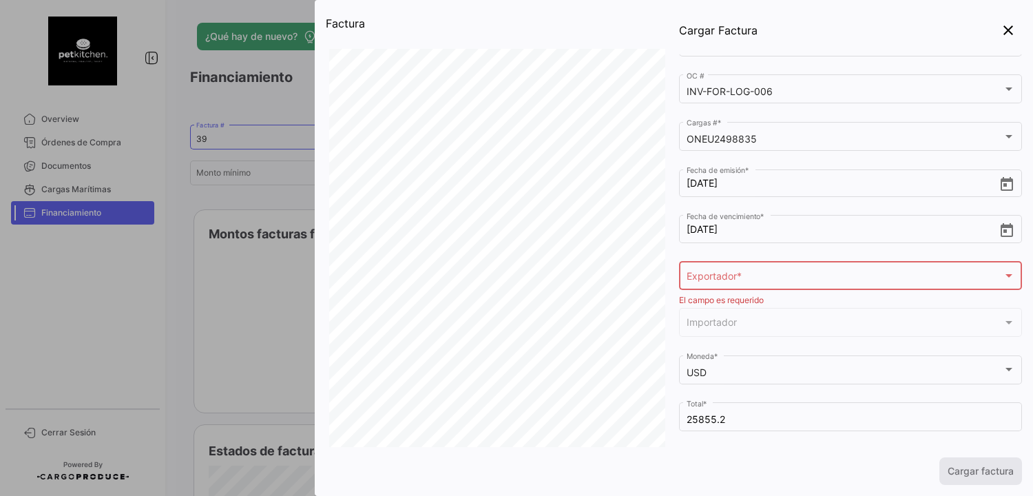
click at [988, 475] on div "Cargar factura" at bounding box center [850, 471] width 343 height 28
click at [814, 273] on div "Exportador *" at bounding box center [845, 279] width 316 height 12
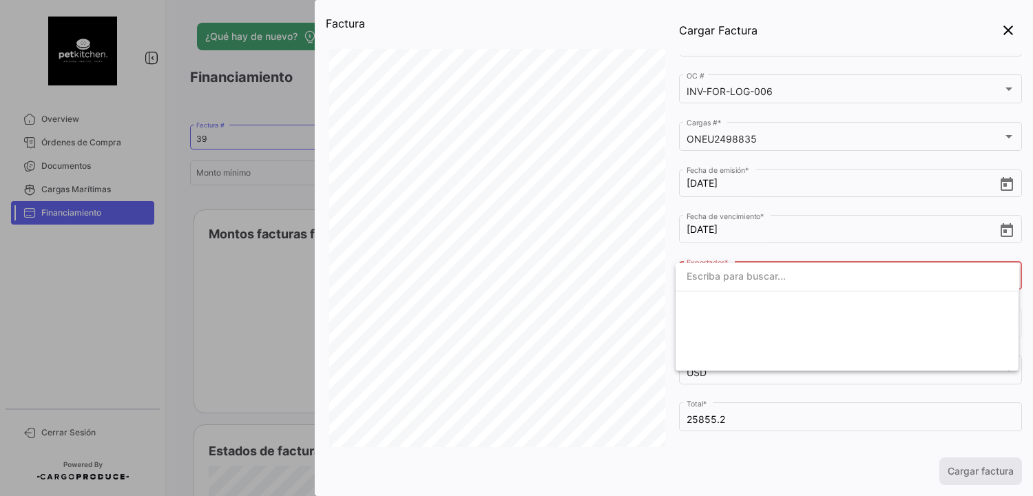
click at [802, 437] on div at bounding box center [516, 248] width 1033 height 496
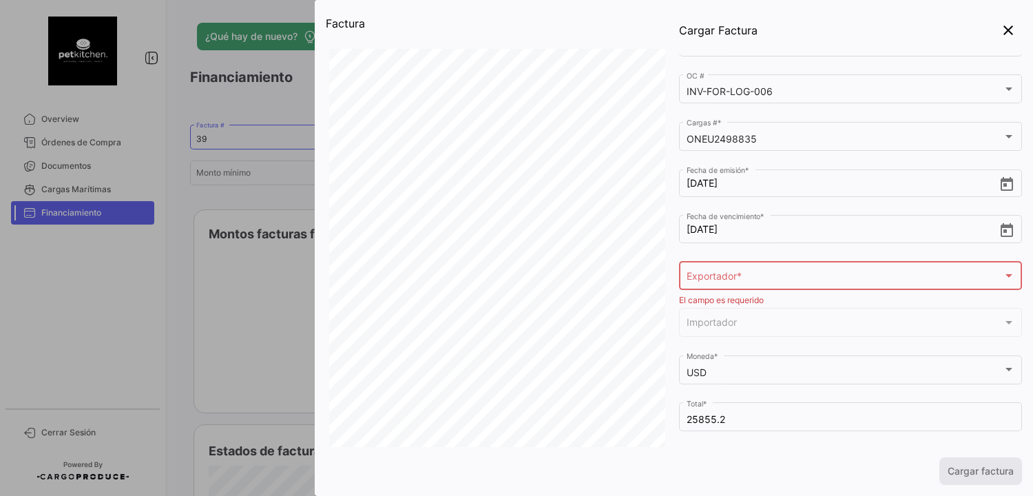
click at [785, 324] on span "Importador" at bounding box center [845, 326] width 316 height 12
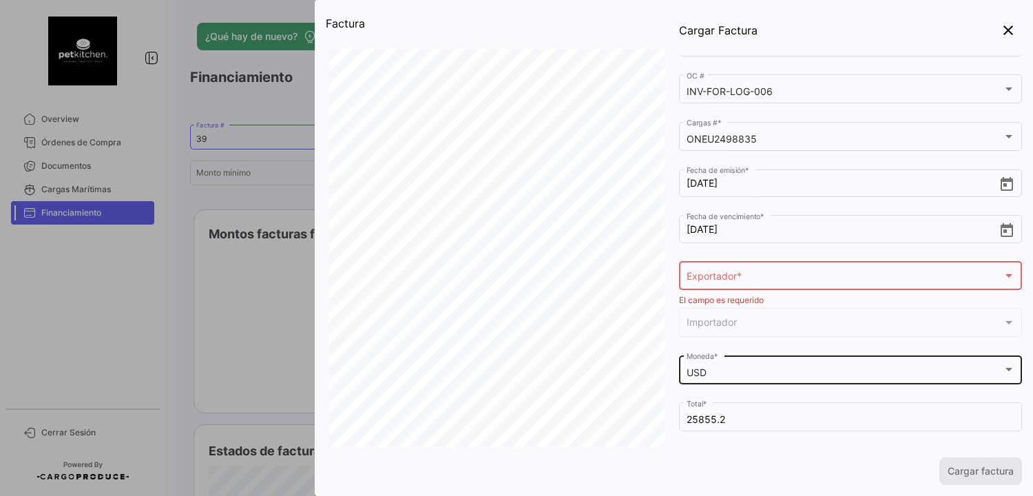
click at [809, 367] on div "USD" at bounding box center [845, 373] width 316 height 12
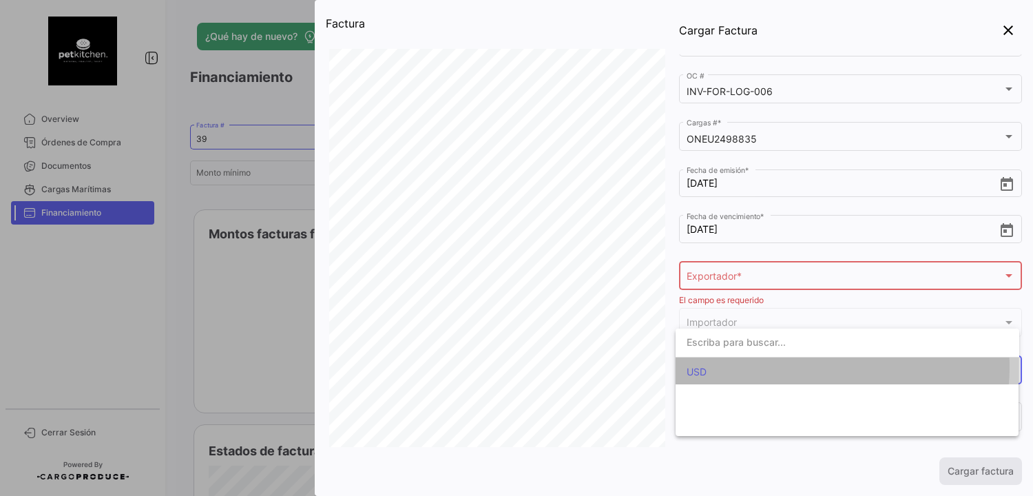
click at [809, 367] on span "USD" at bounding box center [783, 371] width 193 height 29
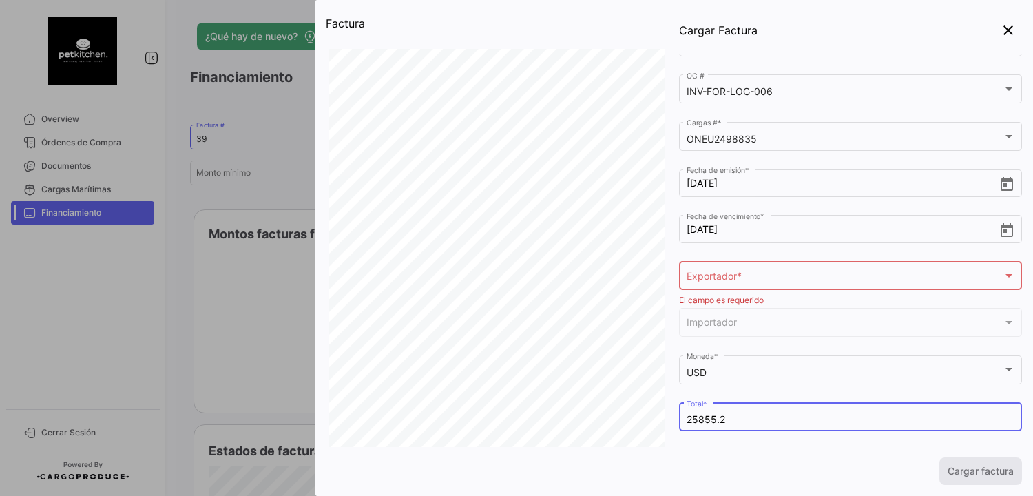
click at [815, 421] on input "25855.2" at bounding box center [851, 420] width 329 height 12
click at [463, 58] on div "R.U.T: 77.074.368-0 Factura de exportación electrónica Folio N° 39 S.I.I. - [PE…" at bounding box center [497, 286] width 336 height 475
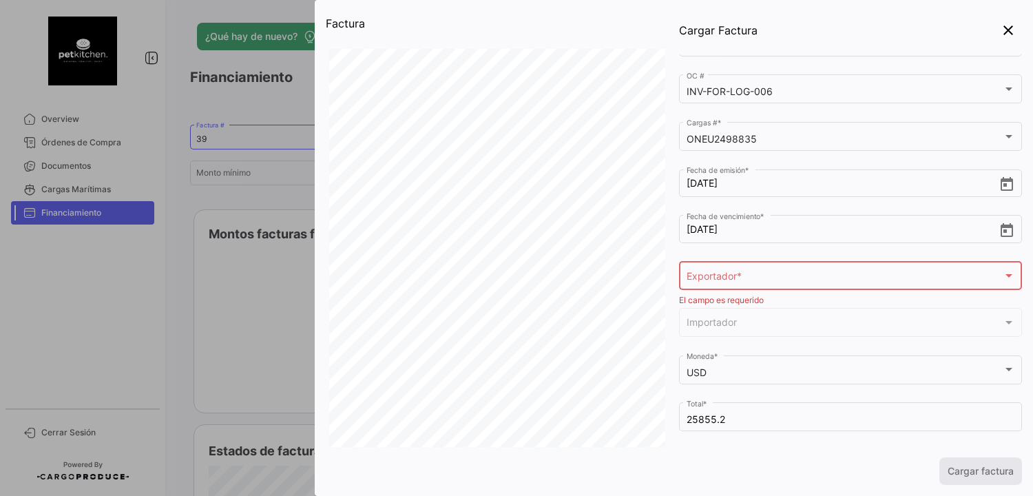
click at [466, 60] on div "R.U.T: 77.074.368-0 Factura de exportación electrónica Folio N° 39 S.I.I. - [PE…" at bounding box center [497, 286] width 336 height 475
click at [466, 61] on span "CHILEAN PET KITCHEN SPA" at bounding box center [497, 60] width 336 height 23
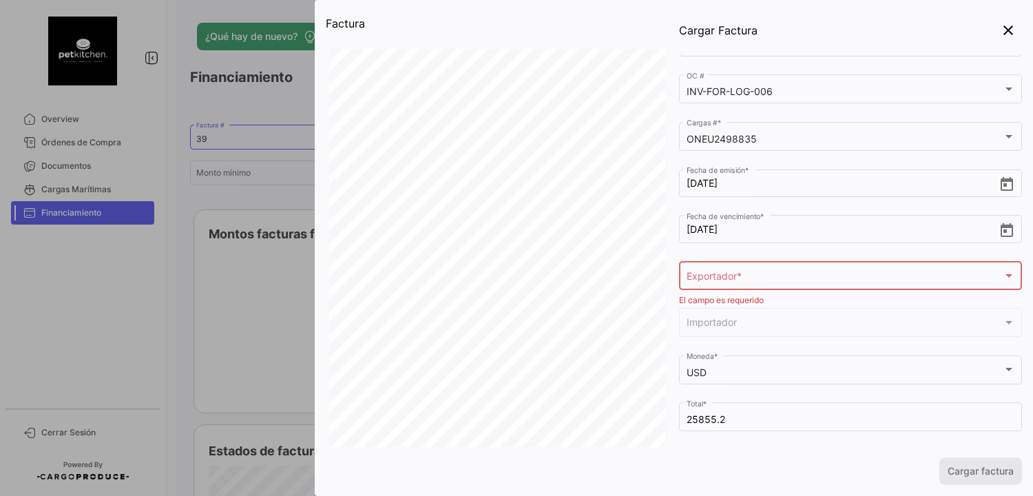
click at [466, 61] on div "R.U.T: 77.074.368-0 Factura de exportación electrónica Folio N° 39 S.I.I. - [PE…" at bounding box center [497, 286] width 336 height 475
click at [466, 61] on span "CHILEAN PET KITCHEN SPA" at bounding box center [497, 60] width 336 height 23
click at [466, 63] on span "CHILEAN PET KITCHEN SPA" at bounding box center [497, 60] width 336 height 23
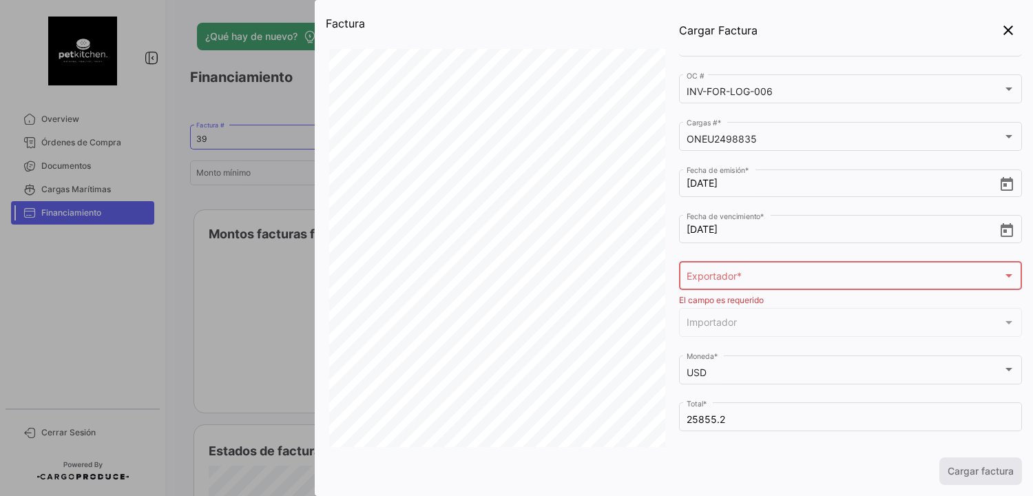
click at [466, 63] on span "CHILEAN PET KITCHEN SPA" at bounding box center [497, 60] width 336 height 23
click at [802, 461] on div "Cargar factura" at bounding box center [850, 471] width 343 height 28
click at [802, 267] on div "Exportador * Exportador *" at bounding box center [851, 275] width 329 height 32
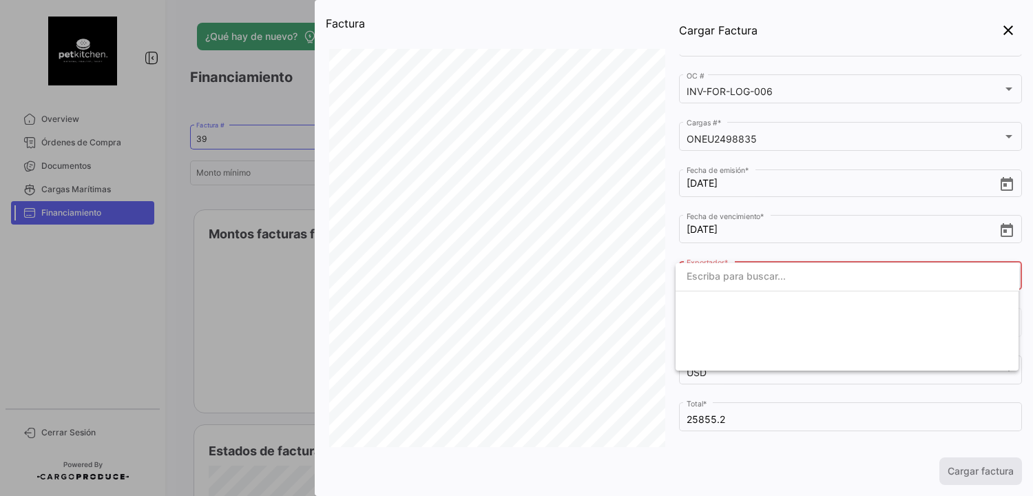
click at [809, 245] on div at bounding box center [516, 248] width 1033 height 496
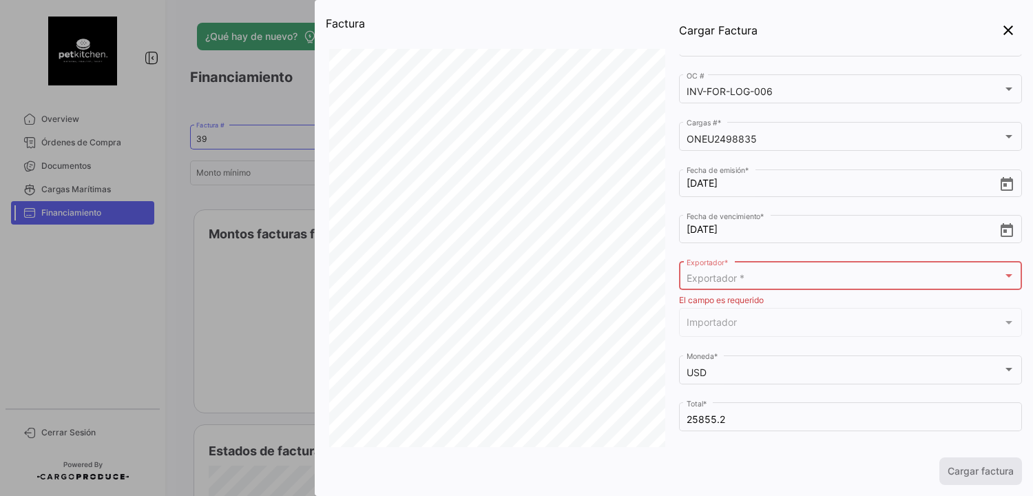
click at [1006, 274] on div at bounding box center [1009, 275] width 7 height 3
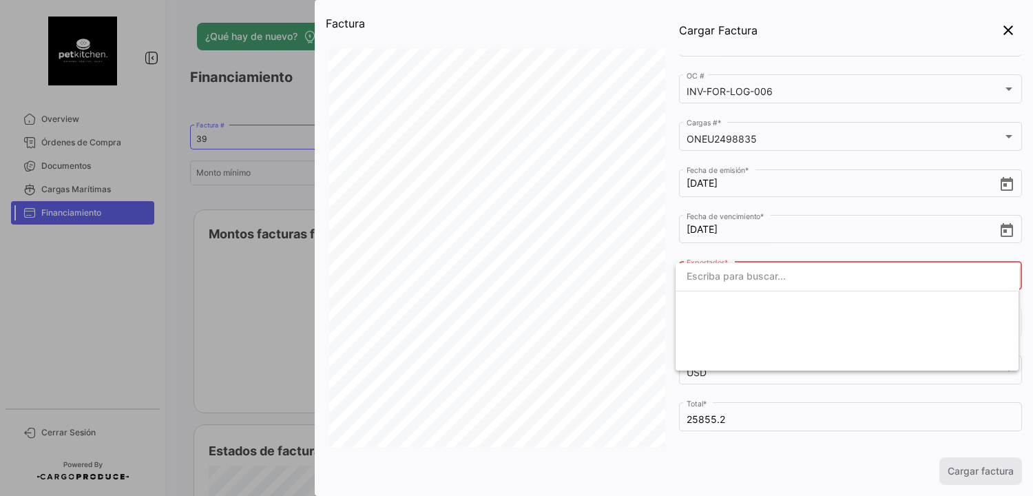
click at [775, 251] on div at bounding box center [516, 248] width 1033 height 496
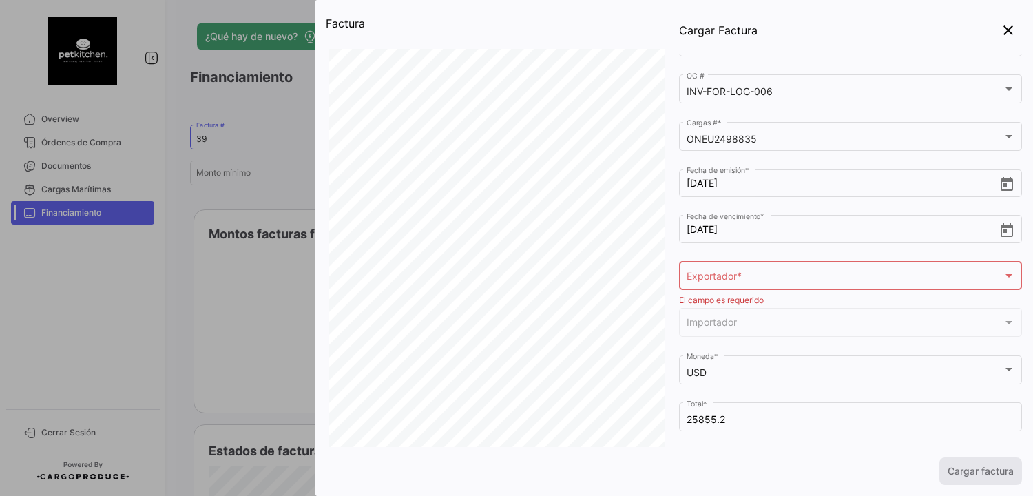
click at [748, 326] on span "Importador" at bounding box center [845, 326] width 316 height 12
click at [709, 325] on span "Importador" at bounding box center [845, 326] width 316 height 12
click at [1003, 320] on div at bounding box center [1009, 322] width 12 height 11
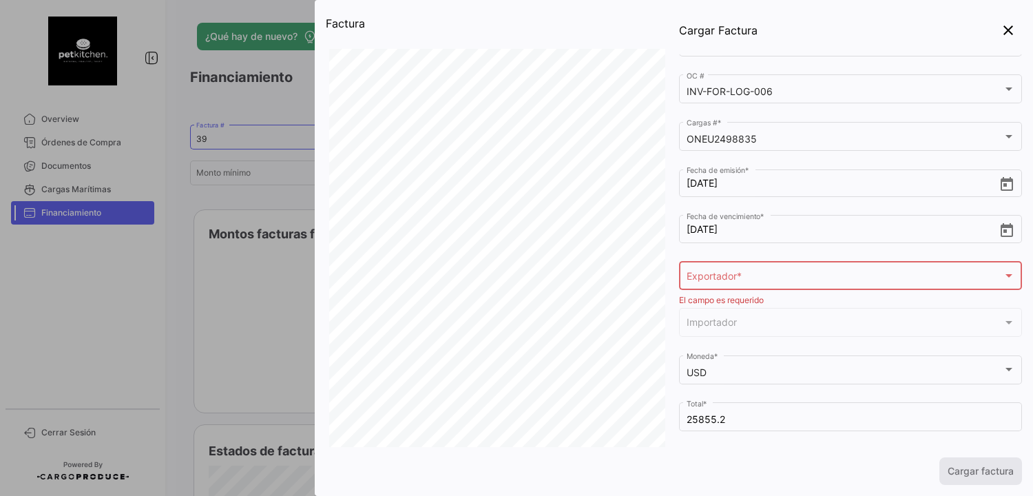
click at [864, 26] on div "Cargar Factura" at bounding box center [836, 31] width 315 height 28
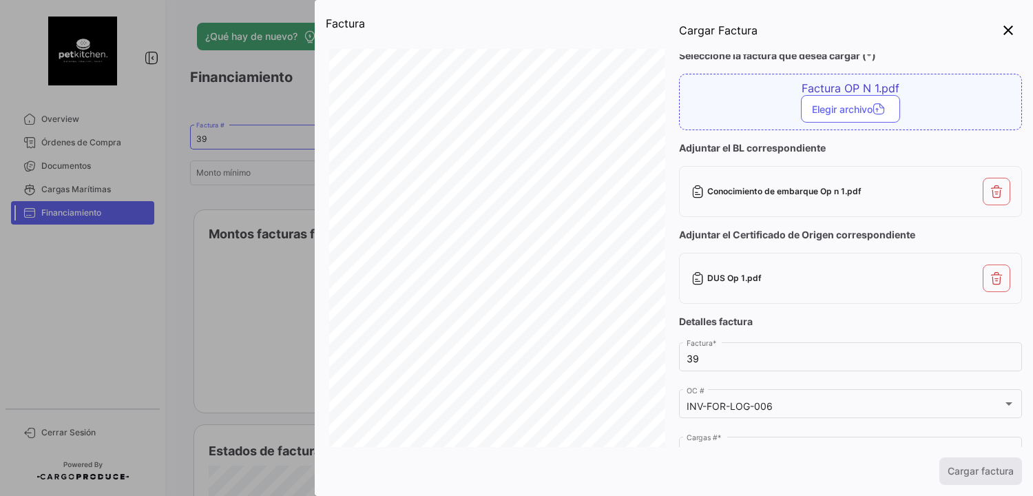
scroll to position [0, 0]
